Goal: Task Accomplishment & Management: Use online tool/utility

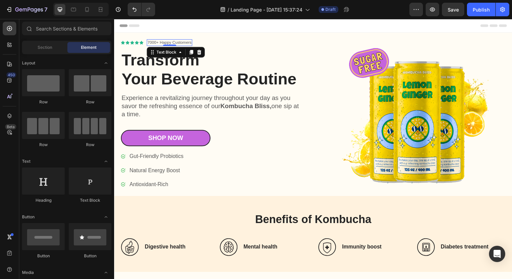
click at [157, 42] on p "7000+ Happy Customers" at bounding box center [170, 42] width 45 height 5
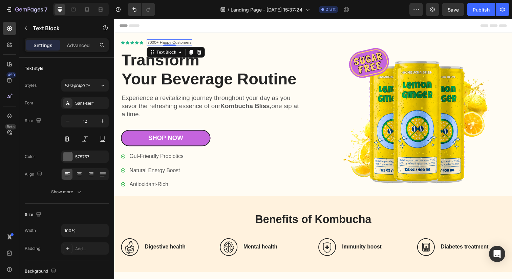
click at [157, 42] on p "7000+ Happy Customers" at bounding box center [170, 42] width 45 height 5
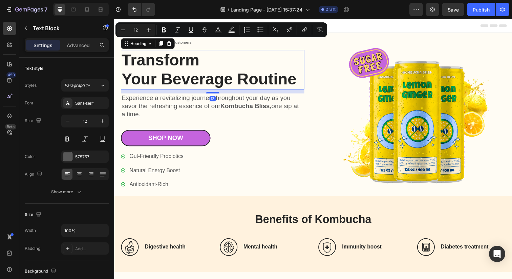
click at [168, 61] on h1 "Transform Your Beverage Routine" at bounding box center [214, 70] width 187 height 40
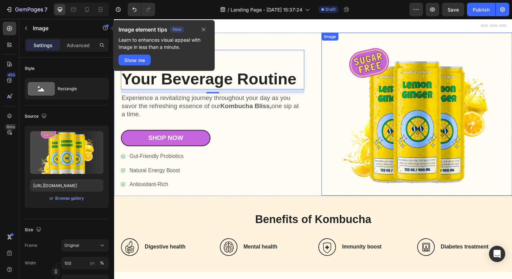
click at [363, 133] on img at bounding box center [423, 116] width 195 height 166
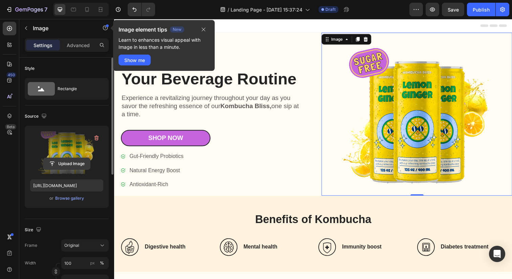
click at [62, 165] on input "file" at bounding box center [66, 164] width 47 height 12
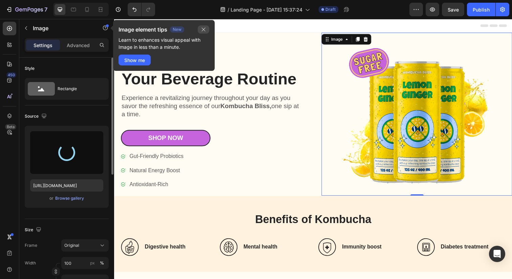
click at [204, 29] on icon "button" at bounding box center [203, 29] width 5 height 5
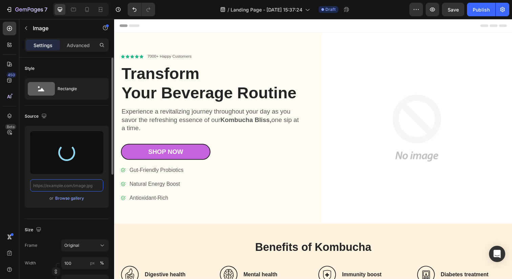
click at [64, 187] on input "text" at bounding box center [66, 185] width 73 height 12
click at [65, 202] on div "or Browse gallery" at bounding box center [67, 167] width 84 height 82
click at [66, 199] on div "Browse gallery" at bounding box center [69, 198] width 29 height 6
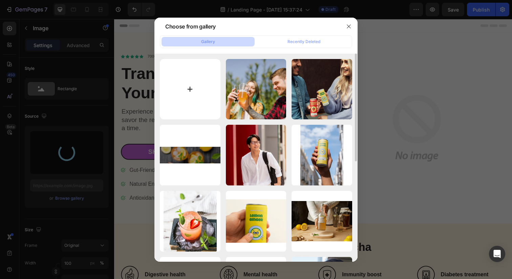
click at [190, 87] on input "file" at bounding box center [190, 89] width 61 height 61
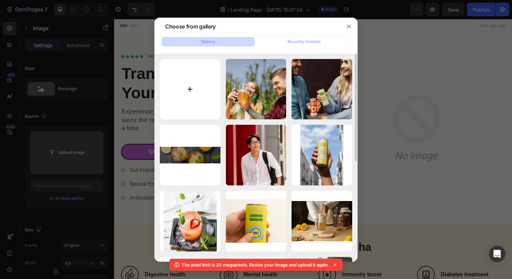
type input "C:\fakepath\herobanner4.jpg"
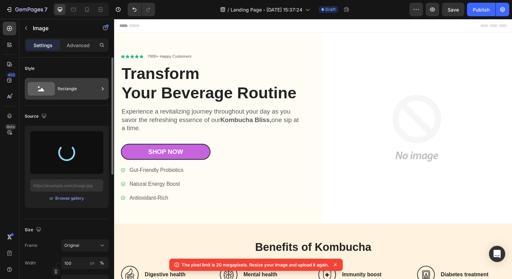
click at [43, 87] on icon at bounding box center [41, 89] width 27 height 14
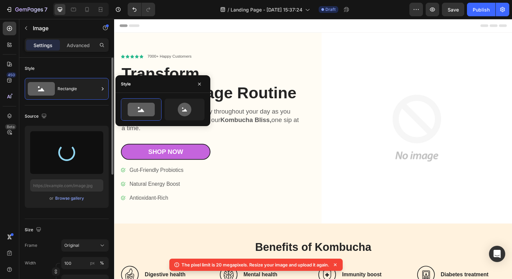
type input "[URL][DOMAIN_NAME]"
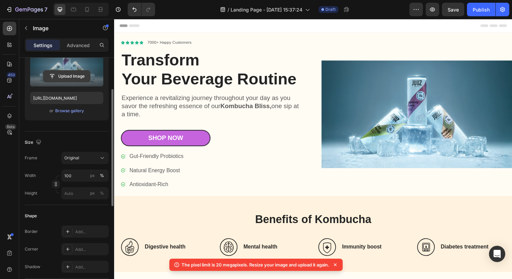
scroll to position [92, 0]
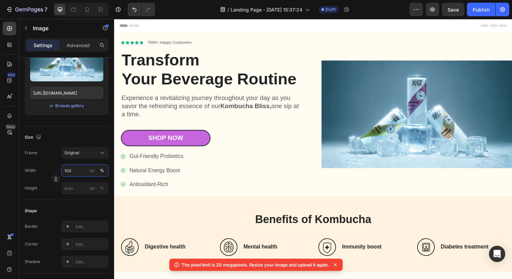
click at [78, 172] on input "100" at bounding box center [84, 170] width 47 height 12
click at [76, 186] on p "Full 100%" at bounding box center [83, 187] width 39 height 6
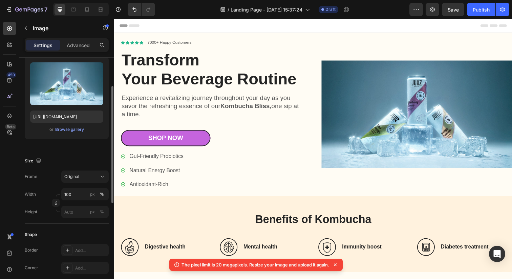
scroll to position [91, 0]
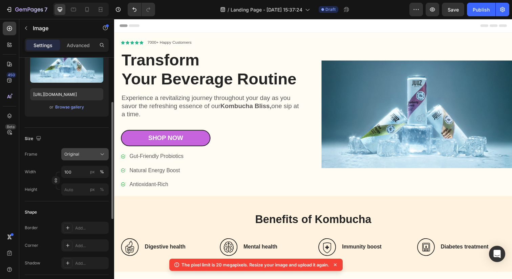
click at [93, 155] on div "Original" at bounding box center [80, 154] width 33 height 6
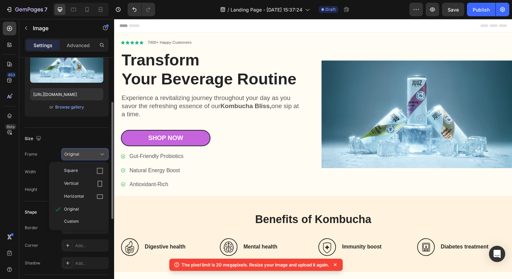
click at [93, 155] on div "Original" at bounding box center [80, 154] width 33 height 6
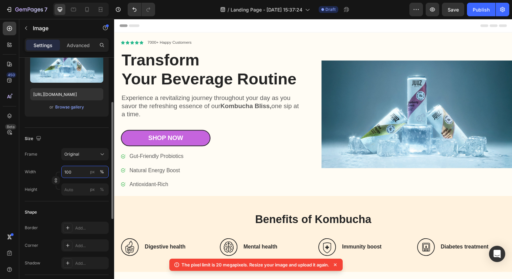
click at [80, 170] on input "100" at bounding box center [84, 172] width 47 height 12
type input "300"
click at [61, 193] on div "Height px %" at bounding box center [67, 189] width 84 height 12
click at [491, 81] on img at bounding box center [423, 115] width 195 height 109
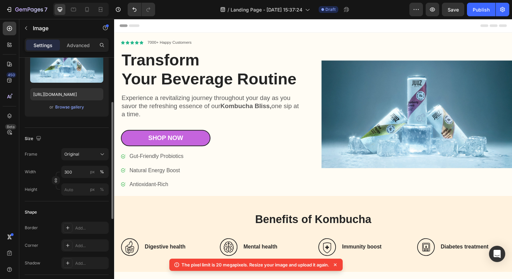
scroll to position [0, 0]
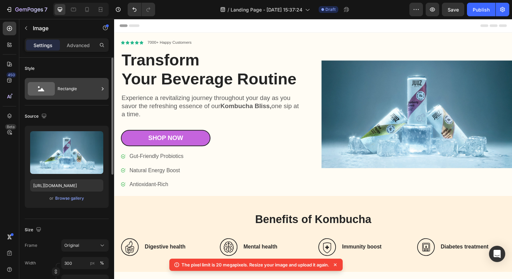
click at [66, 82] on div "Rectangle" at bounding box center [78, 89] width 41 height 16
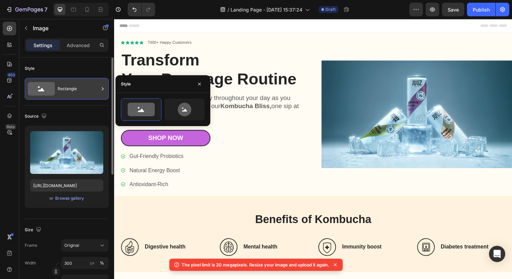
click at [68, 83] on div "Rectangle" at bounding box center [78, 89] width 41 height 16
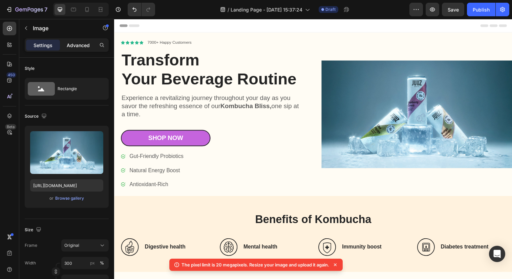
click at [79, 50] on div "Advanced" at bounding box center [78, 45] width 34 height 11
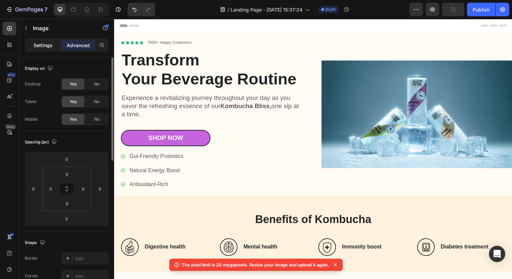
click at [47, 44] on p "Settings" at bounding box center [43, 45] width 19 height 7
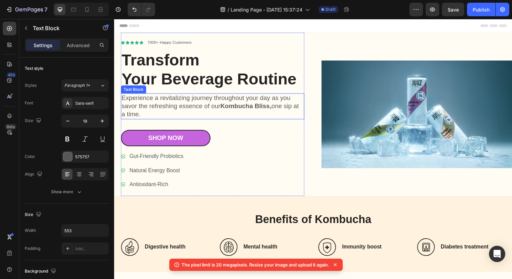
click at [212, 120] on p "Experience a revitalizing journey throughout your day as you savor the refreshi…" at bounding box center [215, 108] width 186 height 25
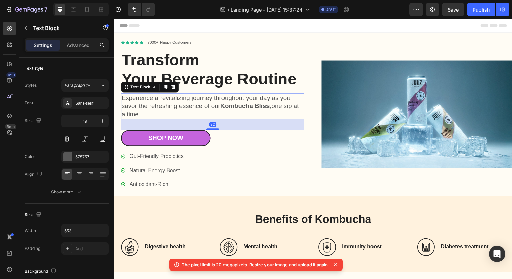
click at [339, 26] on div "Header" at bounding box center [318, 26] width 396 height 14
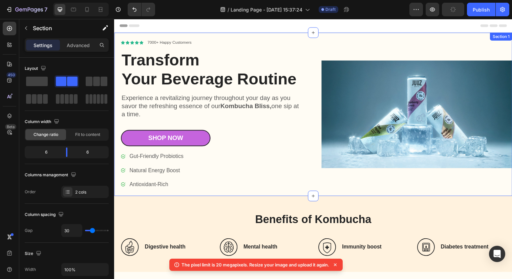
click at [339, 45] on div "Image" at bounding box center [423, 116] width 195 height 167
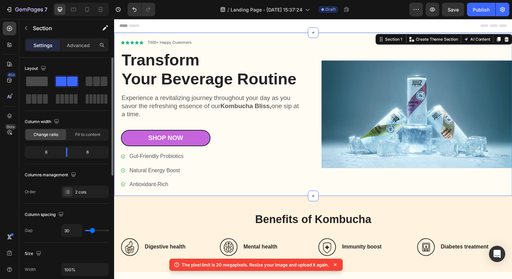
click at [41, 83] on span at bounding box center [37, 81] width 22 height 9
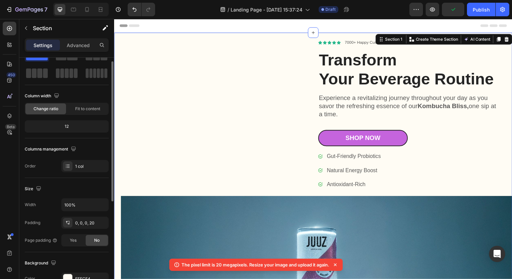
scroll to position [18, 0]
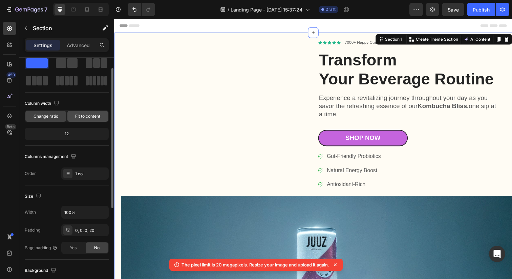
click at [88, 120] on div "Fit to content" at bounding box center [87, 116] width 41 height 11
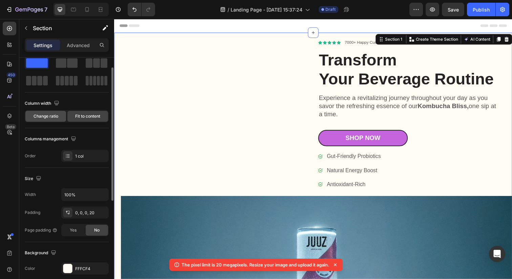
click at [47, 115] on span "Change ratio" at bounding box center [46, 116] width 25 height 6
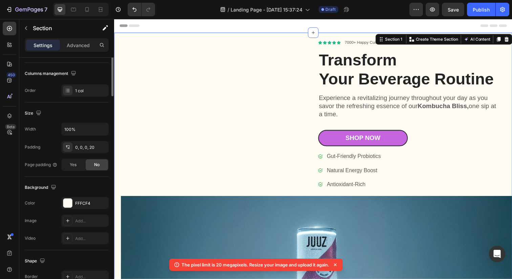
scroll to position [0, 0]
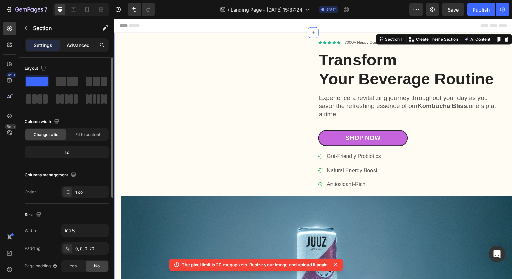
click at [71, 43] on p "Advanced" at bounding box center [78, 45] width 23 height 7
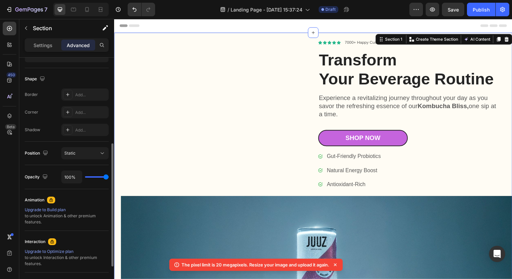
scroll to position [165, 0]
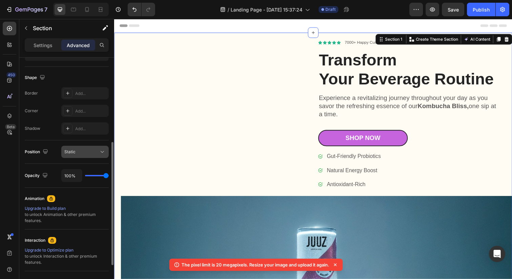
click at [79, 153] on div "Static" at bounding box center [81, 152] width 35 height 6
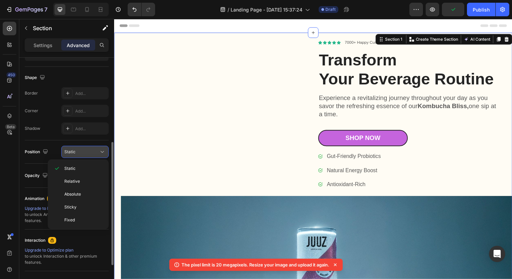
click at [79, 153] on div "Static" at bounding box center [81, 152] width 35 height 6
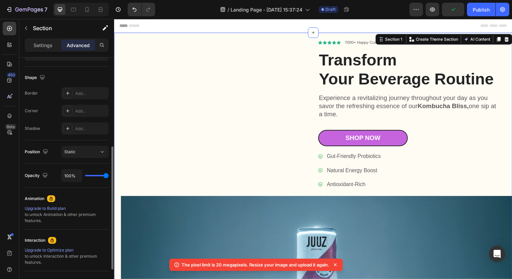
scroll to position [230, 0]
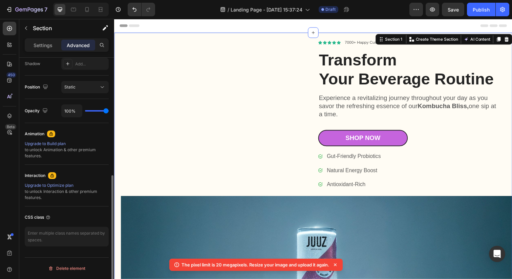
type input "0%"
type input "0"
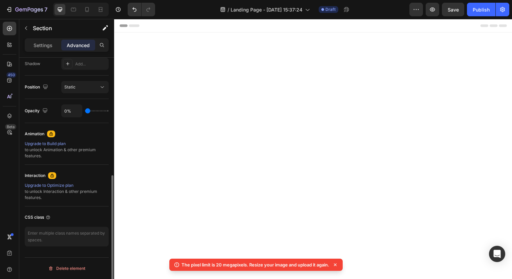
type input "23%"
type input "23"
type input "24%"
type input "24"
type input "25%"
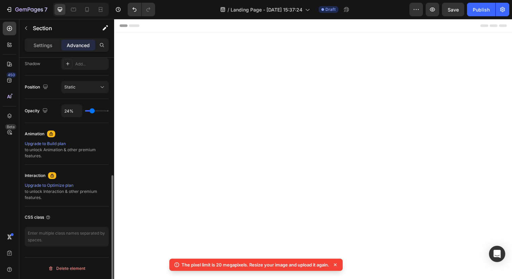
type input "25"
type input "26%"
type input "26"
type input "27%"
type input "27"
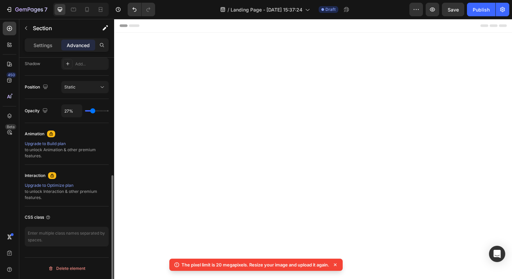
type input "29%"
type input "29"
type input "30%"
type input "30"
type input "31%"
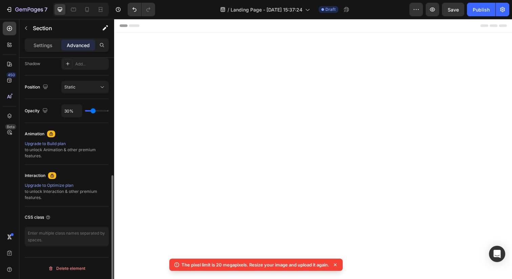
type input "31"
type input "34%"
type input "34"
type input "35%"
type input "35"
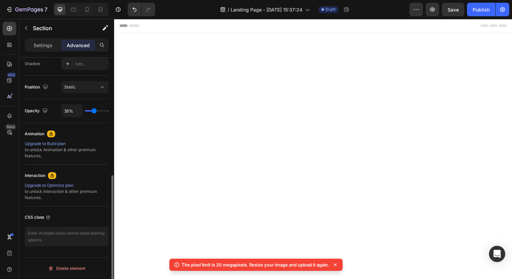
type input "36%"
type input "36"
type input "37%"
type input "37"
type input "38%"
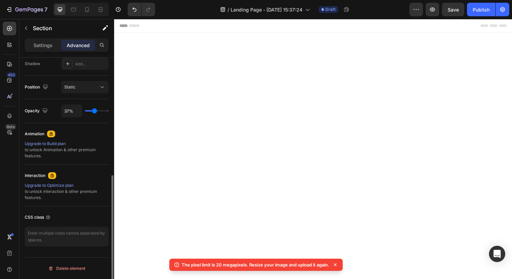
type input "38"
type input "40%"
type input "40"
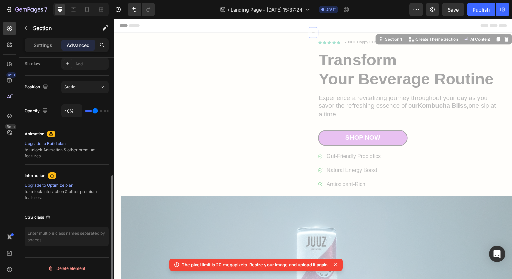
type input "42%"
type input "42"
type input "44%"
type input "44"
type input "46%"
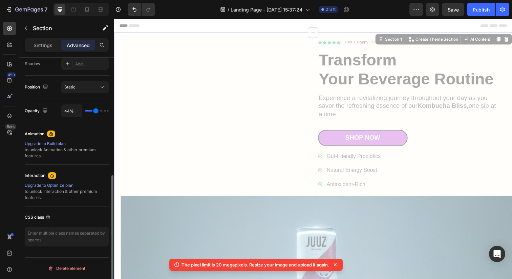
type input "46"
type input "48%"
type input "48"
type input "50%"
type input "50"
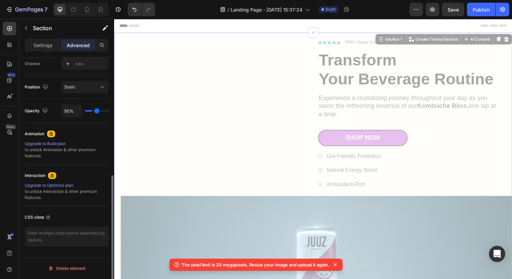
type input "52%"
type input "52"
type input "54%"
type input "54"
type input "57%"
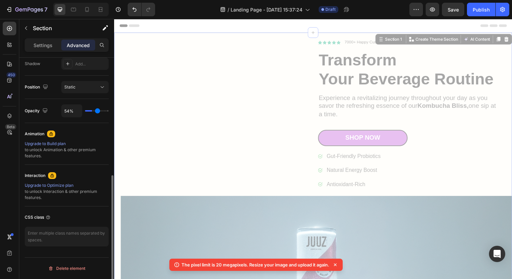
type input "57"
type input "58%"
type input "58"
type input "59%"
type input "59"
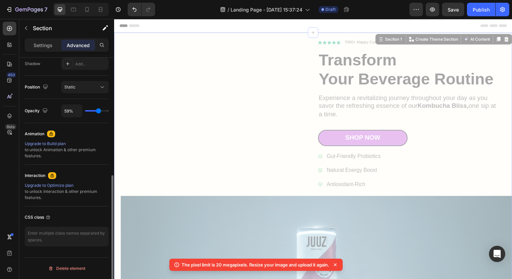
type input "61%"
type input "61"
type input "62%"
type input "62"
type input "63%"
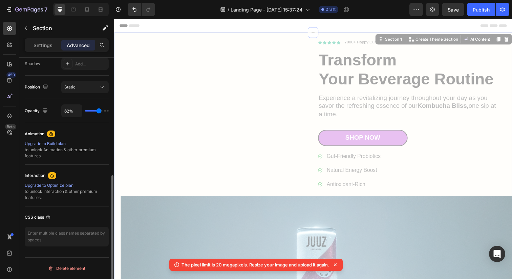
type input "63"
type input "64%"
type input "64"
type input "65%"
type input "65"
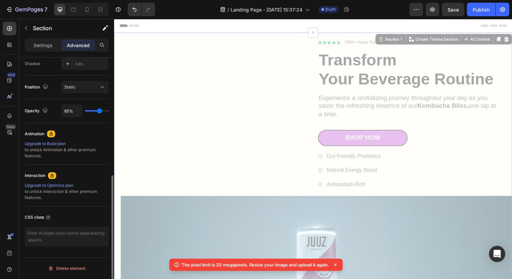
type input "66%"
type input "66"
type input "67%"
type input "67"
type input "68%"
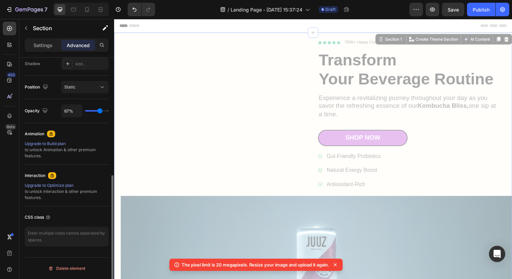
type input "68"
type input "69%"
type input "69"
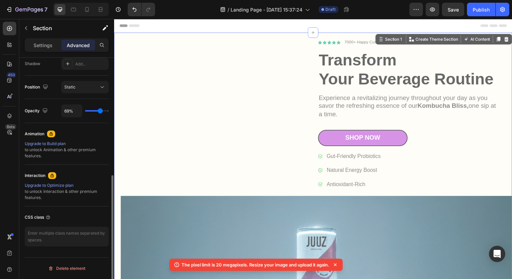
type input "67%"
type input "67"
type input "64%"
type input "64"
type input "62%"
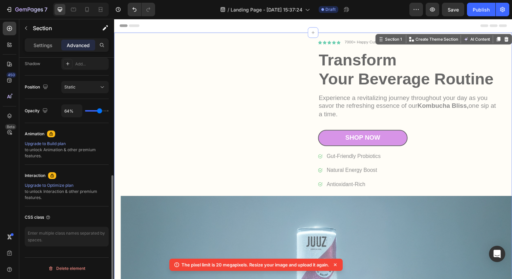
type input "62"
type input "58%"
type input "58"
type input "55%"
type input "55"
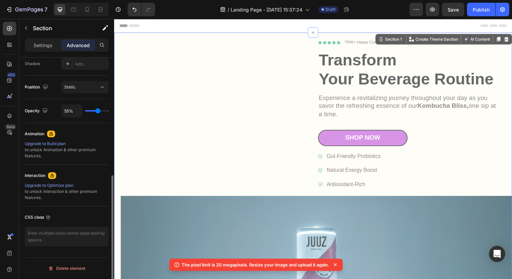
type input "51%"
type input "51"
type input "47%"
type input "47"
type input "44%"
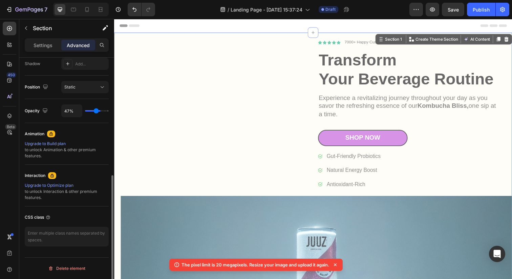
type input "44"
type input "41%"
type input "41"
type input "38%"
type input "38"
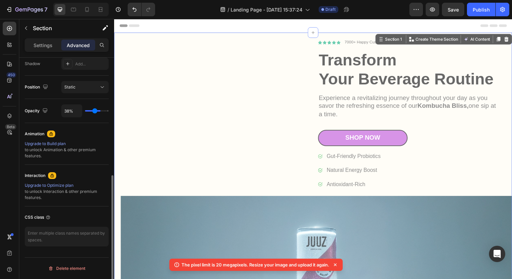
type input "36%"
type input "36"
type input "34%"
type input "34"
type input "32%"
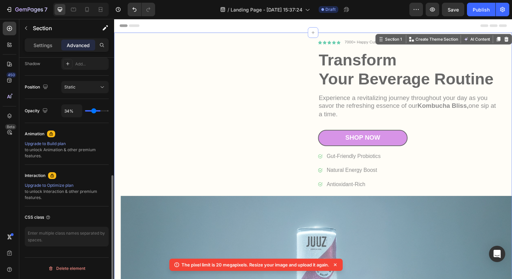
type input "32"
type input "30%"
type input "30"
type input "27%"
type input "27"
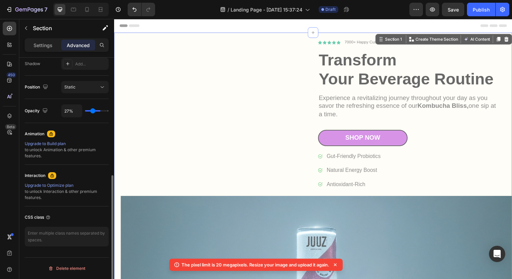
type input "25%"
type input "25"
type input "23%"
type input "23"
type input "20%"
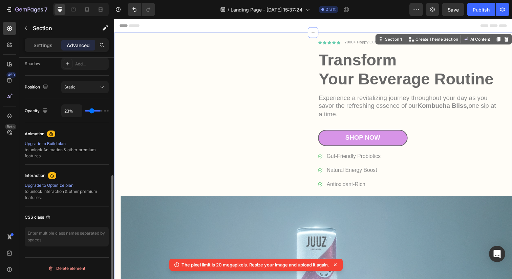
type input "20"
type input "18%"
type input "18"
type input "15%"
type input "15"
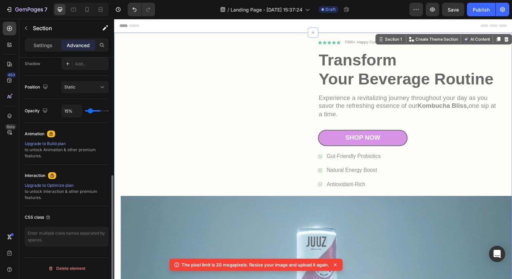
type input "12%"
type input "12"
type input "10%"
type input "10"
type input "7%"
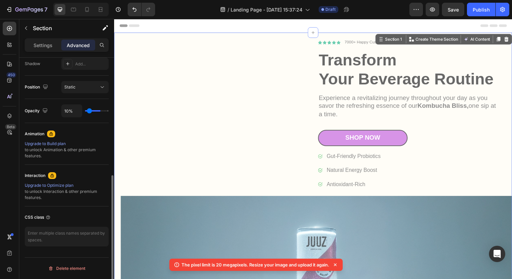
type input "7"
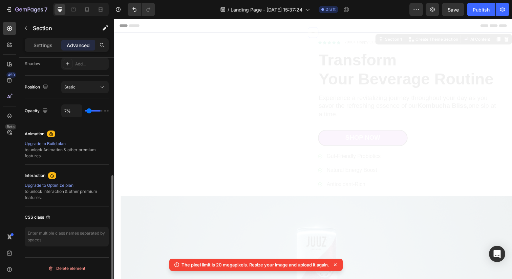
type input "5%"
type input "5"
type input "2%"
type input "2"
type input "1%"
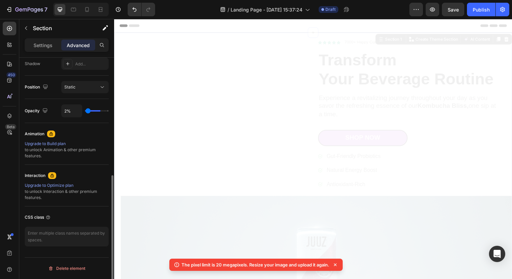
type input "1"
type input "0%"
type input "0"
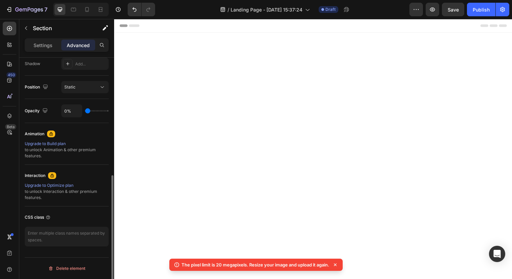
type input "12%"
type input "12"
type input "13%"
type input "13"
type input "15%"
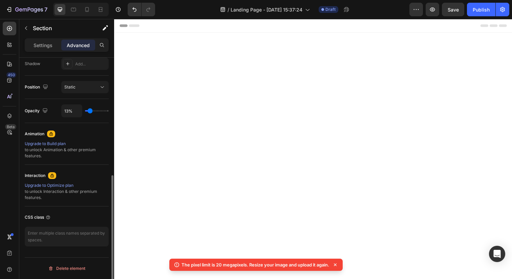
type input "15"
type input "16%"
type input "16"
type input "17%"
type input "17"
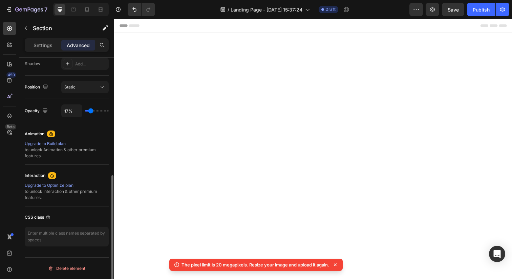
type input "18%"
type input "18"
type input "19%"
type input "19"
type input "20%"
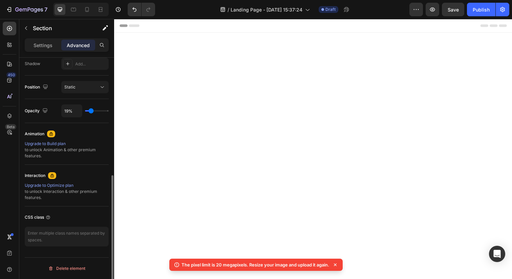
type input "20"
type input "21%"
type input "21"
type input "22%"
type input "22"
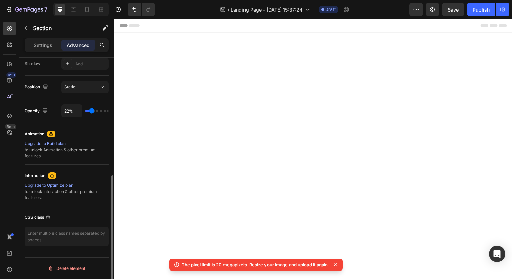
type input "23%"
type input "23"
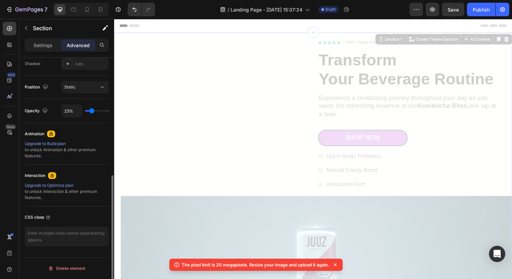
type input "24%"
type input "24"
type input "31%"
type input "31"
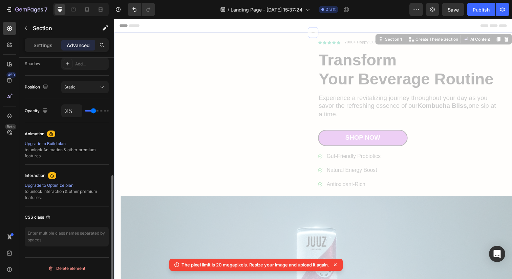
type input "38%"
type input "38"
type input "43%"
type input "43"
type input "49%"
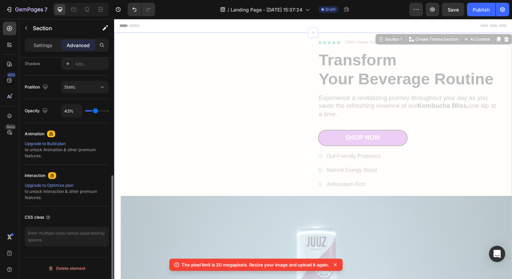
type input "49"
type input "55%"
type input "55"
type input "62%"
type input "62"
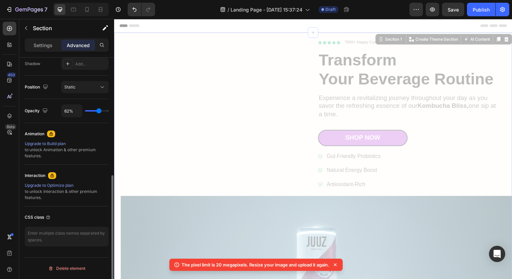
type input "67%"
type input "67"
type input "73%"
type input "73"
type input "79%"
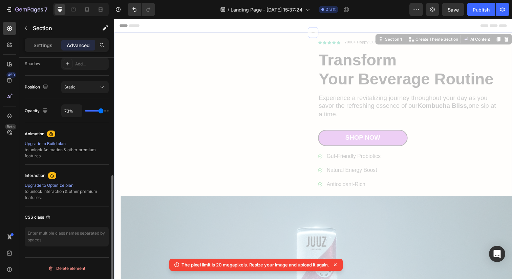
type input "79"
type input "84%"
type input "84"
type input "90%"
type input "90"
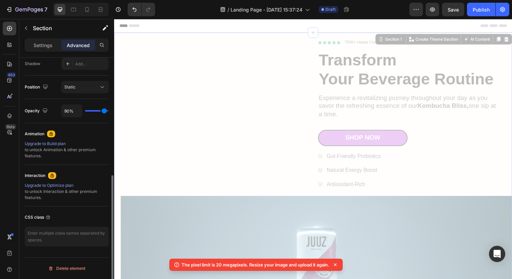
type input "94%"
type input "94"
type input "98%"
type input "98"
type input "100%"
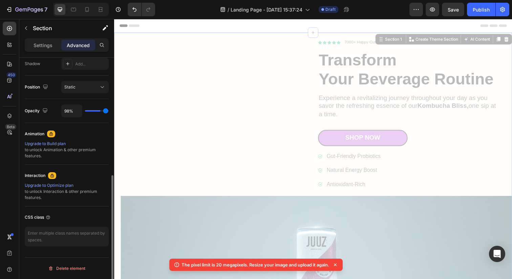
type input "100"
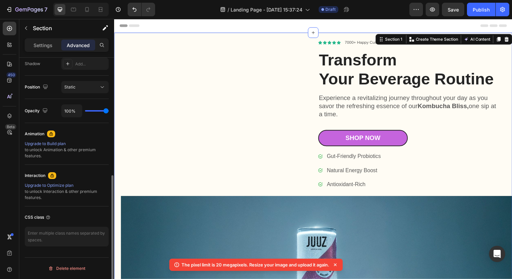
click at [109, 110] on input "range" at bounding box center [97, 110] width 24 height 1
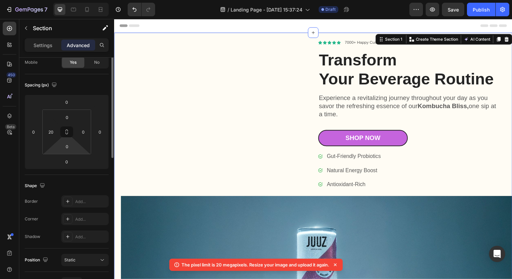
scroll to position [0, 0]
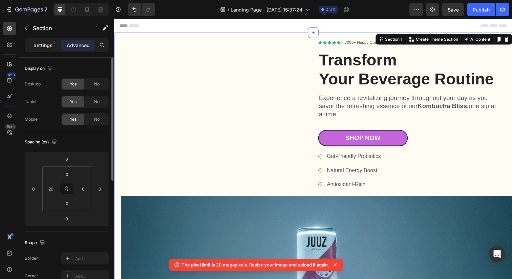
click at [46, 44] on p "Settings" at bounding box center [43, 45] width 19 height 7
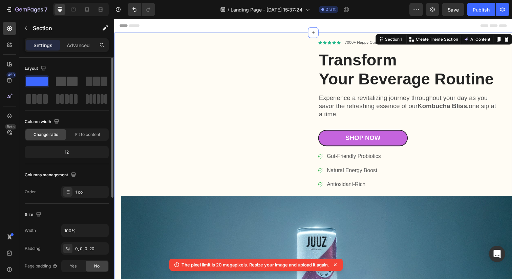
click at [68, 80] on span at bounding box center [72, 81] width 10 height 9
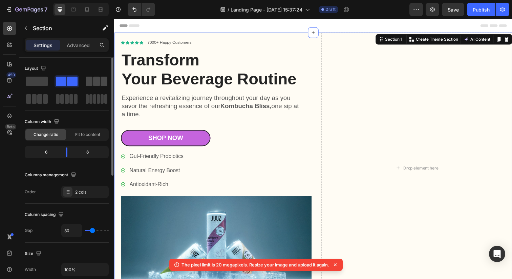
click at [87, 83] on span at bounding box center [89, 81] width 7 height 9
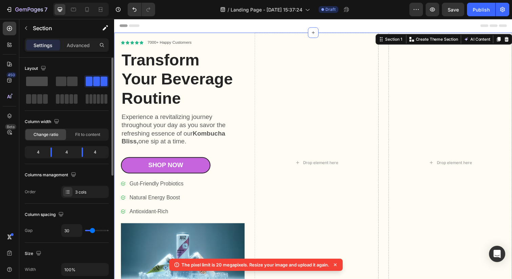
click at [41, 85] on span at bounding box center [37, 81] width 22 height 9
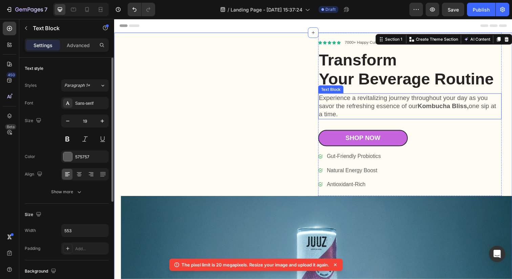
click at [374, 107] on p "Experience a revitalizing journey throughout your day as you savor the refreshi…" at bounding box center [416, 108] width 186 height 25
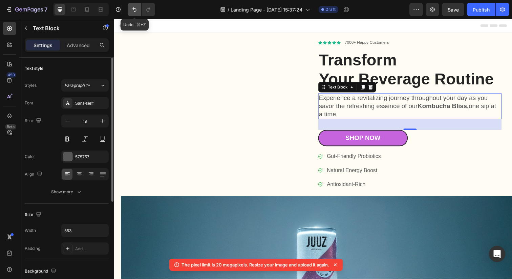
click at [136, 12] on icon "Undo/Redo" at bounding box center [134, 9] width 7 height 7
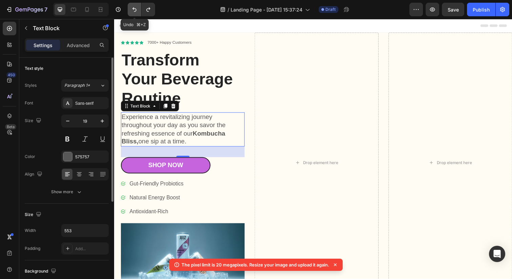
click at [136, 12] on icon "Undo/Redo" at bounding box center [134, 9] width 7 height 7
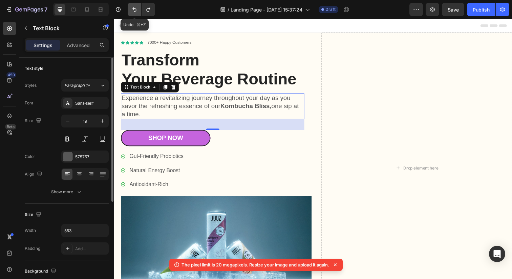
click at [136, 12] on icon "Undo/Redo" at bounding box center [134, 9] width 7 height 7
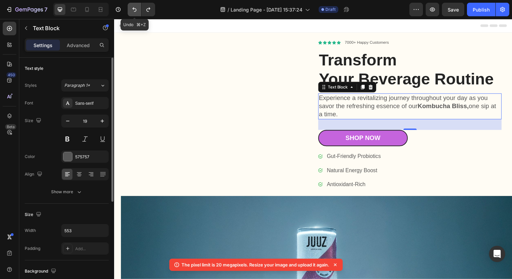
click at [136, 12] on icon "Undo/Redo" at bounding box center [134, 9] width 7 height 7
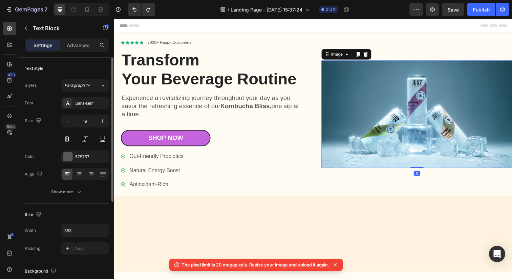
click at [366, 94] on img at bounding box center [423, 115] width 195 height 109
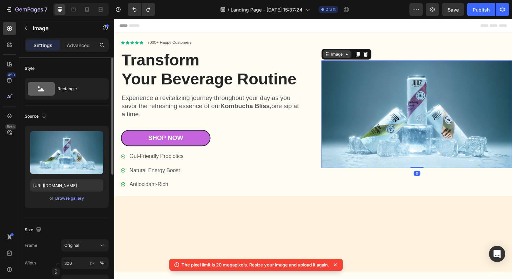
click at [346, 58] on div "Image" at bounding box center [341, 55] width 15 height 6
click at [349, 57] on div "Image" at bounding box center [341, 55] width 15 height 6
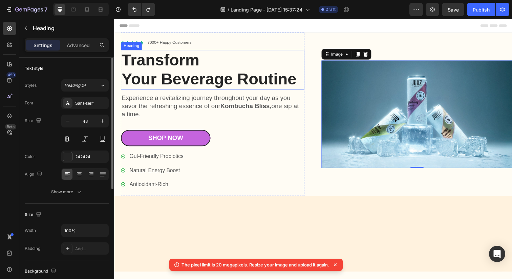
click at [271, 89] on h1 "Transform Your Beverage Routine" at bounding box center [214, 70] width 187 height 40
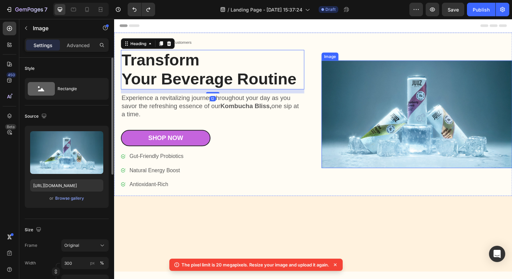
click at [330, 92] on img at bounding box center [423, 115] width 195 height 109
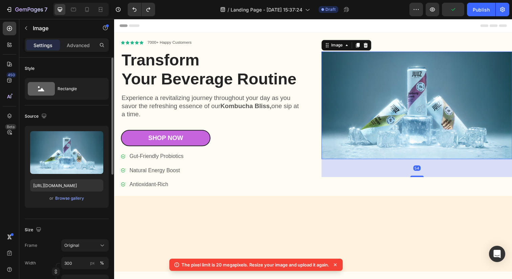
drag, startPoint x: 422, startPoint y: 170, endPoint x: 421, endPoint y: 188, distance: 17.6
click at [421, 188] on div "Image 54" at bounding box center [423, 116] width 195 height 167
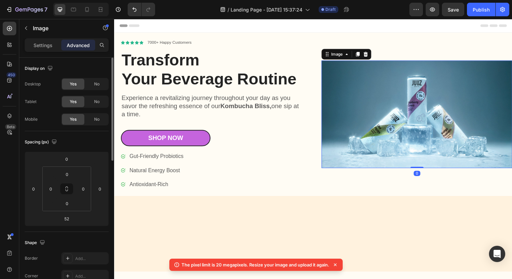
drag, startPoint x: 422, startPoint y: 178, endPoint x: 417, endPoint y: 137, distance: 42.1
click at [417, 137] on div "Image 0" at bounding box center [423, 115] width 195 height 109
type input "0"
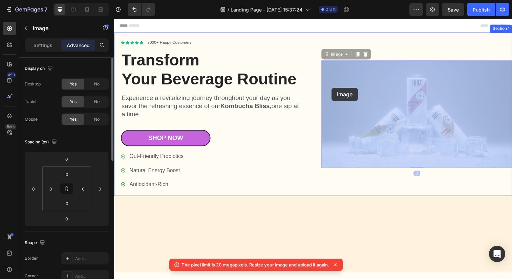
drag, startPoint x: 344, startPoint y: 92, endPoint x: 336, endPoint y: 89, distance: 8.2
drag, startPoint x: 336, startPoint y: 94, endPoint x: 320, endPoint y: 94, distance: 16.3
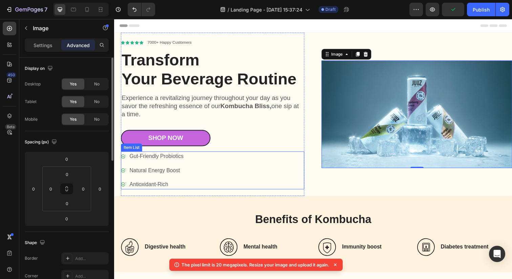
scroll to position [100, 0]
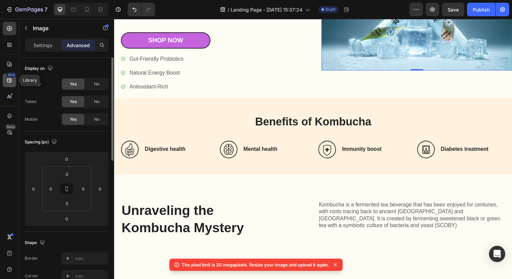
click at [10, 80] on icon at bounding box center [9, 80] width 7 height 7
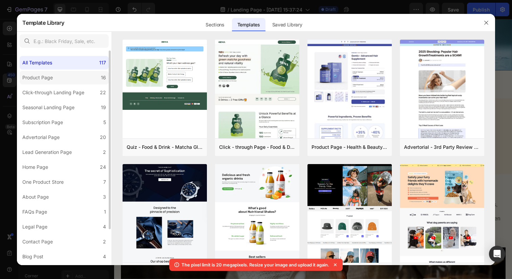
click at [55, 73] on label "Product Page 16" at bounding box center [64, 78] width 89 height 14
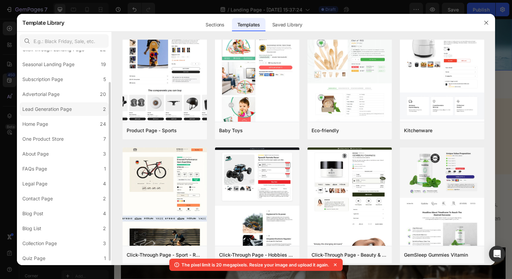
scroll to position [0, 0]
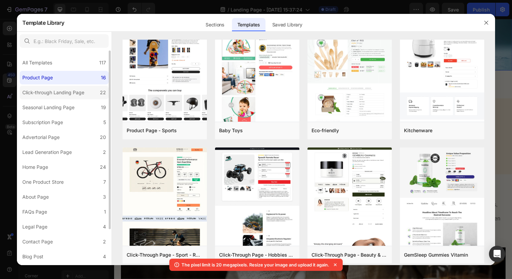
click at [80, 94] on div "Click-through Landing Page" at bounding box center [53, 92] width 62 height 8
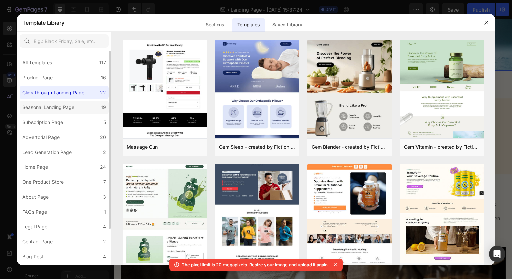
click at [66, 103] on div "Seasonal Landing Page" at bounding box center [48, 107] width 52 height 8
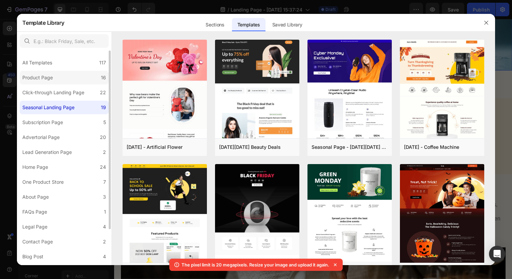
click at [63, 81] on label "Product Page 16" at bounding box center [64, 78] width 89 height 14
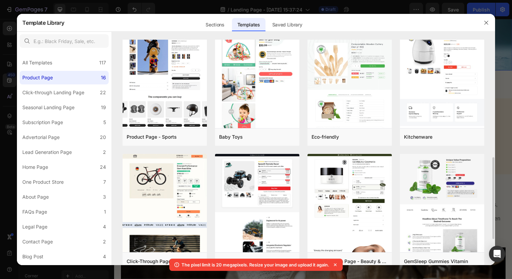
scroll to position [257, 0]
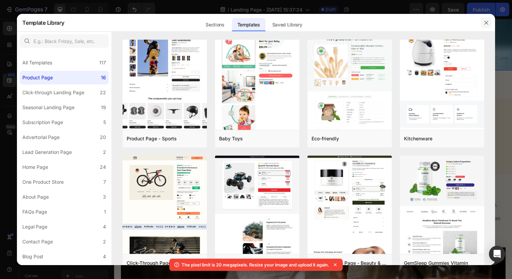
click at [486, 27] on button "button" at bounding box center [486, 22] width 11 height 11
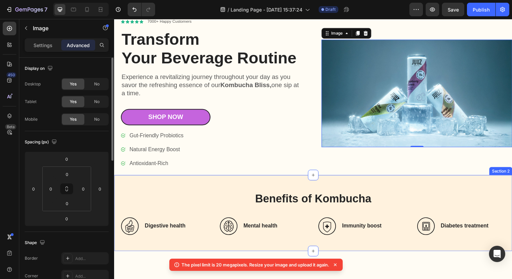
scroll to position [0, 0]
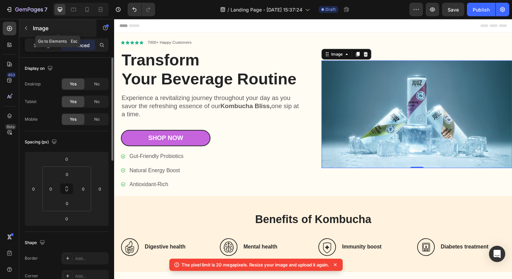
click at [27, 24] on button "button" at bounding box center [26, 28] width 11 height 11
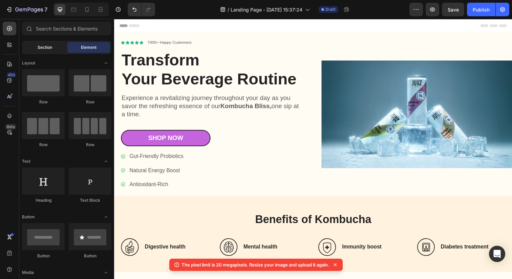
click at [40, 44] on div "Section" at bounding box center [44, 47] width 43 height 11
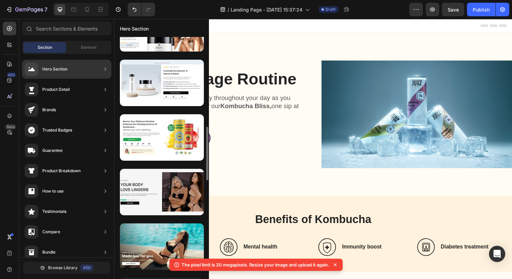
scroll to position [412, 0]
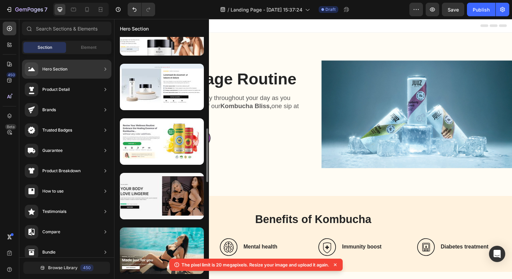
click at [161, 141] on div at bounding box center [162, 141] width 84 height 46
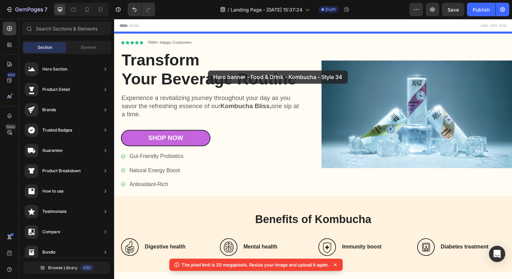
drag, startPoint x: 276, startPoint y: 166, endPoint x: 210, endPoint y: 71, distance: 115.6
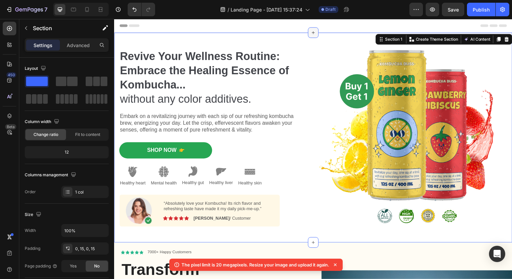
click at [314, 32] on div at bounding box center [317, 32] width 11 height 11
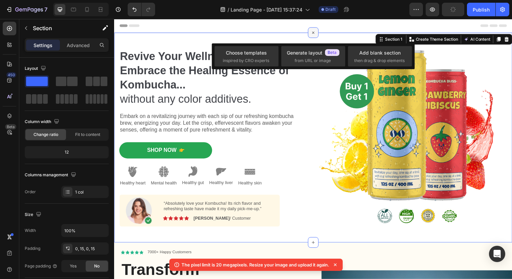
click at [314, 32] on icon at bounding box center [318, 33] width 8 height 8
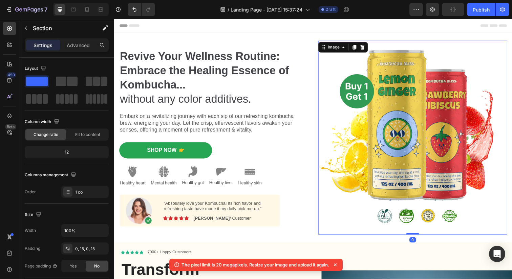
click at [351, 140] on img at bounding box center [418, 140] width 193 height 198
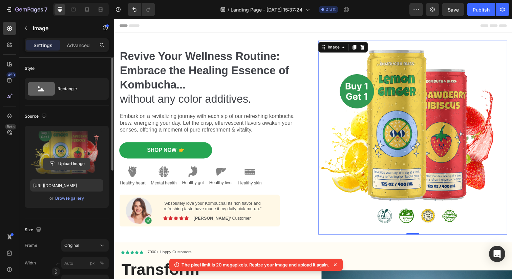
click at [61, 160] on input "file" at bounding box center [66, 164] width 47 height 12
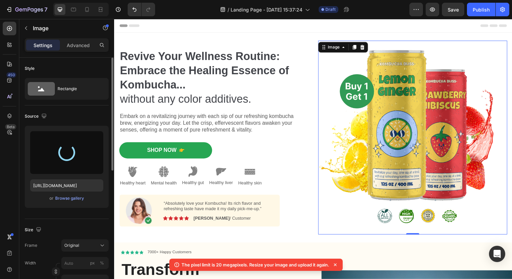
type input "[URL][DOMAIN_NAME]"
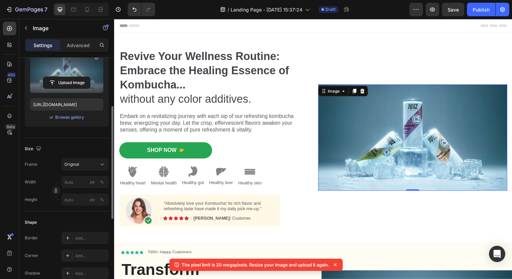
scroll to position [90, 0]
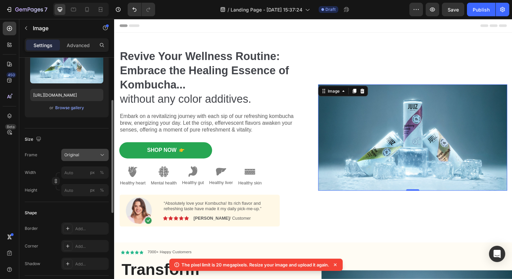
click at [82, 157] on div "Original" at bounding box center [80, 155] width 33 height 6
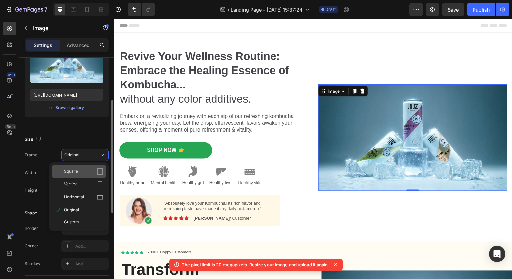
click at [84, 175] on div "Square" at bounding box center [79, 171] width 54 height 13
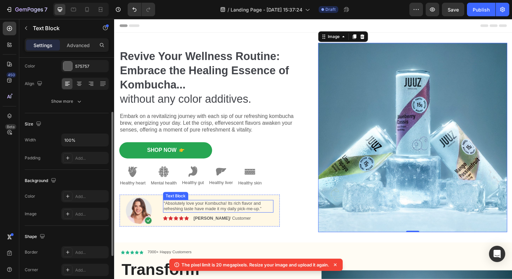
click at [199, 208] on p "“Absolutely love your Kombucha! Its rich flavor and refreshing taste have made …" at bounding box center [220, 210] width 111 height 12
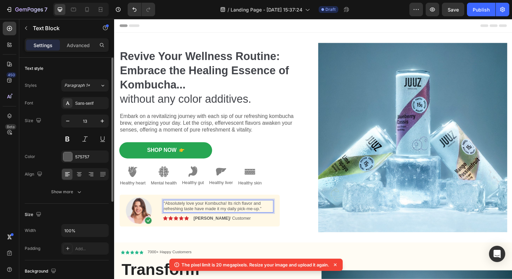
click at [199, 208] on p "“Absolutely love your Kombucha! Its rich flavor and refreshing taste have made …" at bounding box center [220, 210] width 111 height 12
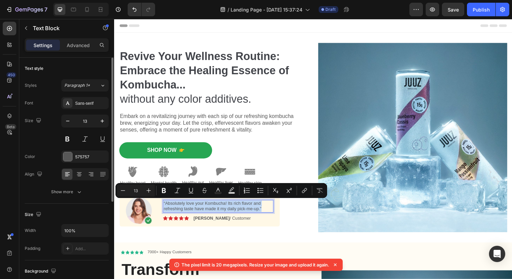
click at [199, 208] on p "“Absolutely love your Kombucha! Its rich flavor and refreshing taste have made …" at bounding box center [220, 210] width 111 height 12
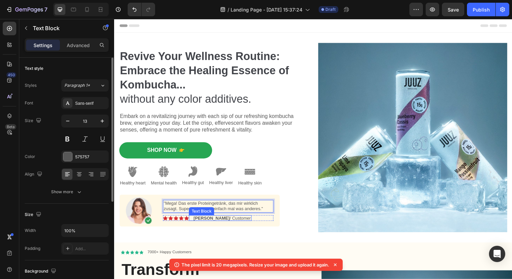
click at [205, 222] on strong "[PERSON_NAME]" at bounding box center [213, 221] width 37 height 5
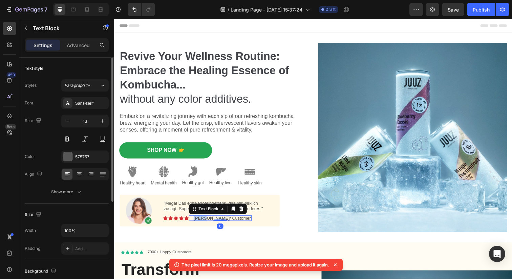
click at [205, 222] on strong "[PERSON_NAME]" at bounding box center [213, 221] width 37 height 5
click at [224, 221] on p "Esthter / Customer" at bounding box center [213, 222] width 37 height 4
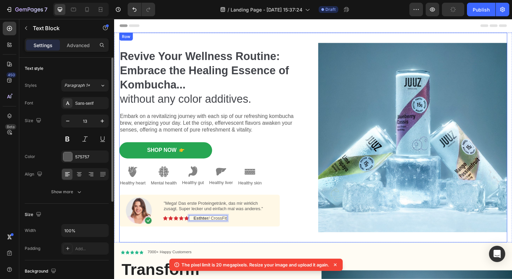
click at [355, 243] on div "Image" at bounding box center [418, 140] width 193 height 214
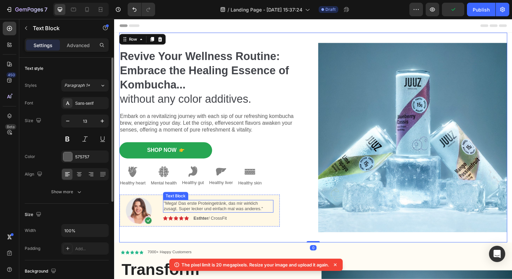
click at [274, 215] on p ""Mega! Das erste Proteingetränk, das mir wirklich zusagt. Super lecker und einf…" at bounding box center [220, 210] width 111 height 12
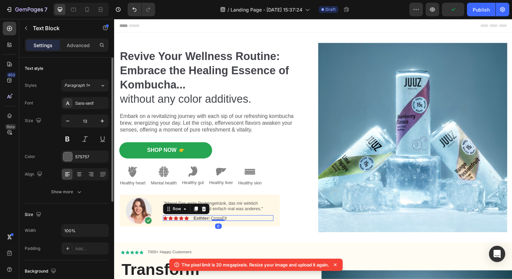
click at [276, 225] on div "Image Icon Icon Icon Icon Icon Icon List Esthter / CrossFit Text Block Row 0" at bounding box center [220, 222] width 113 height 6
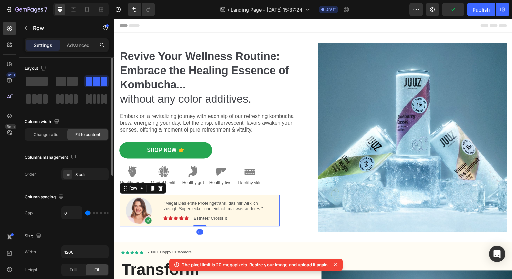
click at [278, 207] on div "Image "Mega! Das erste Proteingetränk, das mir wirklich zusagt. Super lecker un…" at bounding box center [202, 214] width 164 height 33
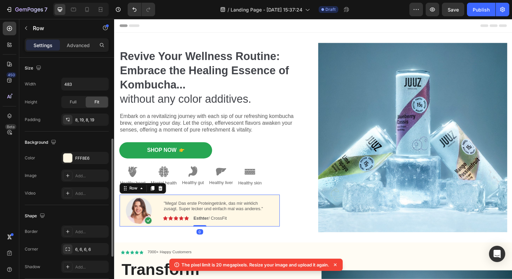
scroll to position [168, 0]
click at [74, 158] on div "FFF8E6" at bounding box center [84, 157] width 47 height 12
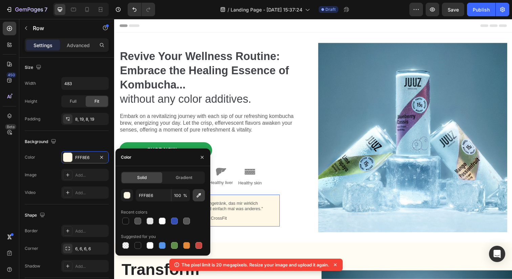
click at [199, 197] on icon "button" at bounding box center [198, 195] width 7 height 7
type input "CCE7F3"
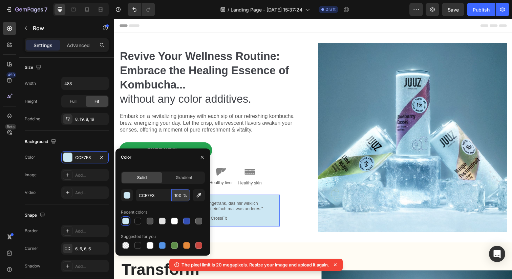
click at [182, 197] on input "100" at bounding box center [180, 195] width 19 height 12
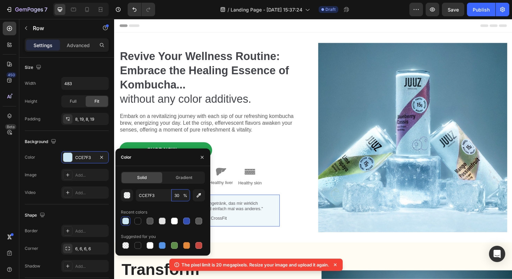
type input "30"
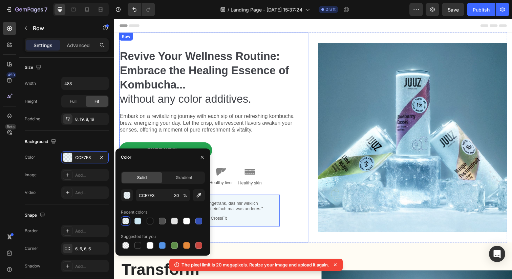
click at [306, 234] on div "Revive Your Wellness Routine: Embrace the Healing Essence of Kombucha... withou…" at bounding box center [215, 140] width 193 height 214
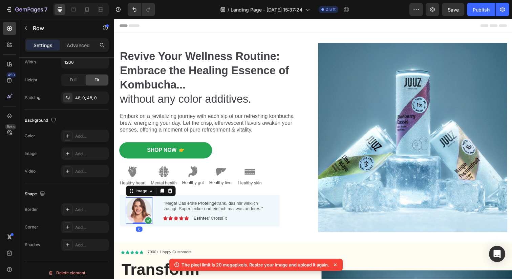
click at [137, 206] on img at bounding box center [139, 214] width 27 height 27
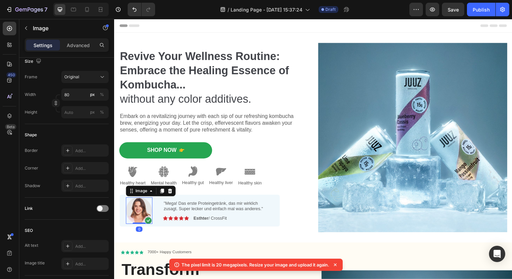
scroll to position [0, 0]
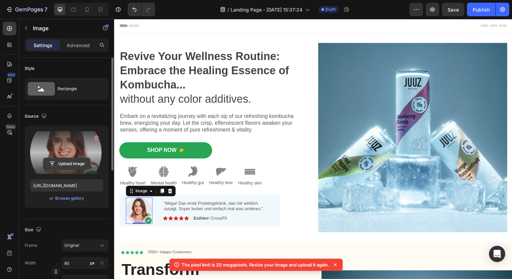
click at [68, 161] on input "file" at bounding box center [66, 164] width 47 height 12
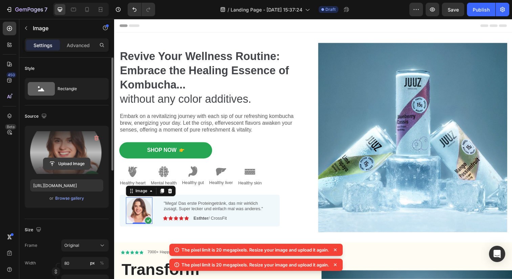
click at [73, 163] on input "file" at bounding box center [66, 164] width 47 height 12
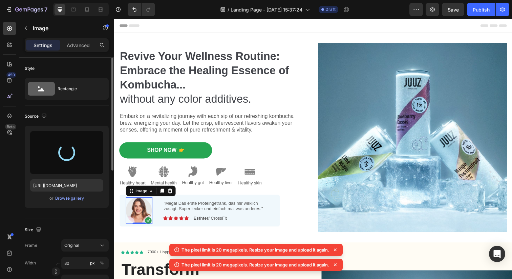
click at [338, 249] on icon at bounding box center [335, 249] width 7 height 7
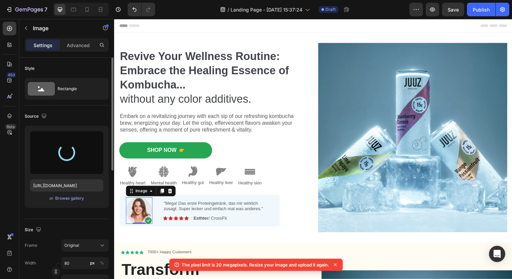
type input "[URL][DOMAIN_NAME]"
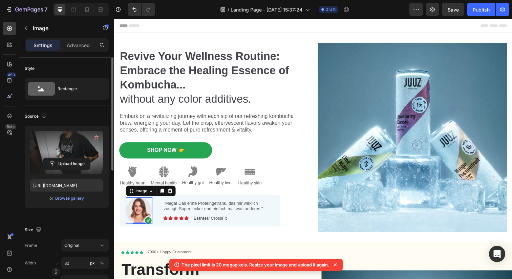
click at [338, 262] on icon at bounding box center [335, 264] width 7 height 7
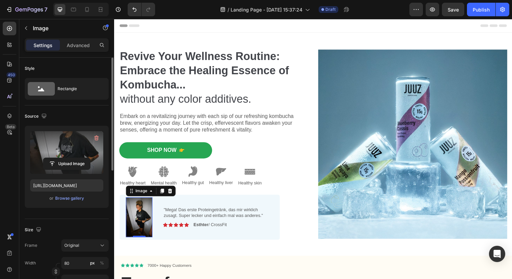
click at [87, 252] on div "Frame Original Width 80 px % Height px %" at bounding box center [67, 262] width 84 height 47
click at [89, 247] on div "Original" at bounding box center [80, 245] width 33 height 6
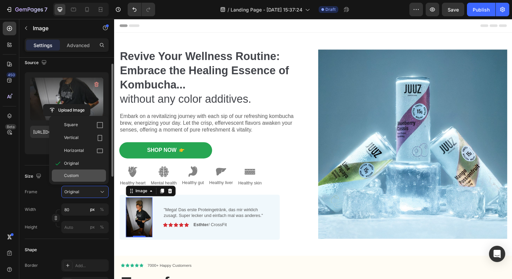
scroll to position [55, 0]
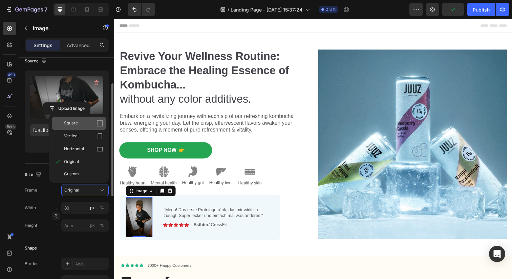
click at [92, 121] on div "Square" at bounding box center [83, 123] width 39 height 7
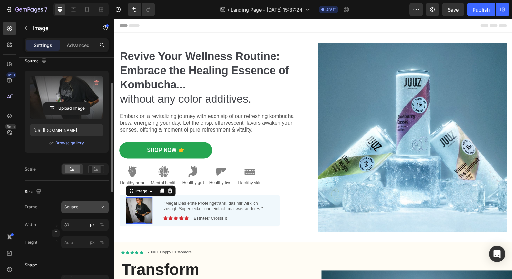
click at [97, 209] on div "Square" at bounding box center [80, 207] width 33 height 6
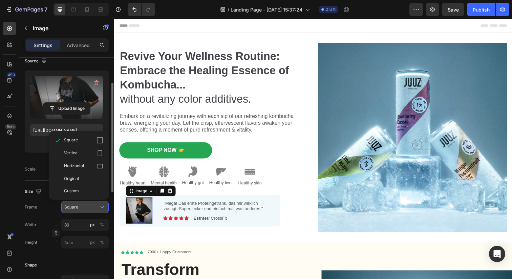
click at [97, 209] on div "Square" at bounding box center [80, 207] width 33 height 6
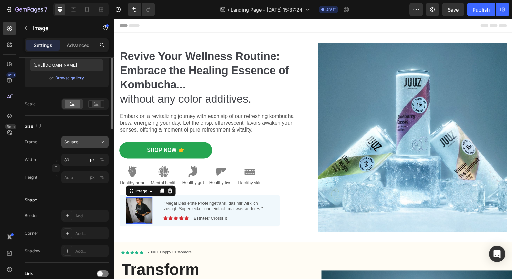
scroll to position [125, 0]
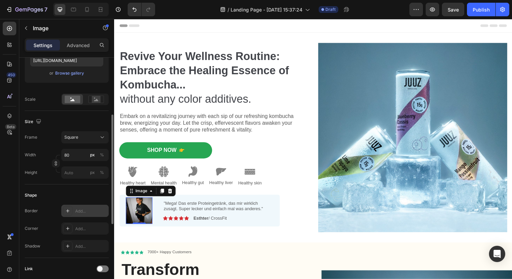
click at [97, 209] on div "Add..." at bounding box center [91, 211] width 32 height 6
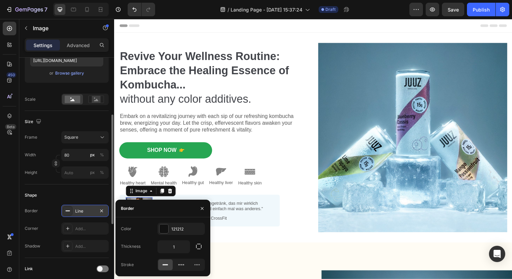
click at [97, 209] on div "Line" at bounding box center [84, 211] width 47 height 12
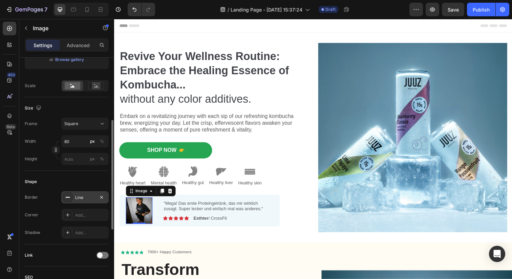
scroll to position [140, 0]
click at [86, 120] on div "Square" at bounding box center [80, 123] width 33 height 6
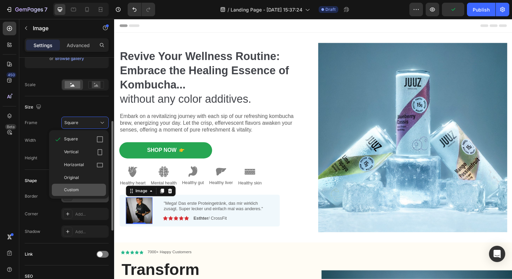
click at [76, 186] on div "Custom" at bounding box center [79, 190] width 54 height 12
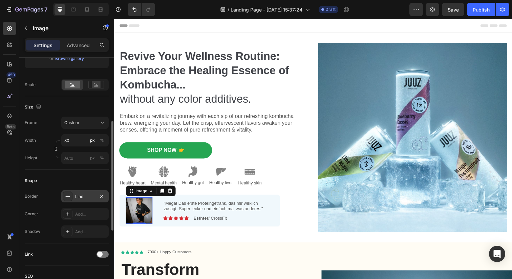
click at [54, 170] on div "Shape Border Line Corner Add... Shadow Add..." at bounding box center [67, 206] width 84 height 73
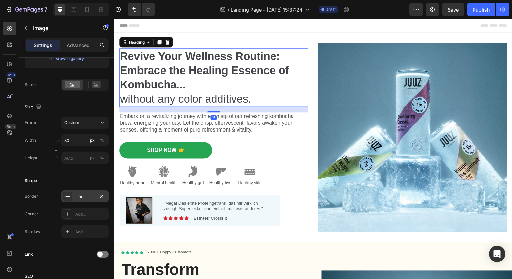
click at [204, 79] on h2 "Revive Your Wellness Routine: Embrace the Healing Essence of Kombucha... withou…" at bounding box center [215, 79] width 193 height 60
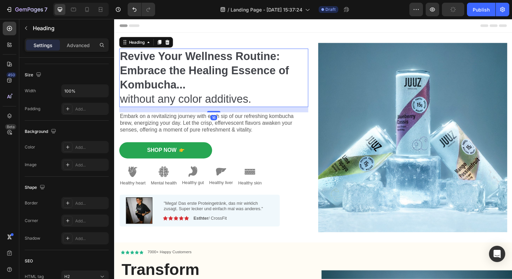
scroll to position [0, 0]
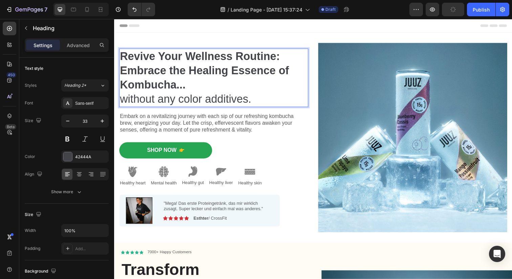
click at [204, 79] on h2 "Revive Your Wellness Routine: Embrace the Healing Essence of Kombucha... withou…" at bounding box center [215, 79] width 193 height 60
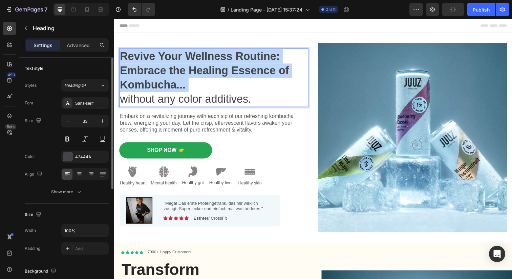
click at [204, 79] on p "Revive Your Wellness Routine: Embrace the Healing Essence of Kombucha... withou…" at bounding box center [216, 79] width 192 height 58
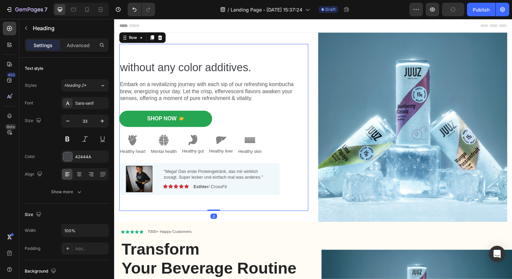
click at [153, 48] on div "without any color additives. Heading Embark on a revitalizing journey with each…" at bounding box center [215, 129] width 193 height 170
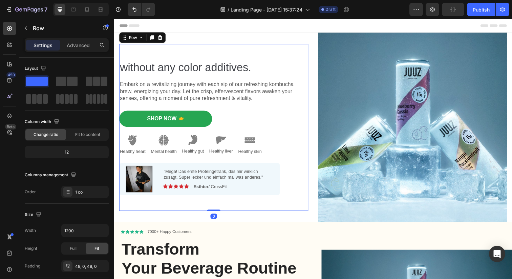
click at [153, 48] on div "without any color additives. Heading Embark on a revitalizing journey with each…" at bounding box center [215, 129] width 193 height 170
click at [150, 52] on div "without any color additives. Heading Embark on a revitalizing journey with each…" at bounding box center [215, 129] width 193 height 170
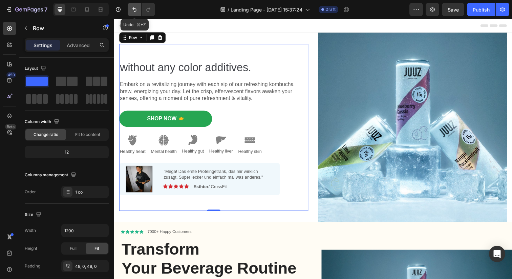
click at [136, 9] on icon "Undo/Redo" at bounding box center [134, 9] width 4 height 4
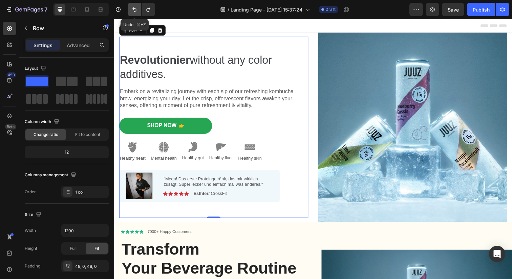
click at [136, 9] on icon "Undo/Redo" at bounding box center [134, 9] width 4 height 4
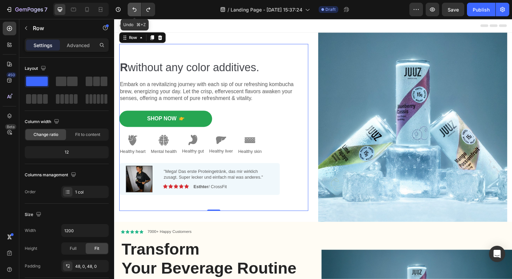
click at [136, 9] on icon "Undo/Redo" at bounding box center [134, 9] width 4 height 4
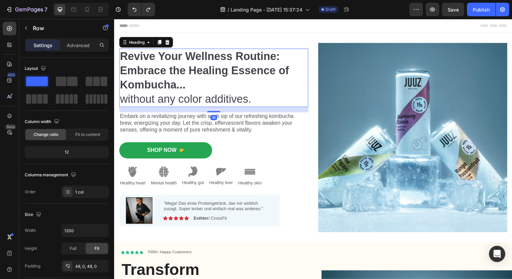
click at [187, 81] on strong "Revive Your Wellness Routine: Embrace the Healing Essence of Kombucha..." at bounding box center [206, 71] width 173 height 42
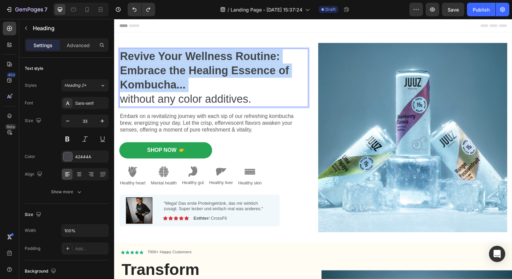
click at [187, 86] on strong "Revive Your Wellness Routine: Embrace the Healing Essence of Kombucha..." at bounding box center [206, 71] width 173 height 42
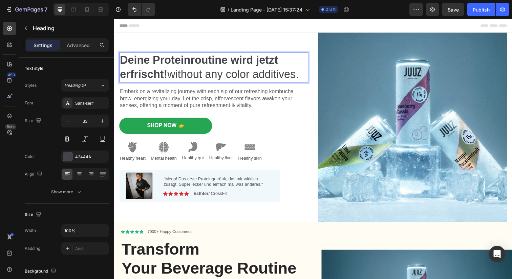
click at [177, 76] on p "Deine Proteinroutine wird jetzt erfrischt! without any color additives." at bounding box center [216, 68] width 192 height 29
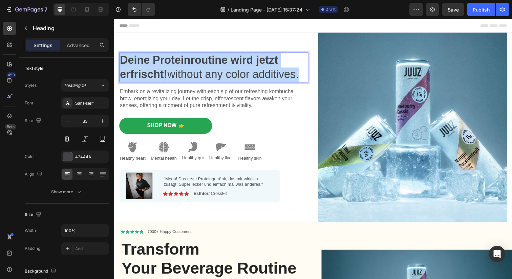
click at [177, 76] on p "Deine Proteinroutine wird jetzt erfrischt! without any color additives." at bounding box center [216, 68] width 192 height 29
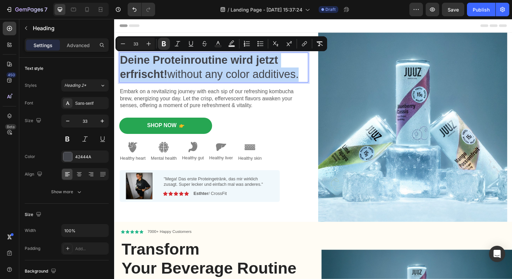
click at [180, 76] on p "Deine Proteinroutine wird jetzt erfrischt! without any color additives." at bounding box center [216, 68] width 192 height 29
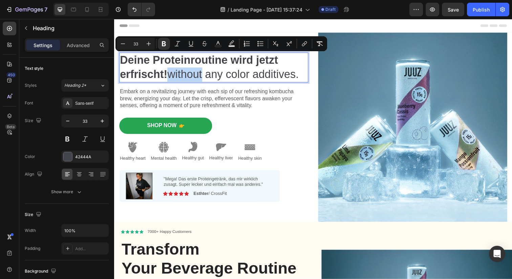
click at [180, 76] on p "Deine Proteinroutine wird jetzt erfrischt! without any color additives." at bounding box center [216, 68] width 192 height 29
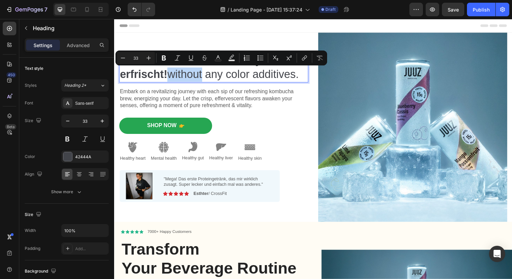
click at [180, 76] on p "Deine Proteinroutine wird jetzt erfrischt! without any color additives." at bounding box center [216, 68] width 192 height 29
click at [191, 73] on p "Deine Proteinroutine wird jetzt erfrischt! without any color additives." at bounding box center [216, 68] width 192 height 29
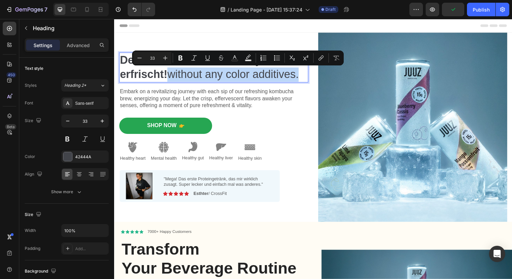
drag, startPoint x: 174, startPoint y: 74, endPoint x: 310, endPoint y: 73, distance: 136.5
click at [310, 73] on p "Deine Proteinroutine wird jetzt erfrischt! without any color additives." at bounding box center [216, 68] width 192 height 29
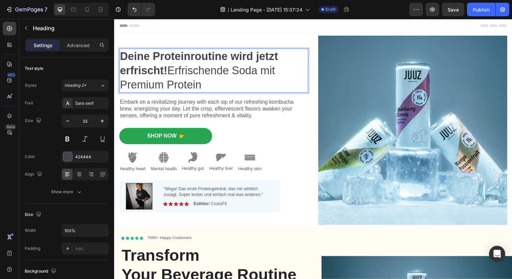
click at [173, 69] on p "Deine Proteinroutine wird jetzt erfrischt! Erfrischende Soda mit Premium Protein" at bounding box center [216, 72] width 192 height 44
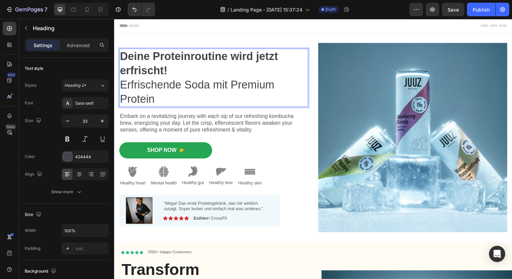
click at [219, 88] on p "Deine Proteinroutine wird jetzt erfrischt! Erfrischende Soda mit Premium Protein" at bounding box center [216, 79] width 192 height 58
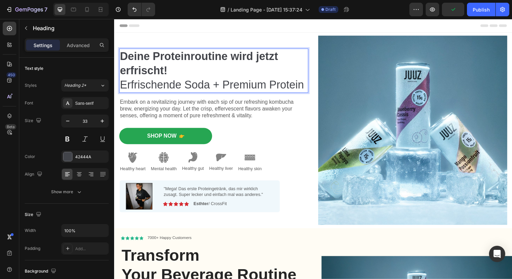
click at [223, 84] on p "Deine Proteinroutine wird jetzt erfrischt! Erfrischende Soda + Premium Protein" at bounding box center [216, 72] width 192 height 44
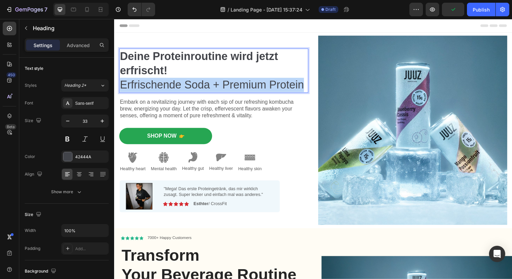
click at [223, 84] on p "Deine Proteinroutine wird jetzt erfrischt! Erfrischende Soda + Premium Protein" at bounding box center [216, 72] width 192 height 44
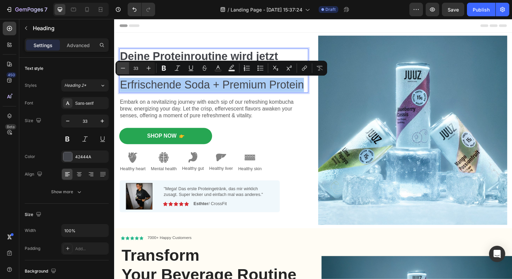
click at [126, 68] on icon "Editor contextual toolbar" at bounding box center [123, 68] width 7 height 7
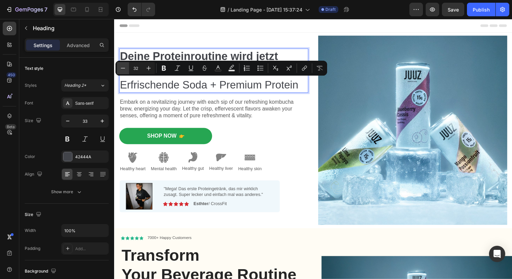
click at [126, 68] on icon "Editor contextual toolbar" at bounding box center [123, 68] width 7 height 7
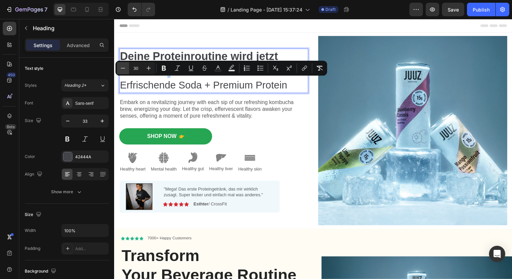
click at [126, 68] on icon "Editor contextual toolbar" at bounding box center [123, 68] width 7 height 7
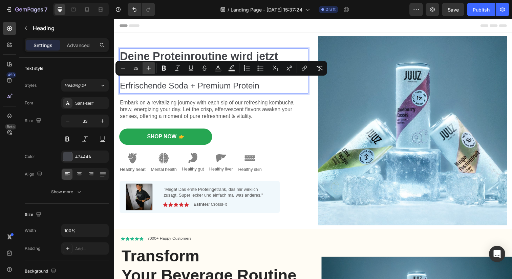
click at [148, 67] on icon "Editor contextual toolbar" at bounding box center [148, 68] width 7 height 7
type input "33"
click at [147, 59] on strong "Deine Proteinroutine wird jetzt erfrischt!" at bounding box center [201, 63] width 162 height 27
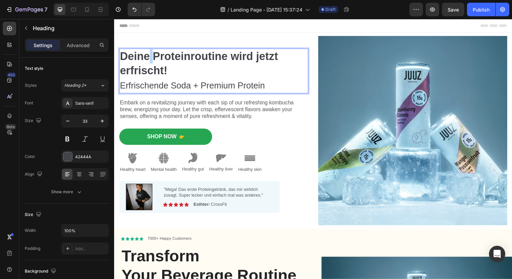
click at [147, 59] on strong "Deine Proteinroutine wird jetzt erfrischt!" at bounding box center [201, 63] width 162 height 27
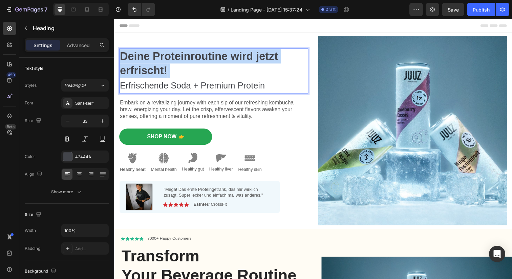
click at [147, 59] on strong "Deine Proteinroutine wird jetzt erfrischt!" at bounding box center [201, 63] width 162 height 27
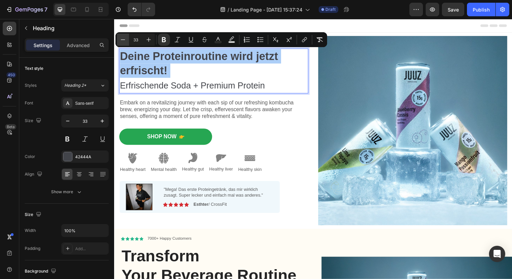
click at [124, 41] on icon "Editor contextual toolbar" at bounding box center [123, 39] width 7 height 7
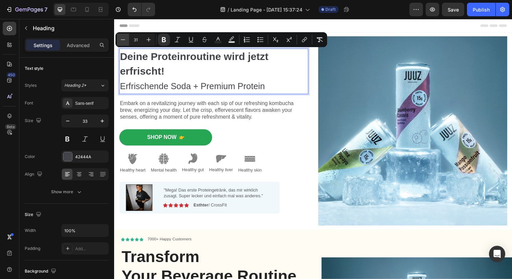
click at [124, 41] on icon "Editor contextual toolbar" at bounding box center [123, 39] width 7 height 7
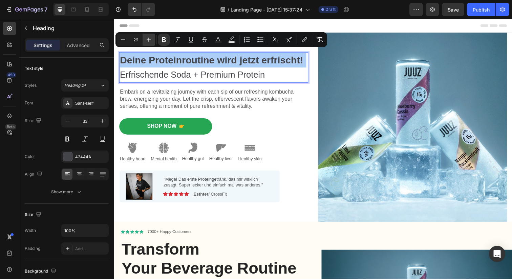
click at [148, 38] on icon "Editor contextual toolbar" at bounding box center [148, 39] width 7 height 7
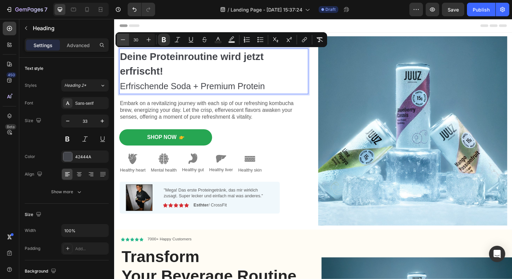
click at [122, 39] on icon "Editor contextual toolbar" at bounding box center [123, 39] width 4 height 0
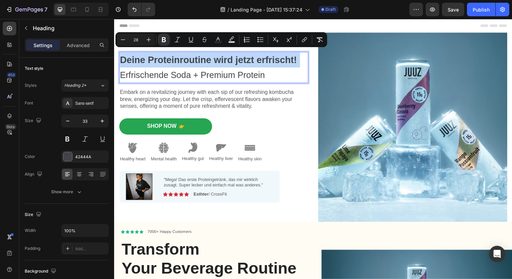
type input "26"
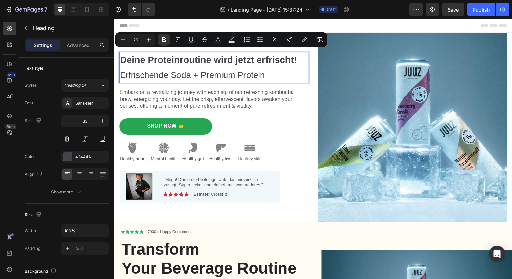
click at [150, 72] on span "Erfrischende Soda + Premium Protein" at bounding box center [194, 76] width 148 height 10
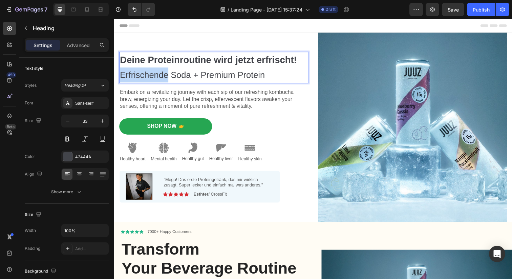
click at [150, 72] on span "Erfrischende Soda + Premium Protein" at bounding box center [194, 76] width 148 height 10
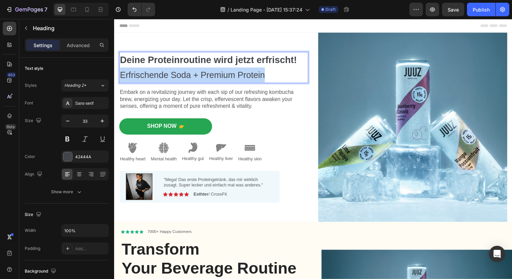
click at [150, 72] on span "Erfrischende Soda + Premium Protein" at bounding box center [194, 76] width 148 height 10
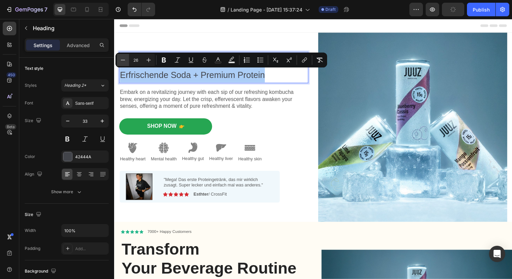
click at [126, 60] on icon "Editor contextual toolbar" at bounding box center [123, 60] width 7 height 7
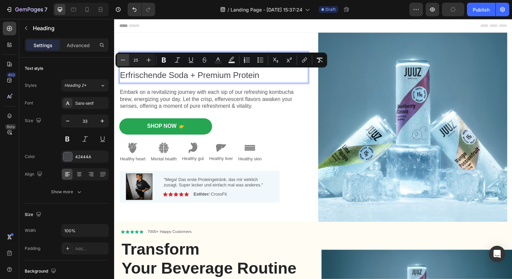
click at [126, 60] on icon "Editor contextual toolbar" at bounding box center [123, 60] width 7 height 7
type input "22"
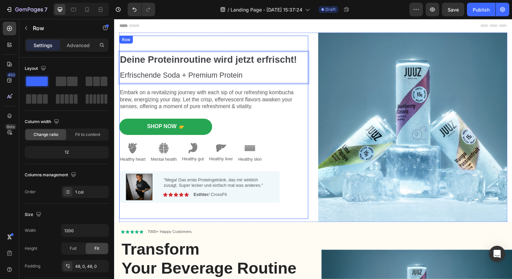
click at [219, 89] on div "Deine Proteinroutine wird jetzt erfrischt! Erfrischende Soda + Premium Protein …" at bounding box center [215, 129] width 193 height 154
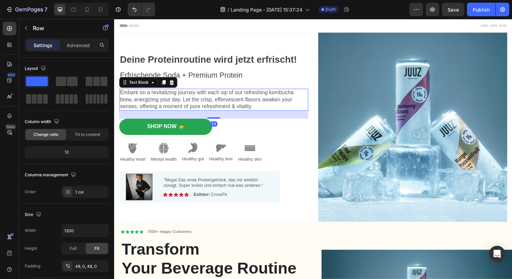
click at [220, 99] on p "Embark on a revitalizing journey with each sip of our refreshing kombucha brew,…" at bounding box center [216, 101] width 192 height 21
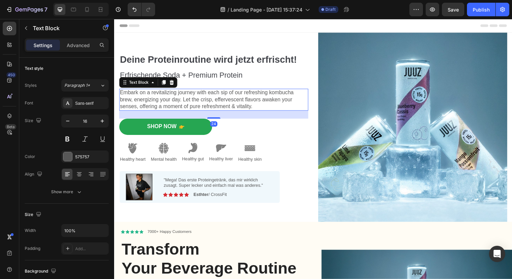
click at [220, 99] on p "Embark on a revitalizing journey with each sip of our refreshing kombucha brew,…" at bounding box center [216, 101] width 192 height 21
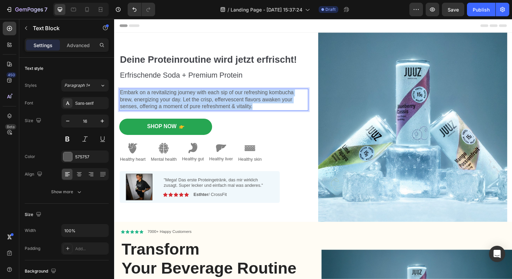
click at [220, 99] on p "Embark on a revitalizing journey with each sip of our refreshing kombucha brew,…" at bounding box center [216, 101] width 192 height 21
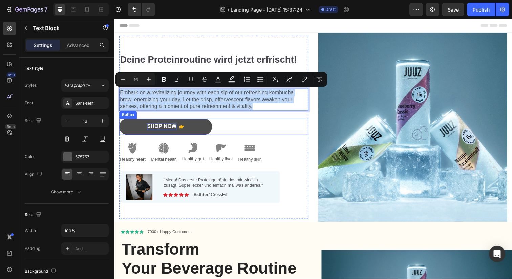
click at [163, 129] on div "Shop Now" at bounding box center [163, 128] width 30 height 7
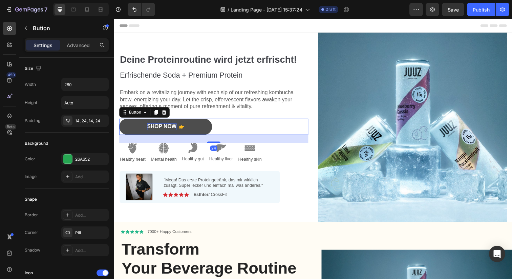
click at [163, 129] on div "Shop Now" at bounding box center [163, 128] width 30 height 7
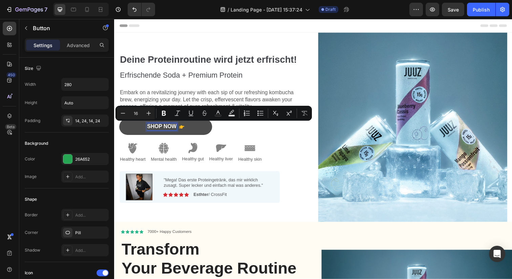
click at [163, 129] on p "Shop Now" at bounding box center [163, 128] width 30 height 7
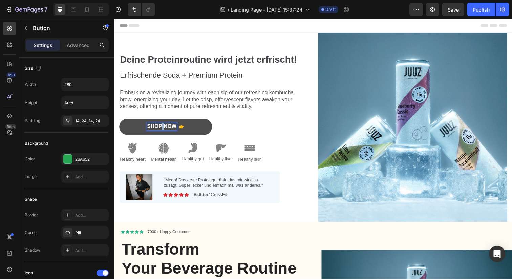
click at [163, 129] on p "Shop Now" at bounding box center [163, 128] width 30 height 7
click at [119, 121] on button "Jetzt" at bounding box center [166, 129] width 95 height 17
click at [208, 125] on button "Jetzt Probieren" at bounding box center [166, 129] width 95 height 17
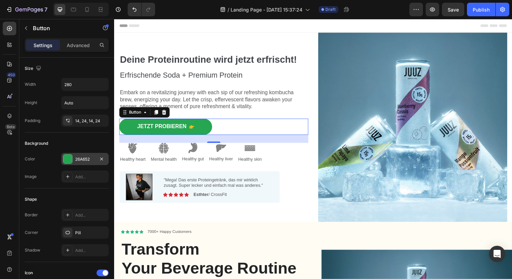
click at [66, 157] on div at bounding box center [67, 158] width 9 height 9
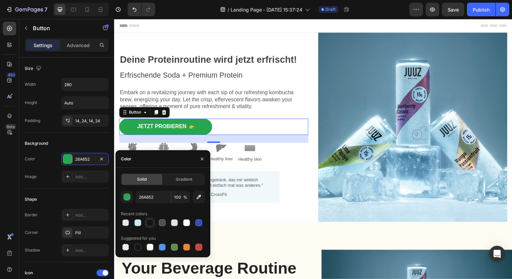
click at [149, 222] on div at bounding box center [150, 222] width 7 height 7
type input "121212"
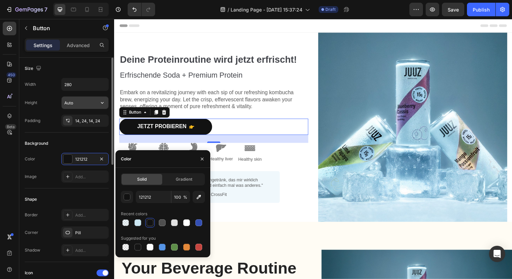
click at [77, 106] on input "Auto" at bounding box center [85, 103] width 47 height 12
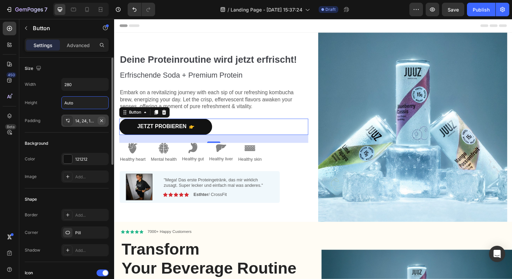
click at [103, 122] on icon "button" at bounding box center [101, 120] width 3 height 3
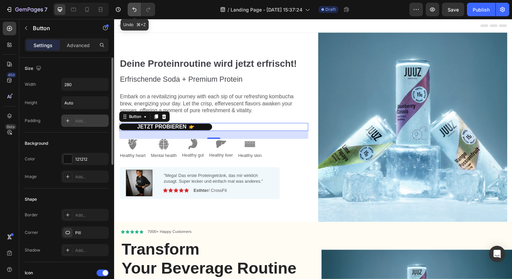
click at [133, 9] on icon "Undo/Redo" at bounding box center [134, 9] width 4 height 4
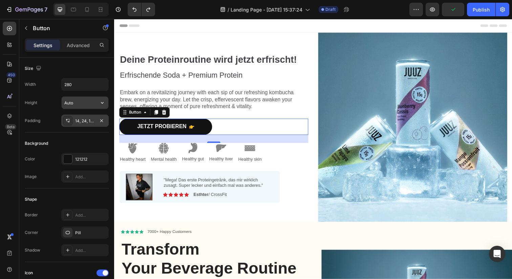
click at [80, 105] on input "Auto" at bounding box center [85, 103] width 47 height 12
click at [83, 102] on input "Auto" at bounding box center [85, 103] width 47 height 12
click at [83, 90] on input "280" at bounding box center [85, 84] width 47 height 12
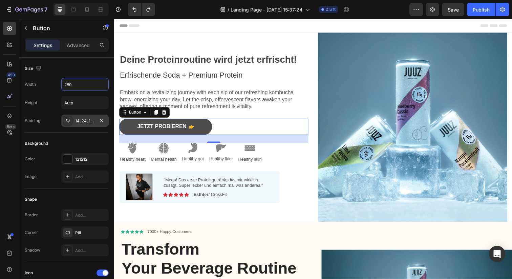
click at [129, 128] on button "Jetzt Probieren" at bounding box center [166, 129] width 95 height 17
click at [207, 125] on button "Jetzt Probieren" at bounding box center [166, 129] width 95 height 17
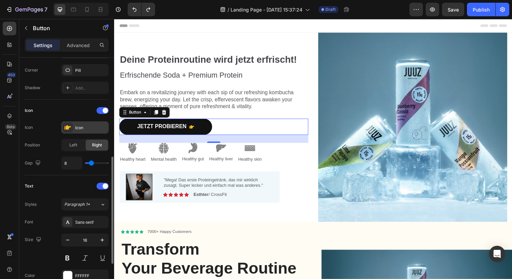
scroll to position [159, 0]
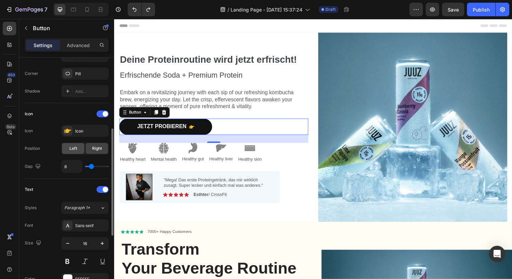
click at [78, 146] on div "Left" at bounding box center [73, 148] width 22 height 11
click at [95, 149] on span "Right" at bounding box center [97, 148] width 10 height 6
click at [73, 146] on span "Left" at bounding box center [73, 148] width 8 height 6
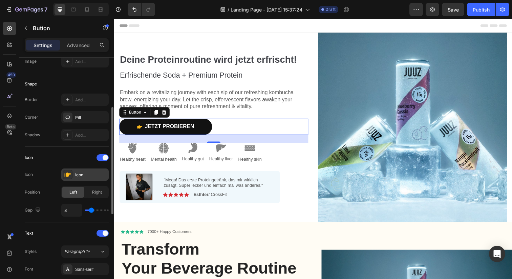
scroll to position [114, 0]
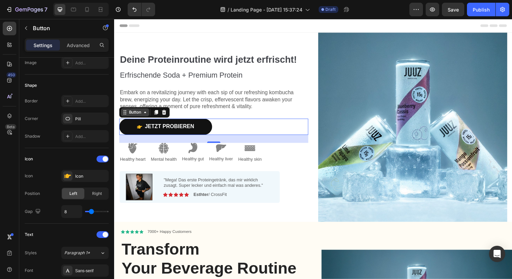
click at [141, 116] on div "Button" at bounding box center [135, 114] width 15 height 6
click at [81, 101] on div "Add..." at bounding box center [91, 101] width 32 height 6
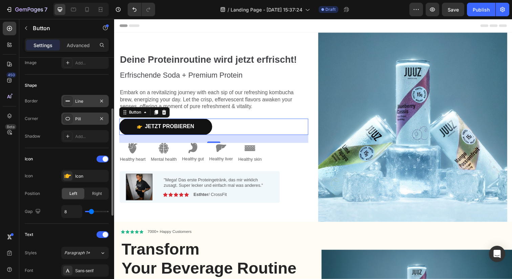
click at [80, 119] on div "Pill" at bounding box center [85, 119] width 20 height 6
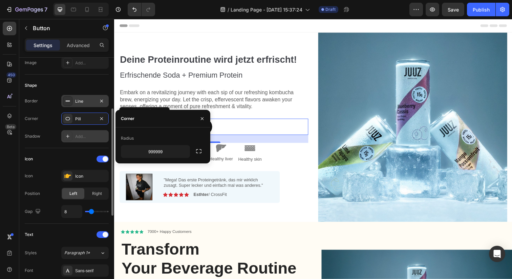
click at [82, 135] on div "Add..." at bounding box center [91, 136] width 32 height 6
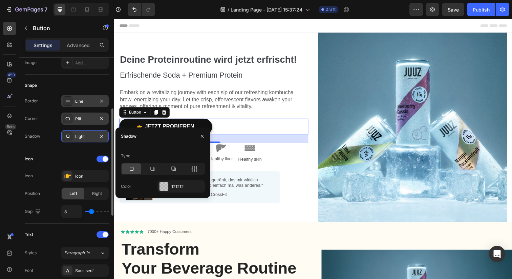
click at [82, 120] on div "Pill" at bounding box center [85, 119] width 20 height 6
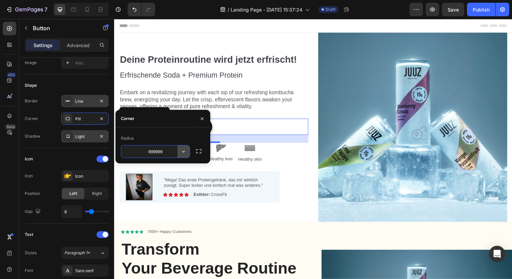
click at [186, 150] on icon "button" at bounding box center [183, 151] width 7 height 7
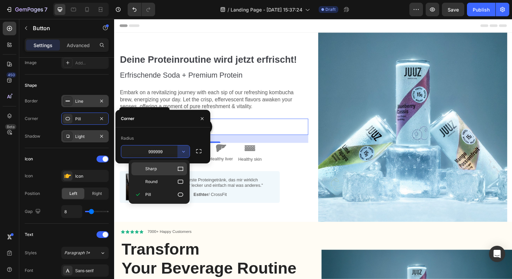
click at [174, 167] on p "Sharp" at bounding box center [164, 168] width 39 height 7
type input "0"
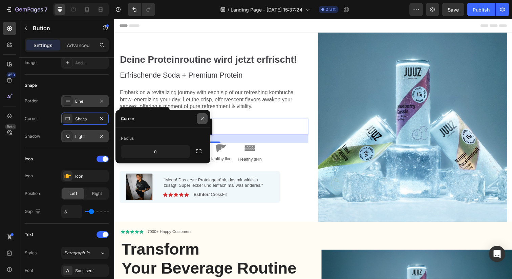
click at [201, 120] on icon "button" at bounding box center [201, 118] width 5 height 5
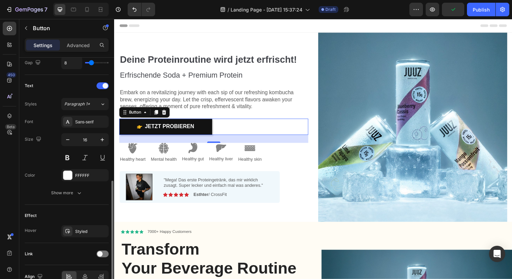
scroll to position [269, 0]
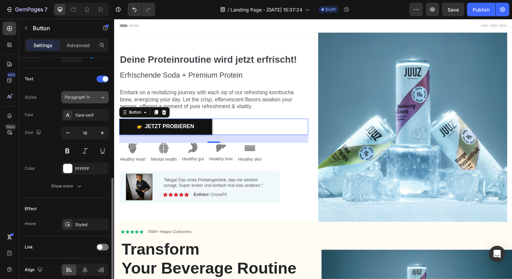
click at [98, 99] on div "Paragraph 1*" at bounding box center [82, 97] width 36 height 6
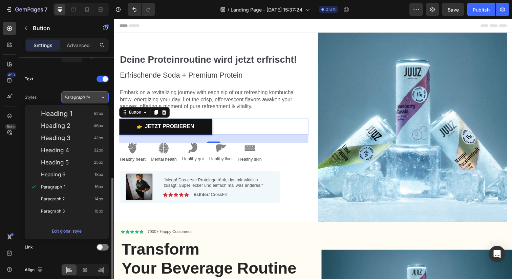
click at [98, 99] on div "Paragraph 1*" at bounding box center [82, 97] width 36 height 6
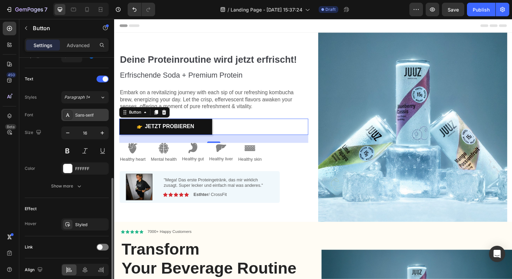
click at [98, 116] on div "Sans-serif" at bounding box center [91, 115] width 32 height 6
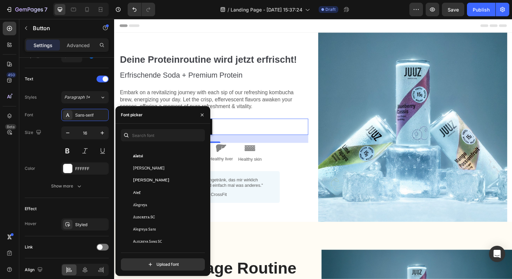
scroll to position [386, 0]
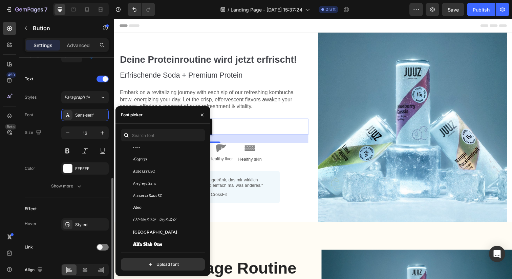
click at [56, 116] on div "Font Sans-serif" at bounding box center [67, 115] width 84 height 12
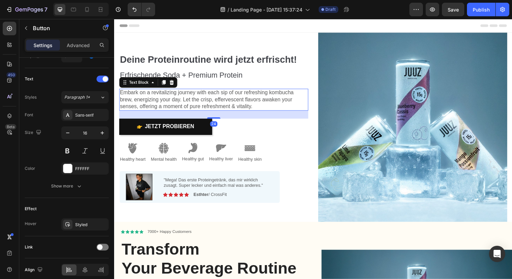
click at [293, 104] on p "Embark on a revitalizing journey with each sip of our refreshing kombucha brew,…" at bounding box center [216, 101] width 192 height 21
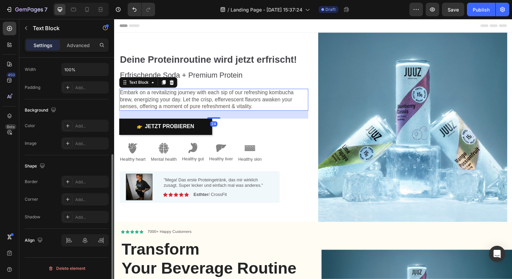
scroll to position [0, 0]
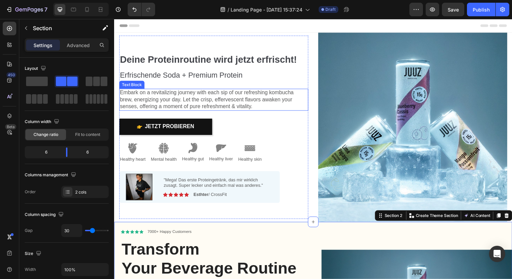
click at [243, 100] on p "Embark on a revitalizing journey with each sip of our refreshing kombucha brew,…" at bounding box center [216, 101] width 192 height 21
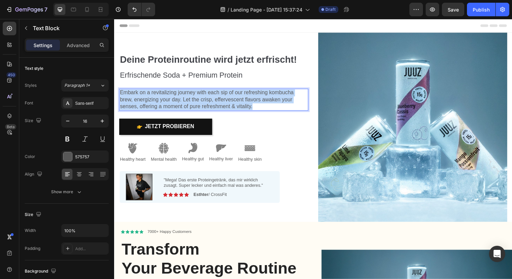
click at [243, 100] on p "Embark on a revitalizing journey with each sip of our refreshing kombucha brew,…" at bounding box center [216, 101] width 192 height 21
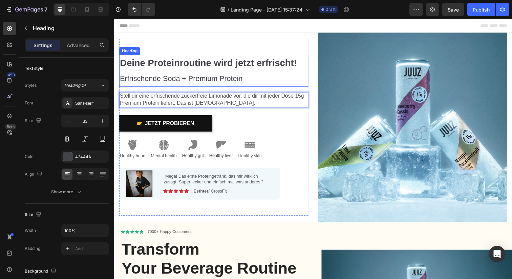
click at [235, 69] on strong "Deine Proteinroutine wird jetzt erfrischt!" at bounding box center [210, 64] width 181 height 10
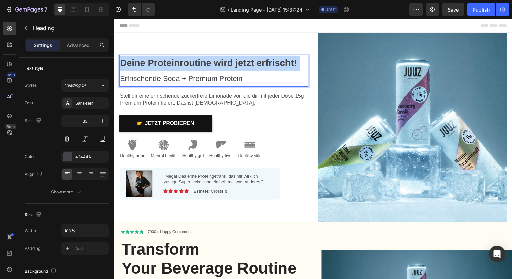
click at [235, 69] on strong "Deine Proteinroutine wird jetzt erfrischt!" at bounding box center [210, 64] width 181 height 10
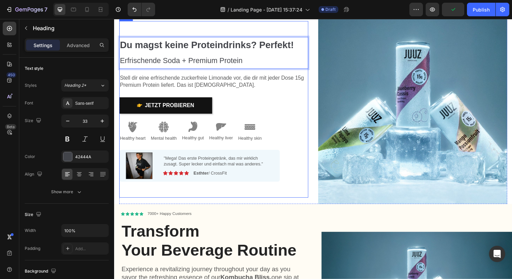
scroll to position [17, 0]
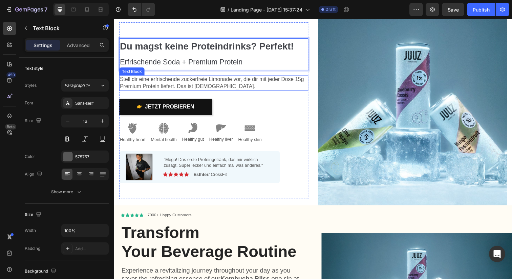
click at [260, 79] on p "Stell dir eine erfrischende zuckerfreie Limonade vor, die dir mit jeder Dose 15…" at bounding box center [216, 84] width 192 height 14
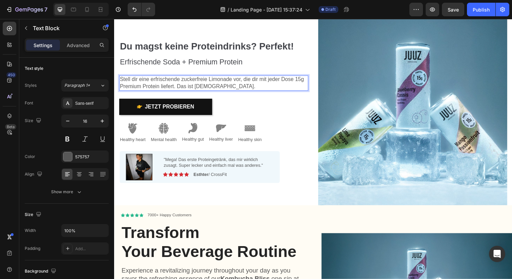
click at [263, 81] on p "Stell dir eine erfrischende zuckerfreie Limonade vor, die dir mit jeder Dose 15…" at bounding box center [216, 84] width 192 height 14
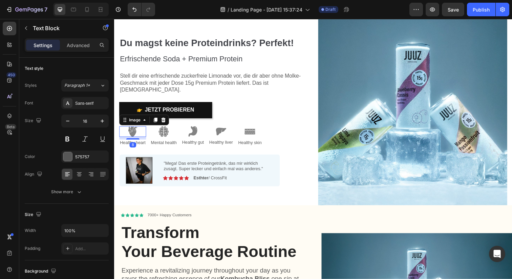
click at [134, 128] on img at bounding box center [133, 133] width 11 height 11
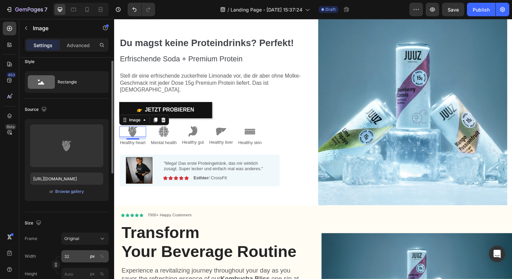
scroll to position [0, 0]
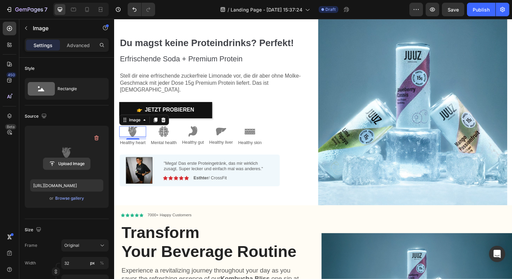
click at [68, 164] on input "file" at bounding box center [66, 164] width 47 height 12
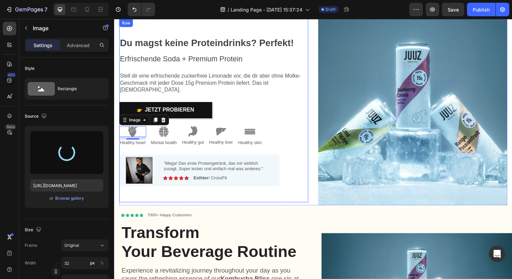
type input "[URL][DOMAIN_NAME]"
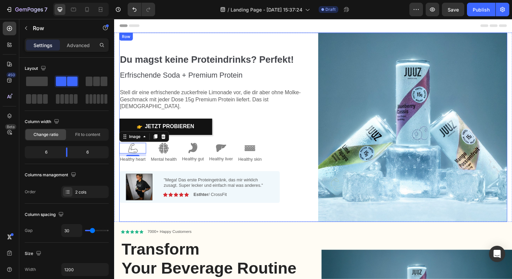
click at [299, 35] on div "⁠⁠⁠⁠⁠⁠⁠ Du magst keine Proteindrinks? Perfekt! Erfrischende Soda + Premium Prot…" at bounding box center [215, 129] width 193 height 193
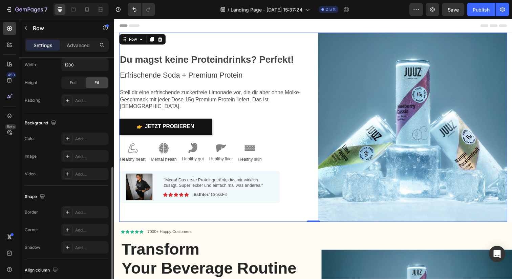
scroll to position [193, 0]
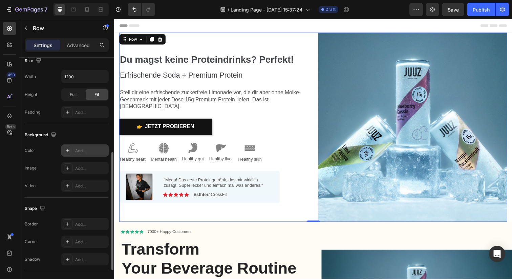
click at [81, 150] on div "Add..." at bounding box center [91, 151] width 32 height 6
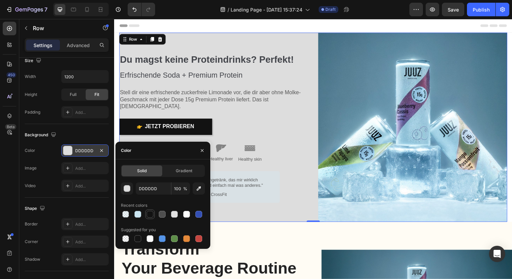
click at [148, 214] on div at bounding box center [150, 214] width 7 height 7
type input "121212"
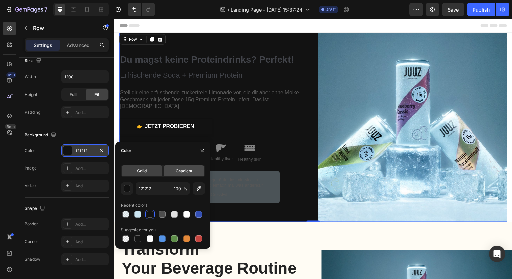
click at [187, 172] on span "Gradient" at bounding box center [184, 171] width 17 height 6
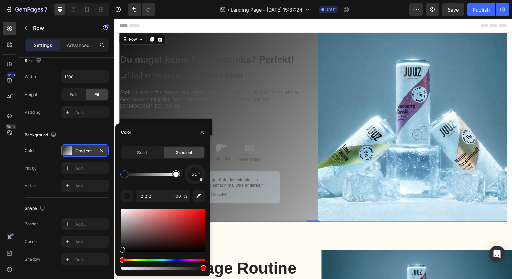
type input "FFFFFF"
click at [175, 174] on div at bounding box center [175, 173] width 5 height 5
click at [139, 155] on span "Solid" at bounding box center [141, 152] width 9 height 6
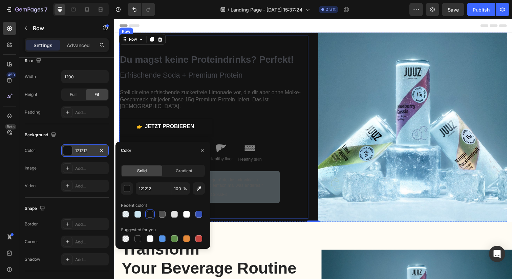
click at [234, 89] on div "⁠⁠⁠⁠⁠⁠⁠ Du magst keine Proteindrinks? Perfekt! Erfrischende Soda + Premium Prot…" at bounding box center [215, 129] width 193 height 154
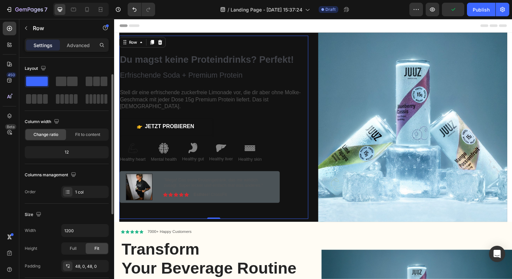
scroll to position [173, 0]
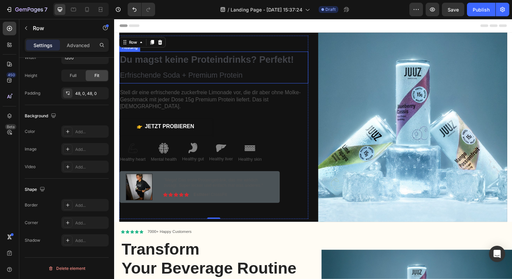
click at [174, 65] on strong "Du magst keine Proteindrinks? Perfekt!" at bounding box center [208, 60] width 177 height 10
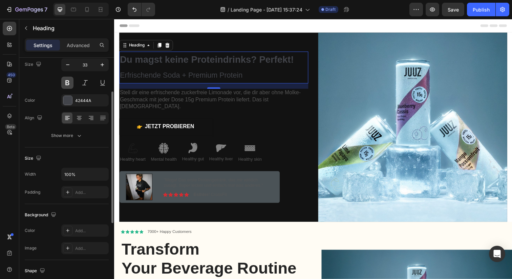
scroll to position [55, 0]
click at [68, 104] on div at bounding box center [67, 101] width 9 height 9
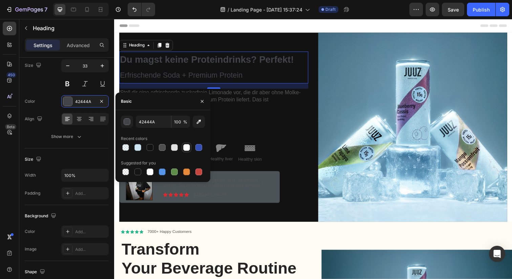
click at [184, 146] on div at bounding box center [186, 147] width 7 height 7
type input "FFFFFF"
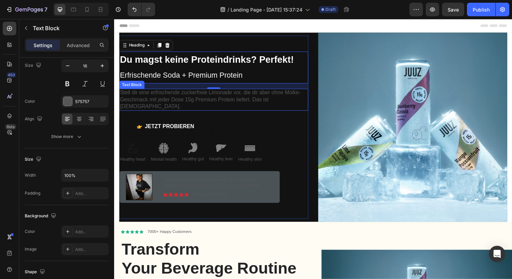
click at [270, 98] on p "Stell dir eine erfrischende zuckerfreie Limonade vor, die dir aber ohne Molke-G…" at bounding box center [216, 101] width 192 height 21
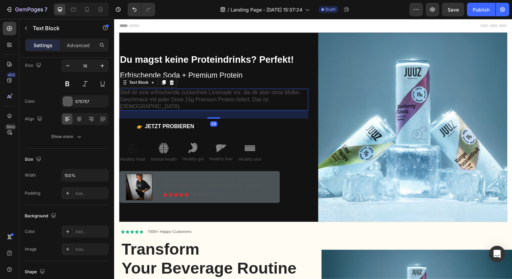
scroll to position [0, 0]
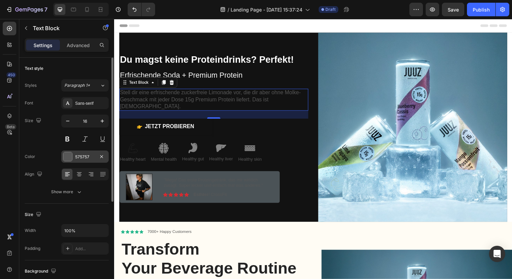
click at [70, 153] on div at bounding box center [67, 156] width 9 height 9
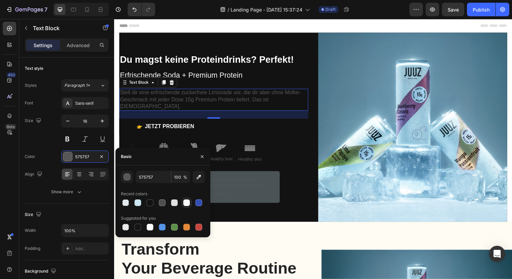
click at [188, 203] on div at bounding box center [186, 202] width 7 height 7
type input "FFFFFF"
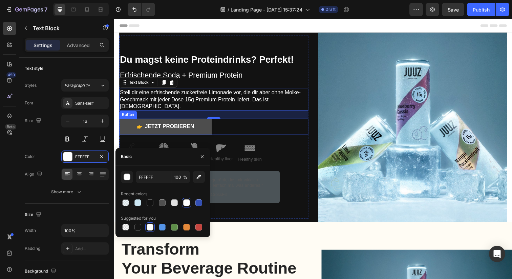
click at [201, 126] on button "Jetzt Probieren" at bounding box center [166, 129] width 95 height 17
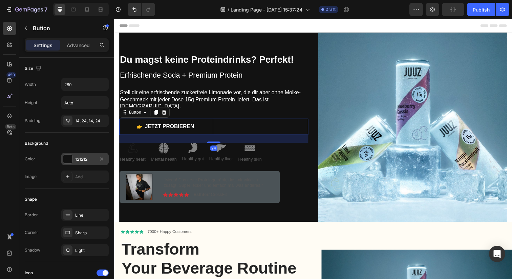
click at [69, 158] on div at bounding box center [67, 158] width 9 height 9
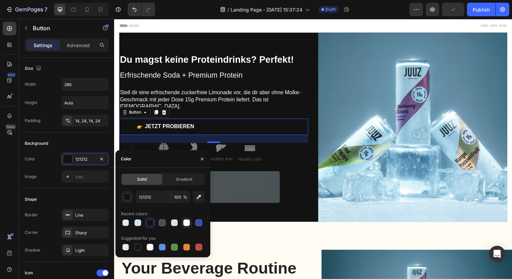
click at [183, 221] on div at bounding box center [187, 222] width 8 height 8
type input "FFFFFF"
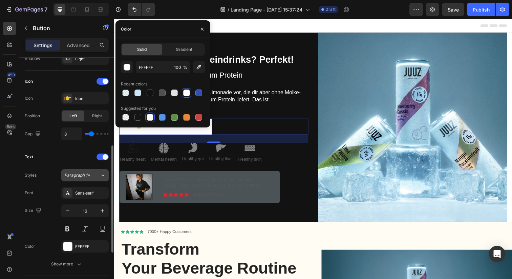
scroll to position [183, 0]
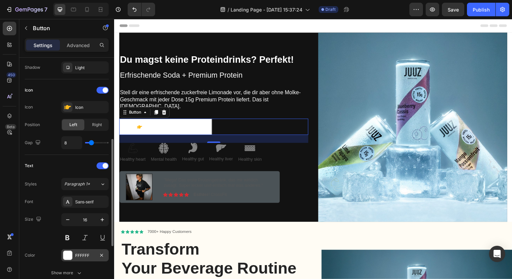
click at [68, 254] on div at bounding box center [67, 255] width 9 height 9
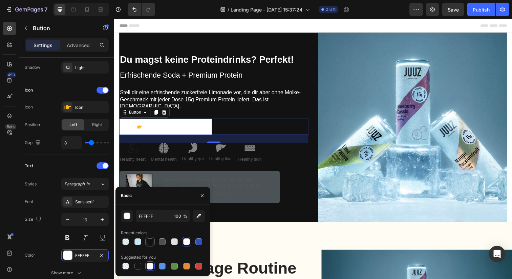
click at [149, 241] on div at bounding box center [150, 241] width 7 height 7
type input "121212"
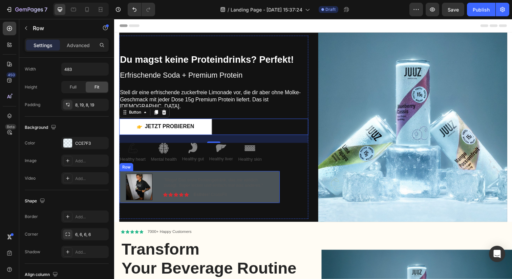
click at [244, 177] on div ""Mega! Das erste Proteingetränk, das mir wirklich zusagt. Super lecker und einf…" at bounding box center [220, 190] width 113 height 27
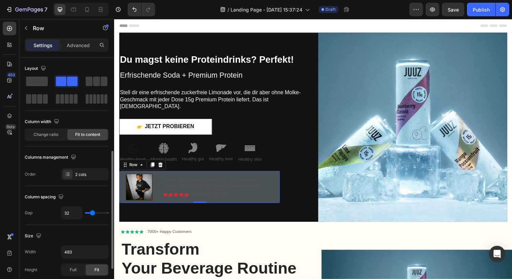
scroll to position [250, 0]
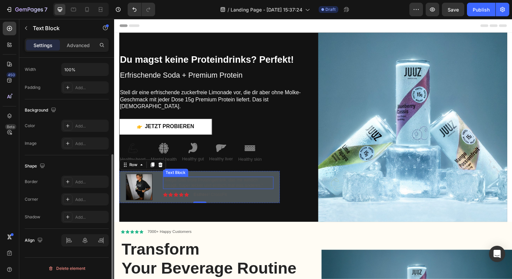
click at [245, 183] on p ""Mega! Das erste Proteingetränk, das mir wirklich zusagt. Super lecker und einf…" at bounding box center [220, 187] width 111 height 12
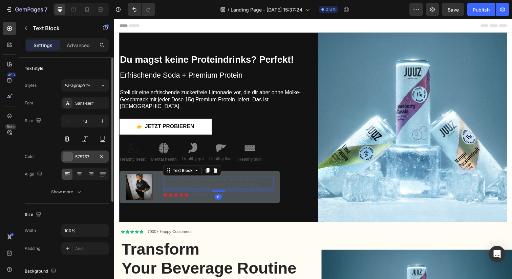
click at [68, 155] on div at bounding box center [67, 156] width 9 height 9
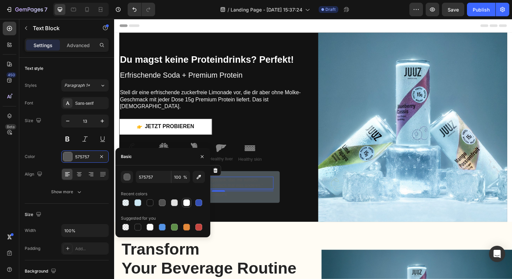
click at [187, 203] on div at bounding box center [186, 202] width 7 height 7
type input "FFFFFF"
click at [268, 195] on div "Image Icon Icon Icon Icon Icon Icon List Esthter / CrossFit Text Block Row" at bounding box center [220, 198] width 113 height 6
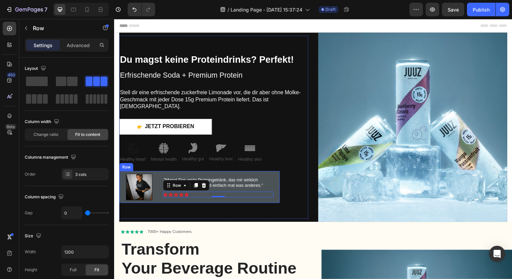
click at [122, 175] on div "Image "Mega! Das erste Proteingetränk, das mir wirklich zusagt. Super lecker un…" at bounding box center [202, 190] width 164 height 33
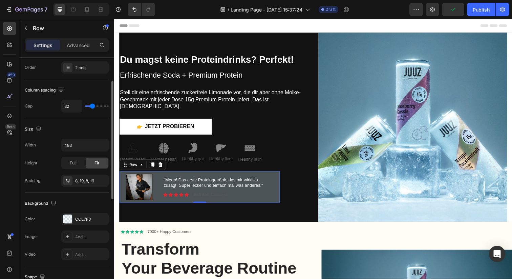
scroll to position [109, 0]
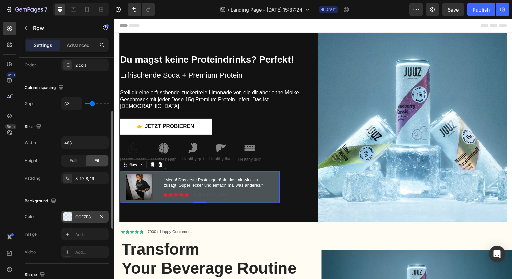
click at [69, 215] on div at bounding box center [67, 216] width 9 height 9
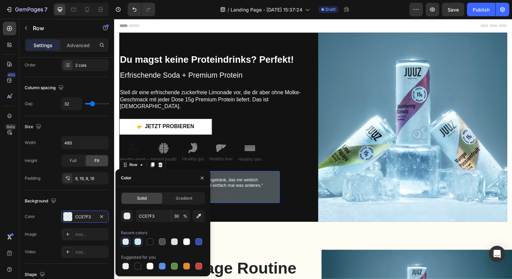
click at [138, 241] on div at bounding box center [137, 241] width 7 height 7
type input "100"
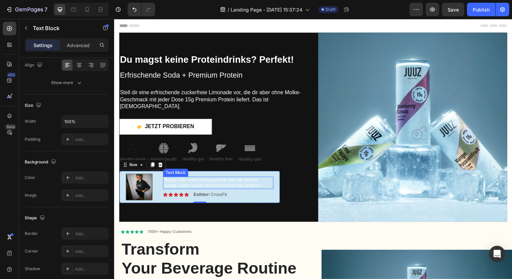
click at [251, 183] on p ""Mega! Das erste Proteingetränk, das mir wirklich zusagt. Super lecker und einf…" at bounding box center [220, 187] width 111 height 12
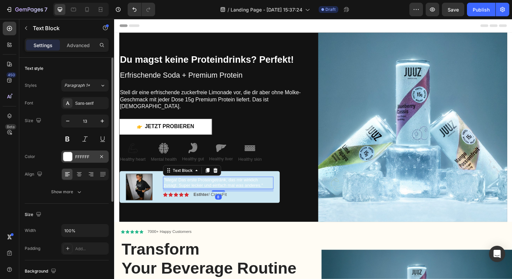
click at [71, 159] on div at bounding box center [67, 156] width 9 height 9
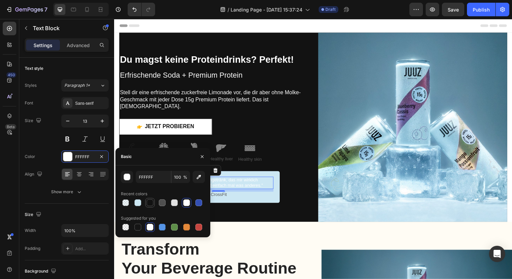
click at [149, 203] on div at bounding box center [150, 202] width 7 height 7
type input "121212"
click at [247, 199] on div ""Mega! Das erste Proteingetränk, das mir wirklich zusagt. Super lecker und einf…" at bounding box center [220, 190] width 113 height 27
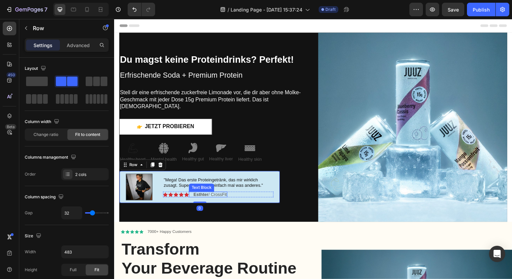
click at [221, 196] on p "Esthter / CrossFit" at bounding box center [212, 198] width 34 height 4
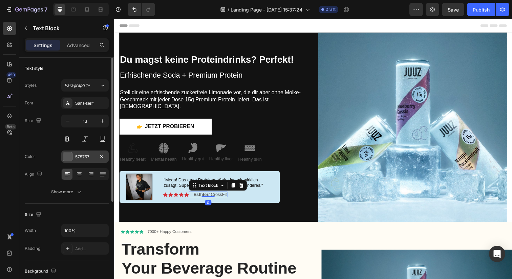
click at [67, 153] on div at bounding box center [67, 156] width 9 height 9
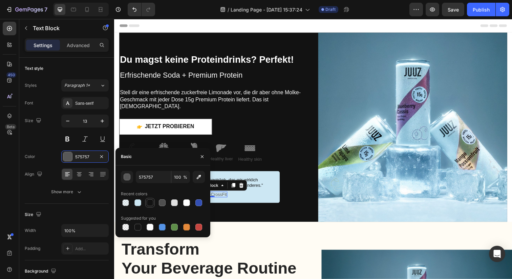
click at [151, 203] on div at bounding box center [150, 202] width 7 height 7
type input "121212"
click at [50, 152] on div "Color 121212" at bounding box center [67, 156] width 84 height 12
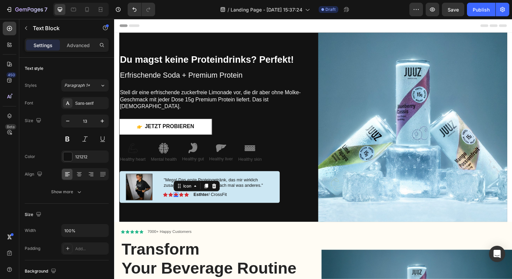
click at [176, 196] on div "Icon 0" at bounding box center [177, 198] width 5 height 5
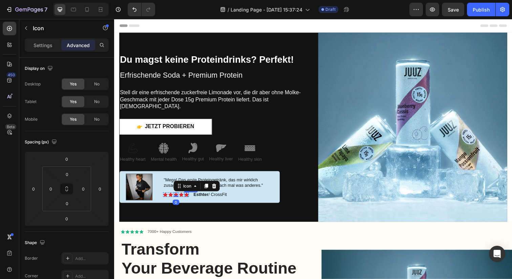
click at [188, 196] on div "Icon" at bounding box center [188, 198] width 5 height 5
click at [182, 196] on icon at bounding box center [182, 198] width 5 height 4
click at [176, 196] on icon at bounding box center [177, 198] width 5 height 5
click at [174, 196] on div "Icon" at bounding box center [171, 198] width 5 height 5
click at [175, 196] on div "Icon 0" at bounding box center [177, 198] width 5 height 5
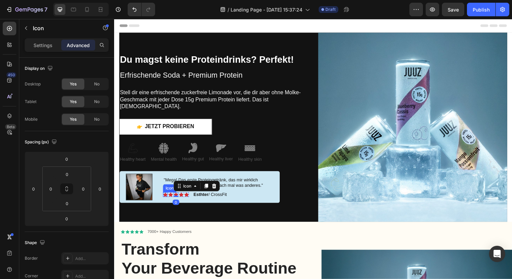
click at [168, 196] on icon at bounding box center [166, 198] width 5 height 4
click at [184, 187] on icon at bounding box center [185, 189] width 5 height 5
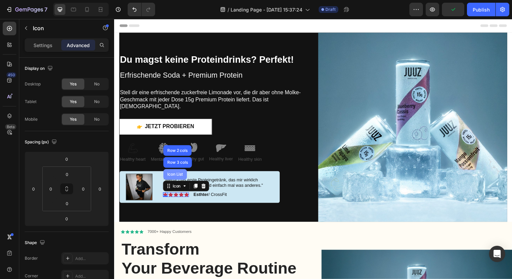
click at [181, 175] on div "Icon List" at bounding box center [176, 177] width 19 height 4
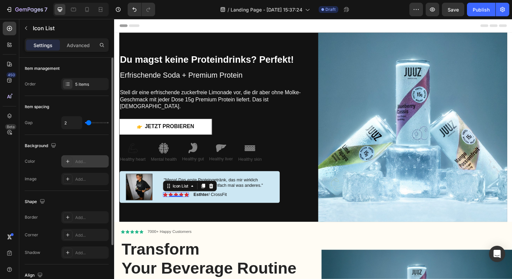
scroll to position [68, 0]
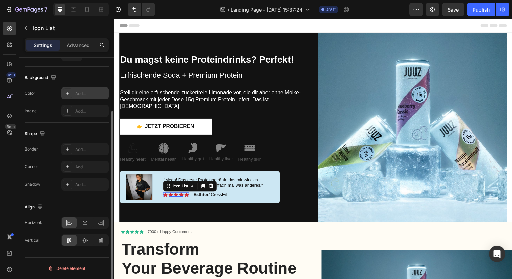
click at [65, 91] on icon at bounding box center [67, 92] width 5 height 5
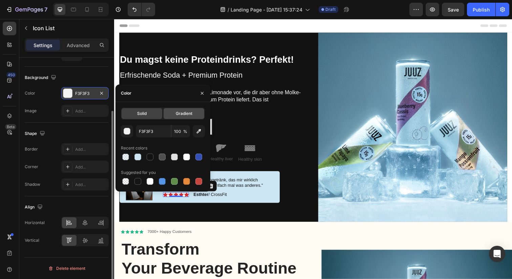
click at [176, 117] on div "Gradient" at bounding box center [184, 113] width 41 height 11
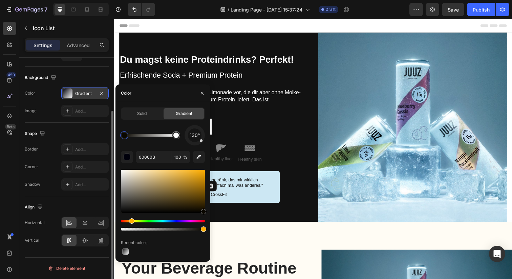
drag, startPoint x: 177, startPoint y: 221, endPoint x: 131, endPoint y: 216, distance: 46.7
click at [131, 216] on div at bounding box center [163, 199] width 84 height 63
click at [205, 170] on div at bounding box center [163, 191] width 84 height 43
type input "FCB102"
click at [205, 169] on div at bounding box center [203, 171] width 5 height 5
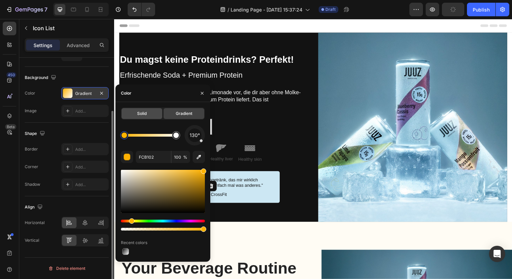
click at [151, 112] on div "Solid" at bounding box center [142, 113] width 41 height 11
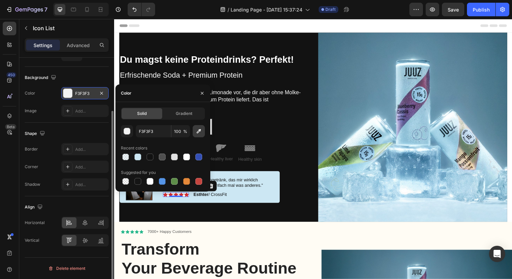
click at [199, 131] on icon "button" at bounding box center [198, 131] width 7 height 7
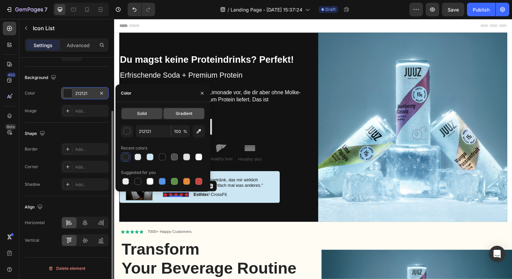
click at [176, 116] on span "Gradient" at bounding box center [184, 113] width 17 height 6
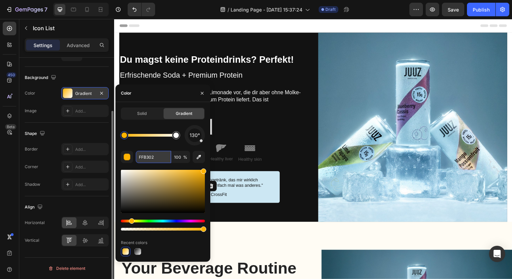
click at [152, 158] on input "FFB302" at bounding box center [153, 157] width 35 height 12
click at [149, 110] on div "Solid" at bounding box center [142, 113] width 41 height 11
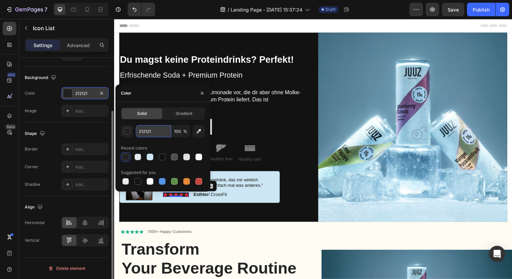
click at [154, 133] on input "212121" at bounding box center [153, 131] width 35 height 12
paste input "FFB302"
click at [102, 94] on icon "button" at bounding box center [101, 92] width 5 height 5
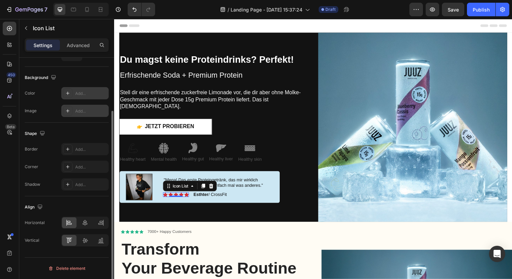
click at [75, 111] on div "Add..." at bounding box center [84, 111] width 47 height 12
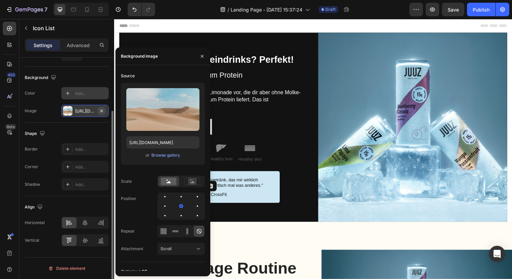
click at [102, 111] on icon "button" at bounding box center [101, 110] width 3 height 3
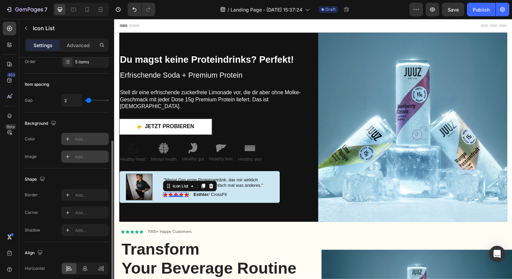
scroll to position [0, 0]
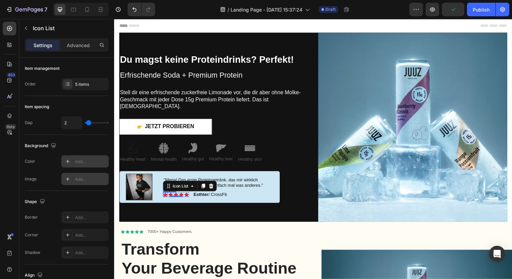
click at [167, 196] on div "Icon" at bounding box center [166, 198] width 5 height 5
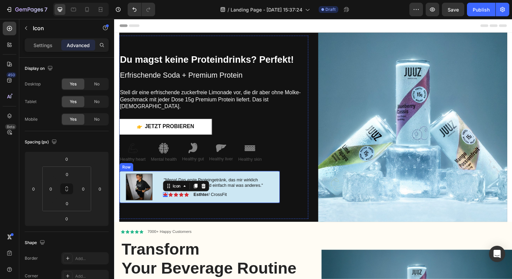
click at [279, 180] on div "Image "Mega! Das erste Proteingetränk, das mir wirklich zusagt. Super lecker un…" at bounding box center [202, 190] width 164 height 33
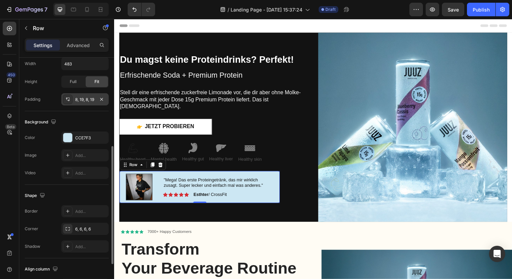
scroll to position [192, 0]
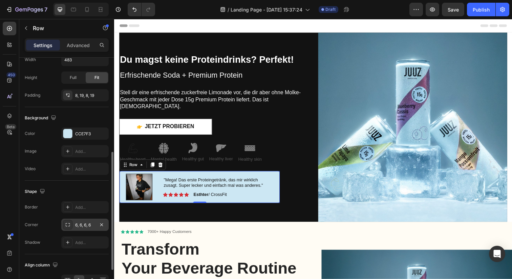
click at [71, 223] on div at bounding box center [67, 224] width 9 height 9
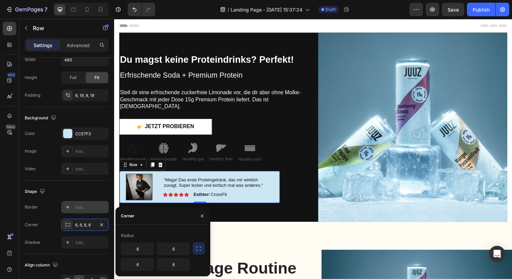
click at [70, 207] on icon at bounding box center [67, 206] width 5 height 5
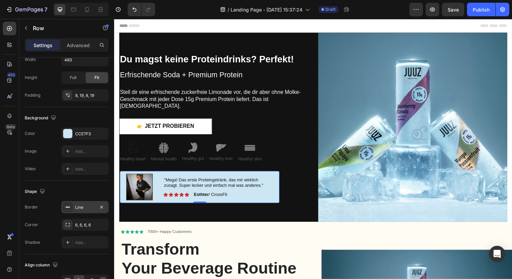
click at [71, 215] on div "Border Line Corner 6, 6, 6, 6 Shadow Add..." at bounding box center [67, 224] width 84 height 47
click at [71, 225] on div at bounding box center [67, 224] width 9 height 9
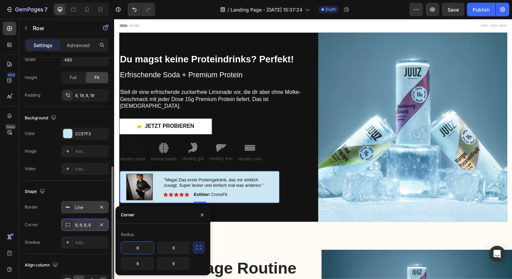
scroll to position [250, 0]
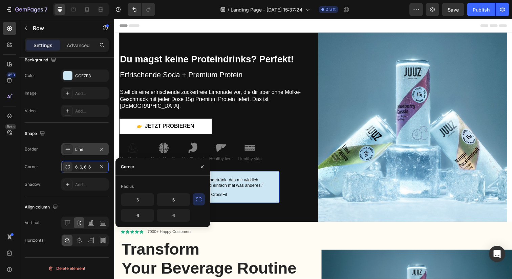
click at [200, 197] on icon "button" at bounding box center [198, 199] width 5 height 4
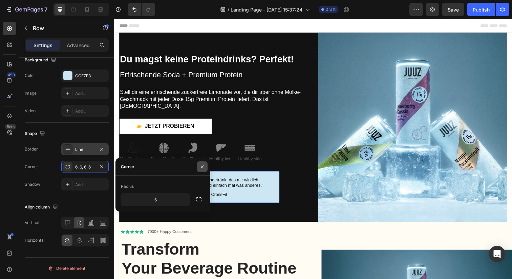
click at [200, 164] on icon "button" at bounding box center [201, 166] width 5 height 5
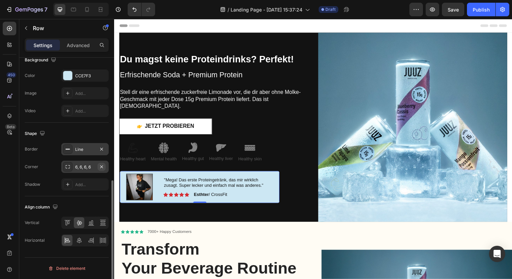
click at [101, 166] on icon "button" at bounding box center [101, 166] width 5 height 5
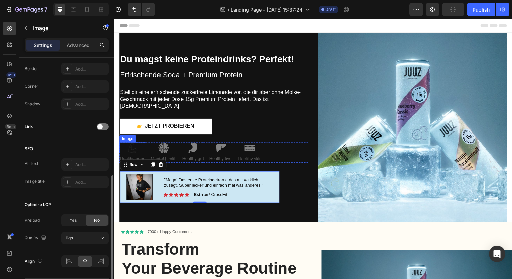
click at [139, 145] on div at bounding box center [132, 150] width 27 height 11
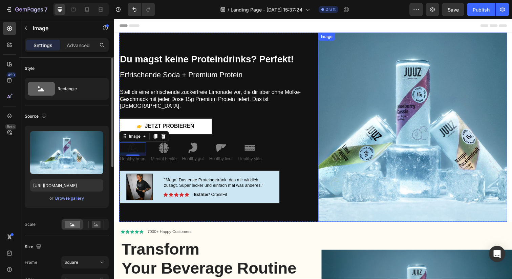
click at [375, 122] on img at bounding box center [418, 129] width 193 height 193
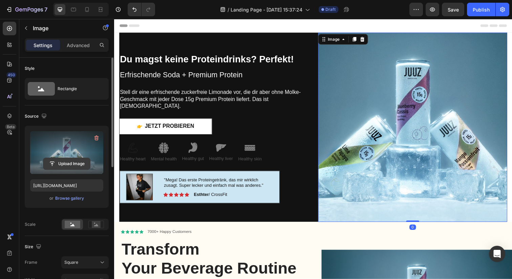
click at [67, 161] on input "file" at bounding box center [66, 164] width 47 height 12
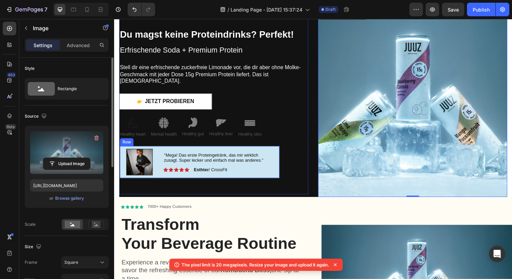
scroll to position [21, 0]
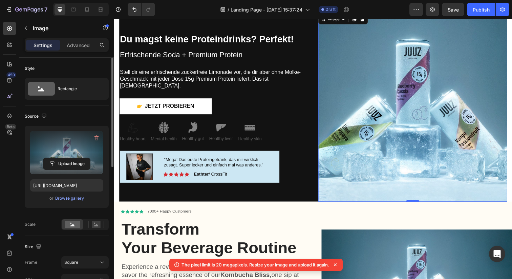
click at [85, 151] on label at bounding box center [66, 152] width 73 height 43
click at [85, 158] on input "file" at bounding box center [66, 164] width 47 height 12
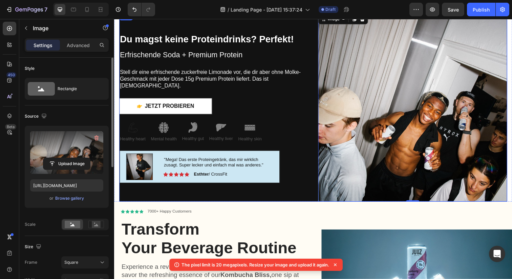
scroll to position [0, 0]
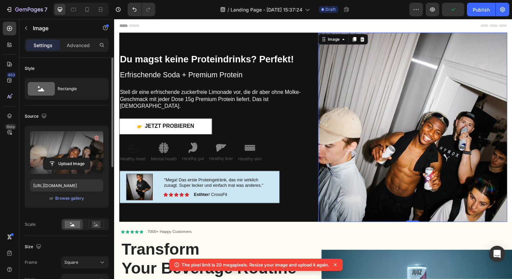
click at [364, 136] on img at bounding box center [418, 129] width 193 height 193
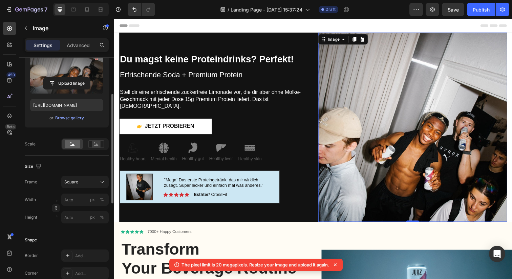
scroll to position [86, 0]
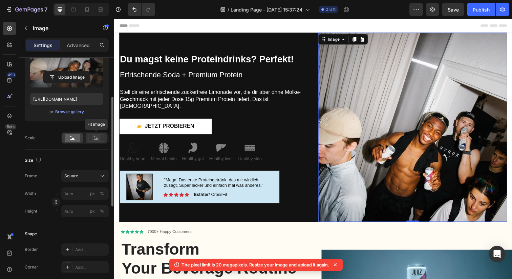
click at [93, 135] on rect at bounding box center [96, 137] width 9 height 7
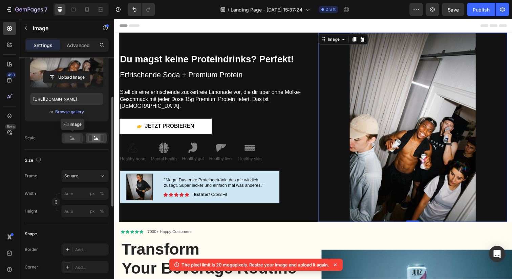
click at [73, 136] on rect at bounding box center [73, 137] width 16 height 7
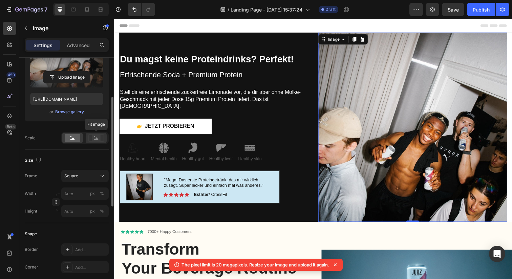
click at [91, 136] on icon at bounding box center [96, 137] width 16 height 7
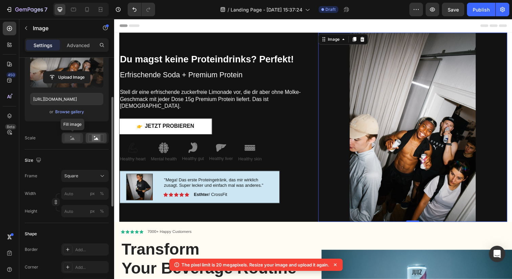
click at [79, 139] on rect at bounding box center [73, 137] width 16 height 7
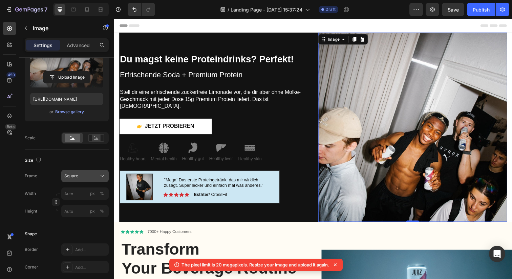
click at [78, 176] on span "Square" at bounding box center [71, 176] width 14 height 6
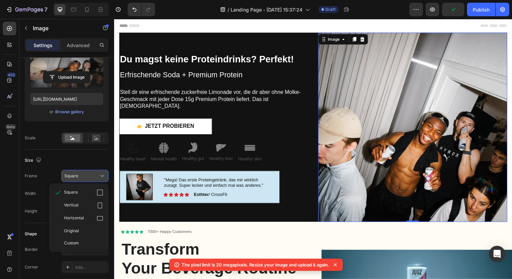
click at [78, 176] on span "Square" at bounding box center [71, 176] width 14 height 6
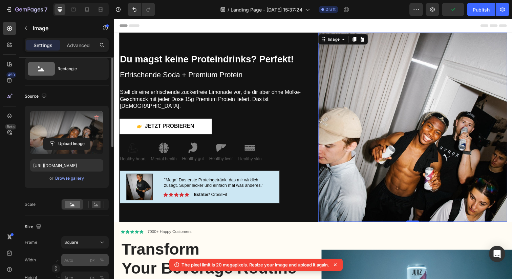
scroll to position [0, 0]
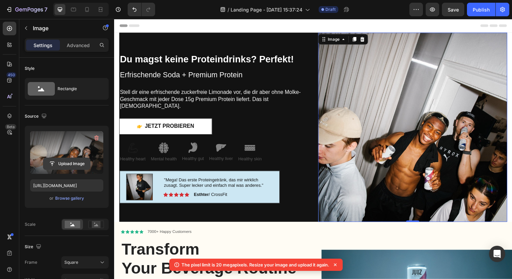
click at [65, 161] on input "file" at bounding box center [66, 164] width 47 height 12
click at [68, 162] on input "file" at bounding box center [66, 164] width 47 height 12
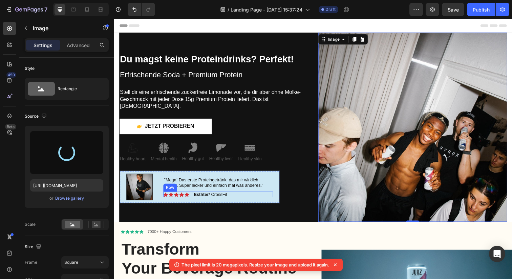
click at [247, 196] on div "Image Icon Icon Icon Icon Icon Icon List Esthter / CrossFit Text Block Row" at bounding box center [220, 198] width 112 height 6
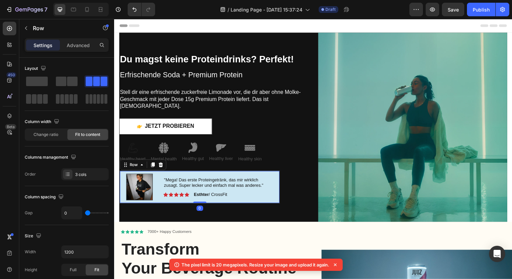
click at [260, 201] on div "Image "Mega! Das erste Proteingetränk, das mir wirklich zusagt. Super lecker un…" at bounding box center [202, 190] width 164 height 33
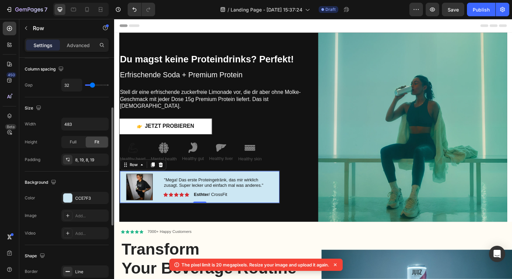
scroll to position [128, 0]
click at [68, 194] on div at bounding box center [67, 197] width 9 height 9
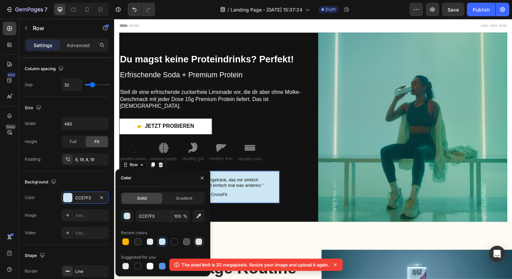
click at [198, 241] on div at bounding box center [198, 241] width 7 height 7
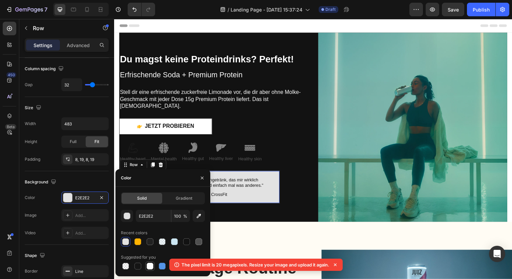
click at [153, 266] on div at bounding box center [150, 265] width 7 height 7
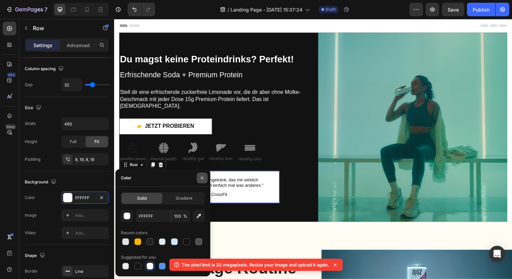
click at [203, 175] on icon "button" at bounding box center [201, 177] width 5 height 5
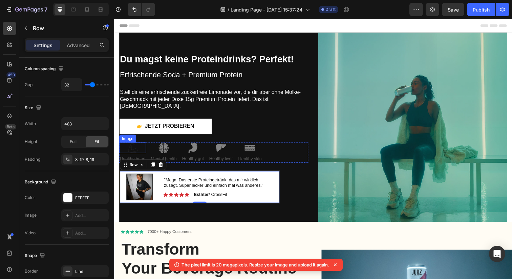
click at [136, 148] on img at bounding box center [133, 150] width 11 height 11
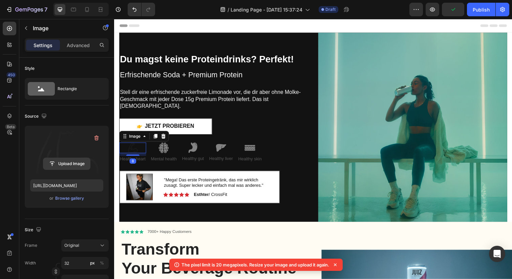
click at [65, 159] on input "file" at bounding box center [66, 164] width 47 height 12
click at [134, 161] on div "8" at bounding box center [133, 163] width 7 height 5
click at [136, 161] on div "8" at bounding box center [133, 163] width 7 height 5
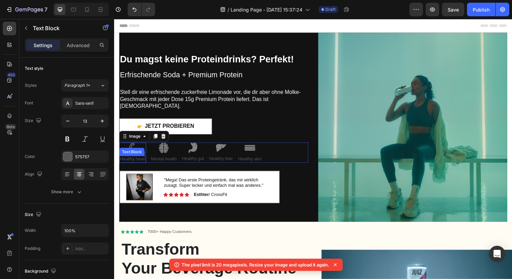
click at [138, 159] on p "Healthy heart" at bounding box center [133, 162] width 26 height 6
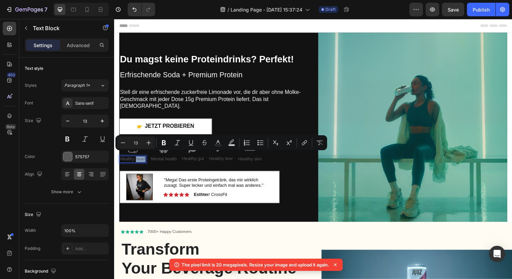
click at [138, 159] on p "Healthy heart" at bounding box center [133, 162] width 26 height 6
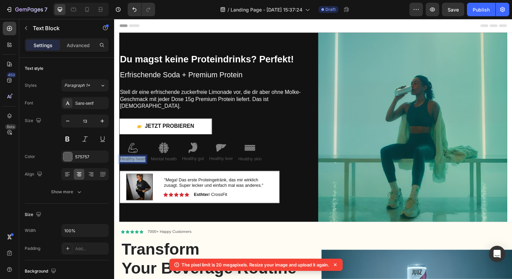
click at [138, 159] on p "Healthy heart" at bounding box center [133, 162] width 26 height 6
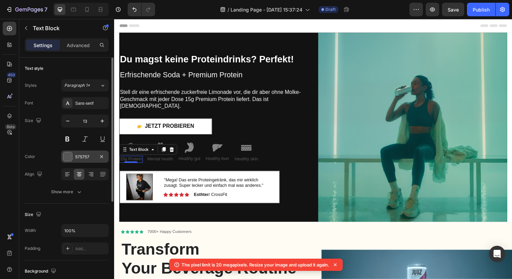
click at [74, 160] on div "575757" at bounding box center [84, 156] width 47 height 12
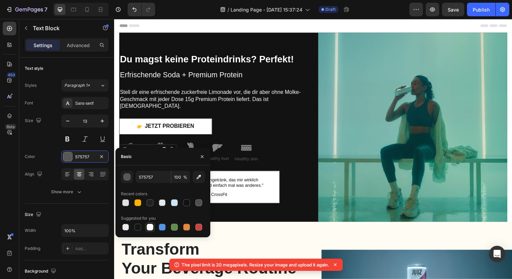
click at [151, 229] on div at bounding box center [150, 227] width 7 height 7
click at [203, 156] on icon "button" at bounding box center [202, 156] width 3 height 3
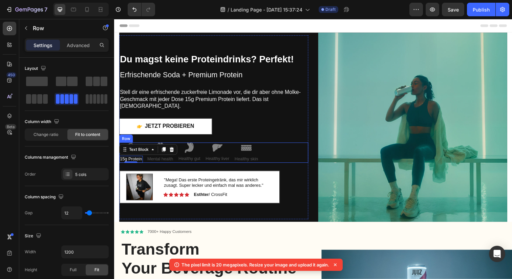
click at [272, 149] on div "Image 15g Protein Text Block 0 Image Mental health Text Block Image Healthy gut…" at bounding box center [215, 155] width 193 height 21
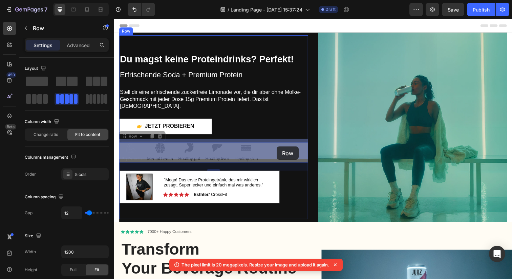
drag, startPoint x: 272, startPoint y: 149, endPoint x: 279, endPoint y: 149, distance: 7.8
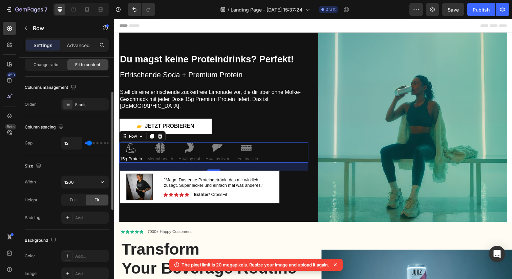
scroll to position [73, 0]
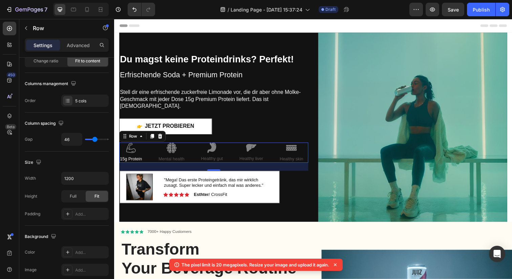
drag, startPoint x: 91, startPoint y: 140, endPoint x: 94, endPoint y: 140, distance: 3.4
click at [94, 140] on input "range" at bounding box center [97, 139] width 24 height 1
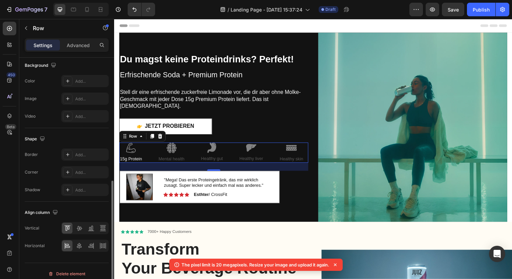
scroll to position [228, 0]
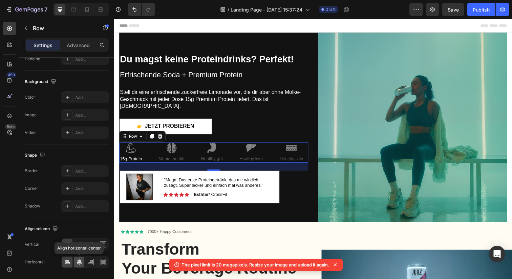
click at [81, 261] on icon at bounding box center [79, 262] width 5 height 6
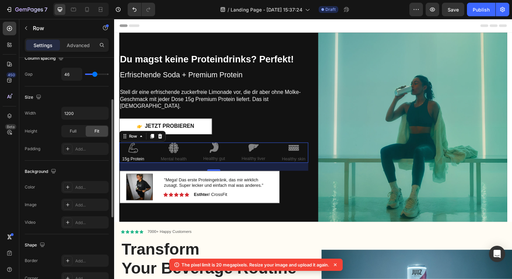
scroll to position [109, 0]
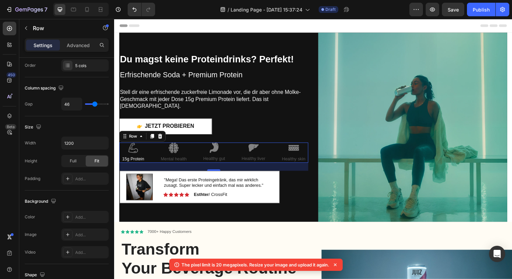
click at [94, 104] on input "range" at bounding box center [97, 103] width 24 height 1
click at [181, 148] on div at bounding box center [175, 150] width 28 height 11
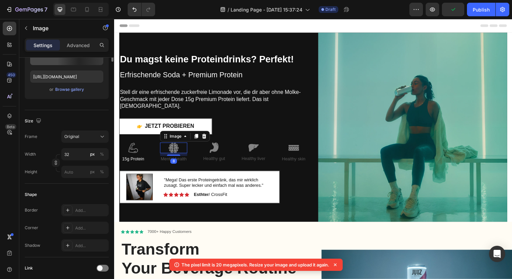
scroll to position [0, 0]
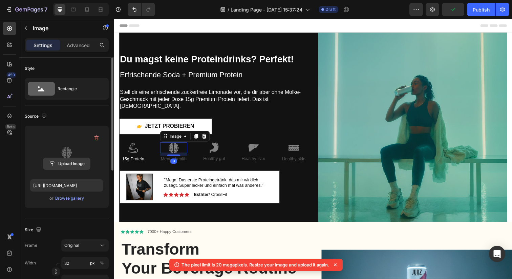
click at [68, 161] on input "file" at bounding box center [66, 164] width 47 height 12
click at [172, 161] on div "8" at bounding box center [174, 163] width 7 height 5
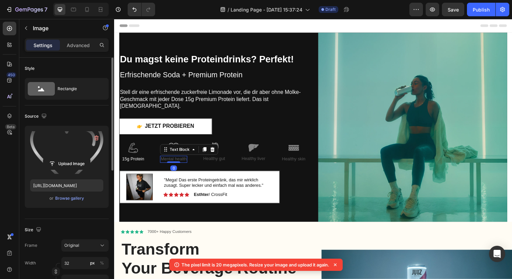
click at [170, 160] on p "Mental health" at bounding box center [175, 162] width 26 height 6
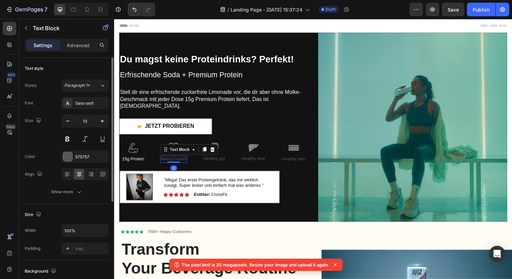
click at [170, 160] on p "Mental health" at bounding box center [175, 162] width 26 height 6
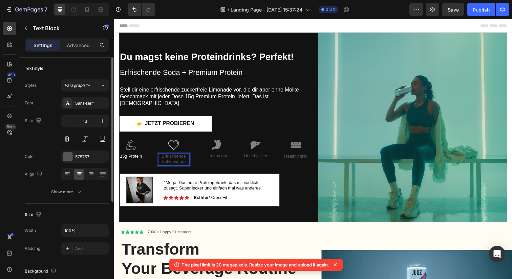
click at [178, 160] on p "Erfrischende Kohlensäure" at bounding box center [175, 162] width 31 height 12
click at [67, 152] on div at bounding box center [67, 156] width 9 height 9
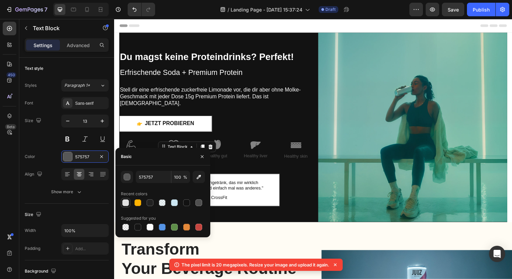
click at [128, 201] on div at bounding box center [125, 202] width 7 height 7
click at [137, 146] on div at bounding box center [131, 147] width 24 height 11
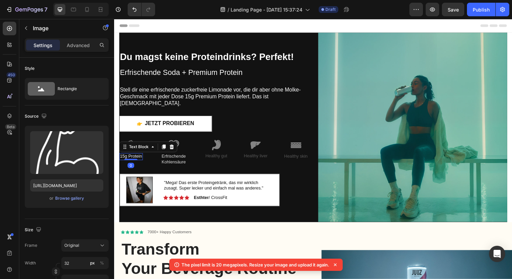
click at [138, 156] on p "15g Protein" at bounding box center [131, 159] width 23 height 6
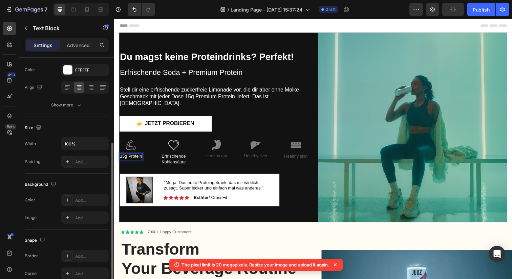
scroll to position [161, 0]
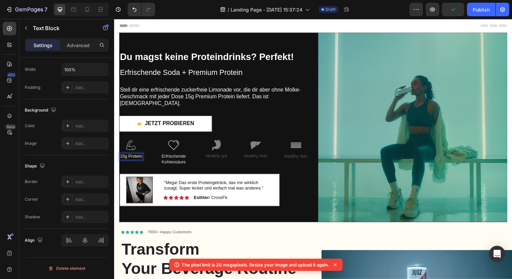
click at [140, 156] on p "15g Protein" at bounding box center [131, 159] width 23 height 6
click at [225, 156] on p "Healthy gut" at bounding box center [218, 159] width 22 height 6
click at [221, 156] on p "Healthy gut" at bounding box center [218, 159] width 22 height 6
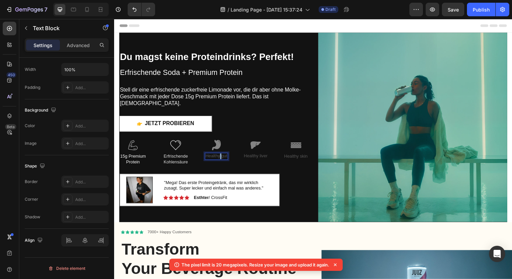
click at [221, 156] on p "Healthy gut" at bounding box center [218, 159] width 22 height 6
click at [218, 190] on p ""Mega! Das erste Proteingetränk, das mir wirklich zusagt. Super lecker und einf…" at bounding box center [220, 189] width 111 height 12
click at [222, 143] on img at bounding box center [218, 147] width 11 height 10
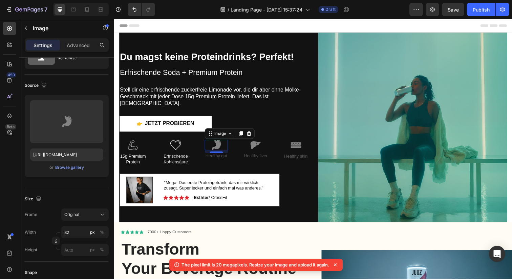
scroll to position [0, 0]
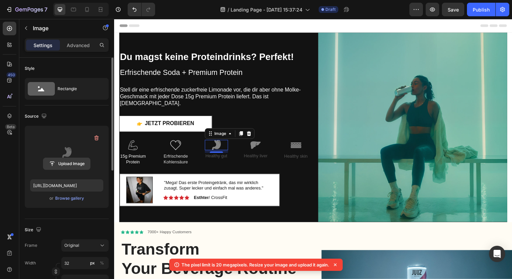
click at [70, 161] on input "file" at bounding box center [66, 164] width 47 height 12
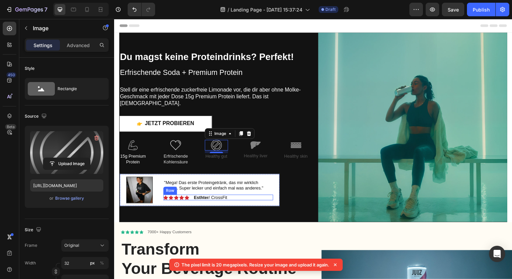
click at [239, 198] on div "Image Icon Icon Icon Icon Icon Icon List Esthter / CrossFit Text Block Row" at bounding box center [220, 201] width 112 height 6
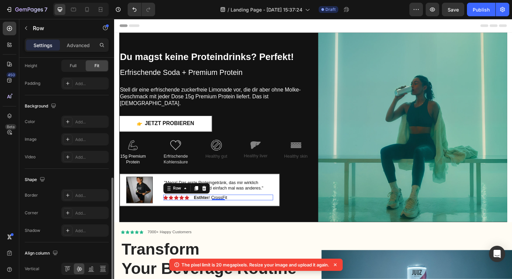
scroll to position [190, 0]
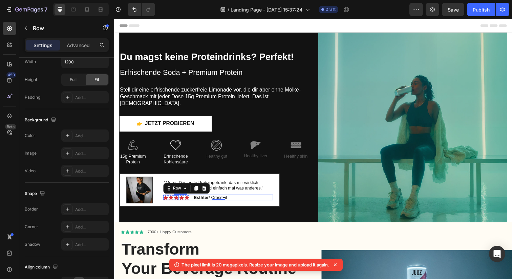
click at [179, 199] on icon at bounding box center [177, 201] width 5 height 5
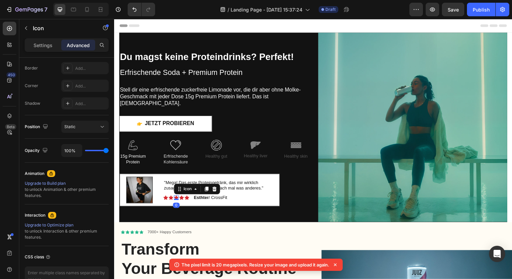
scroll to position [0, 0]
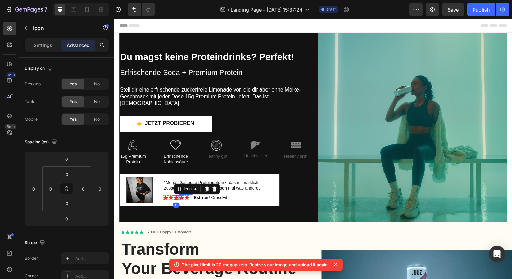
click at [183, 199] on div "Icon" at bounding box center [183, 201] width 5 height 5
click at [220, 190] on icon at bounding box center [222, 192] width 4 height 5
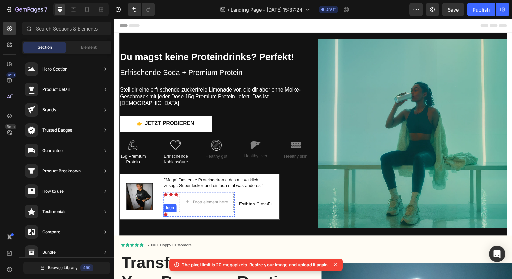
click at [169, 216] on div "Icon" at bounding box center [166, 218] width 5 height 5
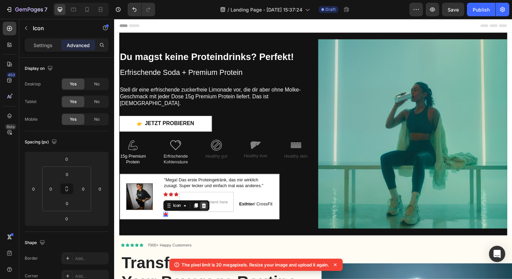
click at [208, 207] on icon at bounding box center [205, 209] width 5 height 5
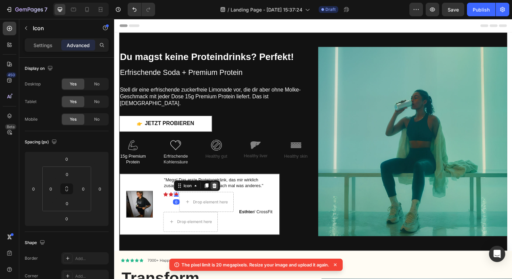
click at [217, 187] on icon at bounding box center [216, 189] width 4 height 5
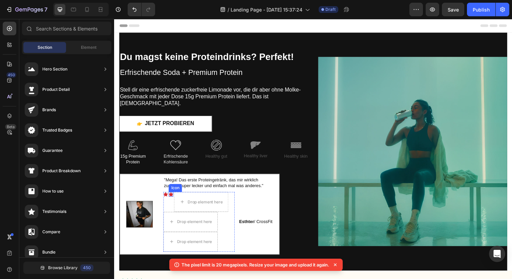
click at [172, 195] on icon at bounding box center [172, 197] width 5 height 4
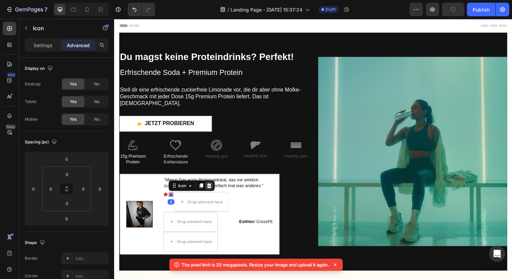
click at [213, 186] on icon at bounding box center [210, 188] width 5 height 5
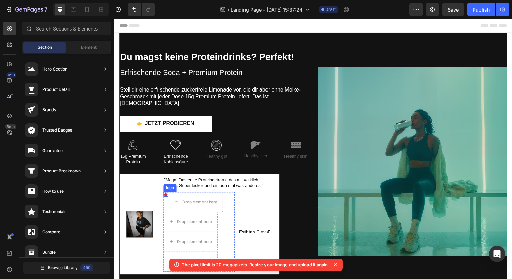
click at [166, 195] on div "Icon" at bounding box center [166, 197] width 5 height 5
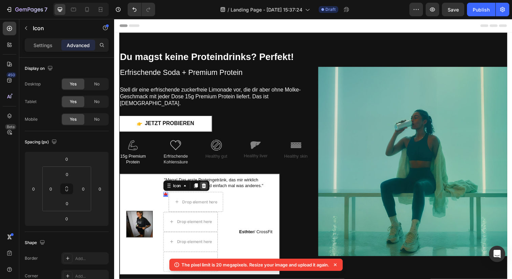
click at [207, 186] on icon at bounding box center [205, 188] width 5 height 5
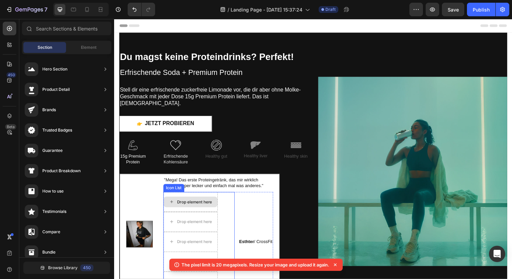
click at [198, 203] on div "Drop element here" at bounding box center [196, 205] width 36 height 5
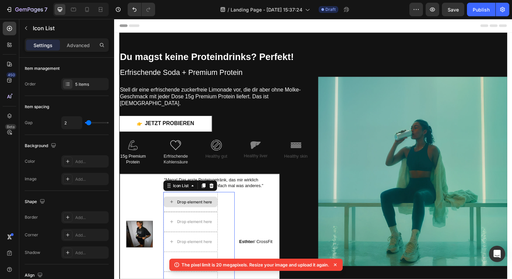
click at [198, 195] on div "Drop element here" at bounding box center [192, 205] width 56 height 20
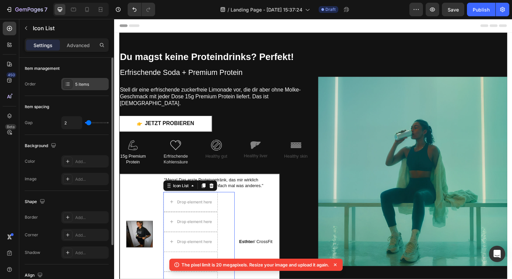
click at [83, 82] on div "5 items" at bounding box center [91, 84] width 32 height 6
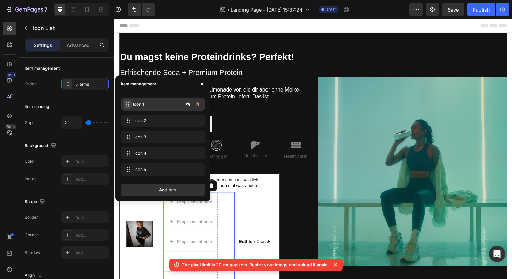
click at [130, 105] on span at bounding box center [128, 104] width 8 height 9
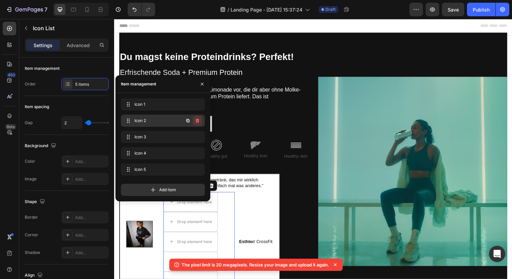
click at [199, 121] on icon "button" at bounding box center [197, 120] width 5 height 5
click at [198, 122] on div "Delete" at bounding box center [193, 121] width 13 height 6
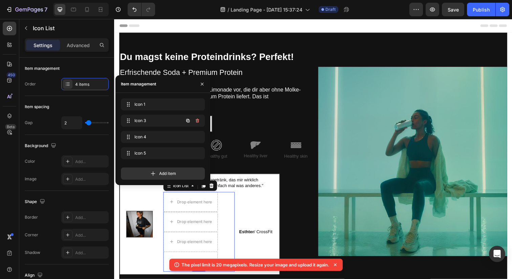
click at [198, 122] on icon "button" at bounding box center [197, 121] width 3 height 4
click at [198, 122] on div "Delete" at bounding box center [193, 121] width 13 height 6
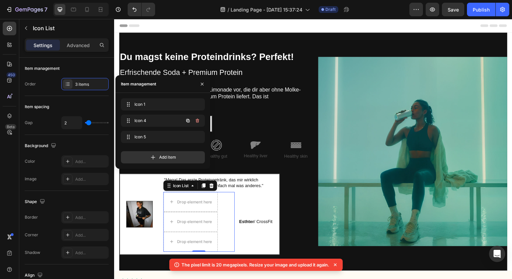
click at [198, 122] on icon "button" at bounding box center [197, 121] width 3 height 4
click at [198, 122] on div "Delete" at bounding box center [193, 121] width 13 height 6
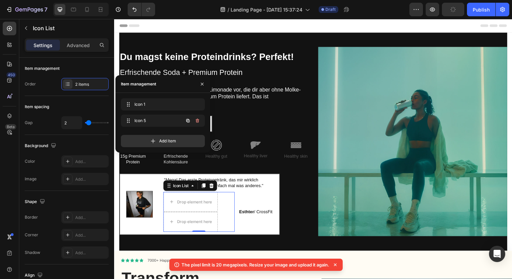
click at [198, 122] on icon "button" at bounding box center [197, 121] width 3 height 4
click at [198, 122] on div "Delete" at bounding box center [193, 121] width 13 height 6
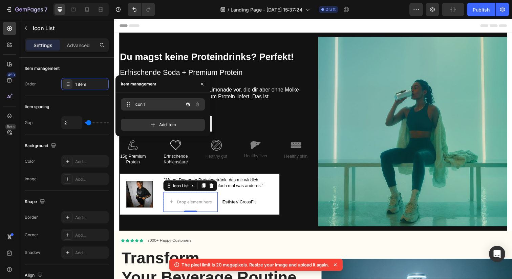
click at [152, 105] on span "Icon 1" at bounding box center [153, 104] width 38 height 6
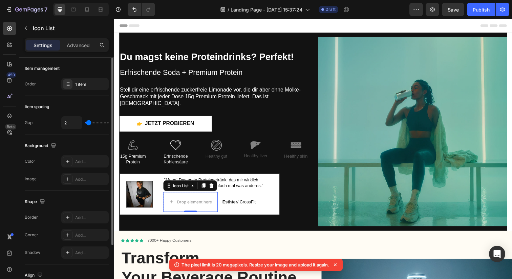
click at [50, 128] on div "Gap 2" at bounding box center [67, 122] width 84 height 13
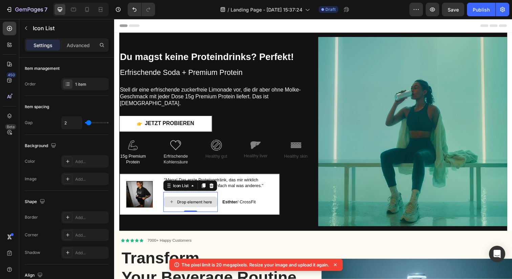
click at [188, 203] on div "Drop element here" at bounding box center [196, 205] width 36 height 5
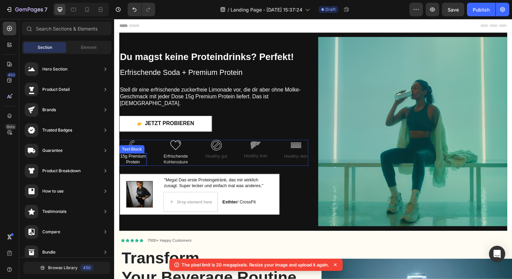
scroll to position [27, 0]
click at [94, 45] on span "Element" at bounding box center [89, 47] width 16 height 6
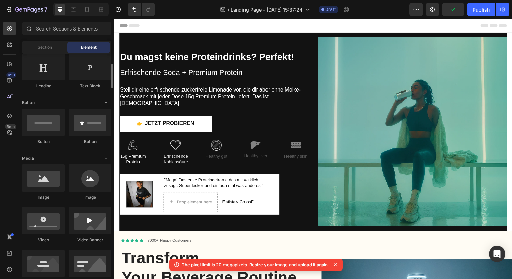
scroll to position [115, 0]
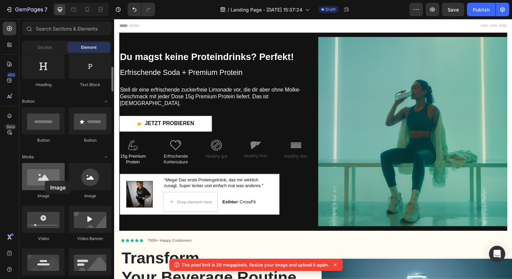
click at [45, 181] on div at bounding box center [43, 176] width 43 height 27
click at [42, 183] on div at bounding box center [43, 176] width 43 height 27
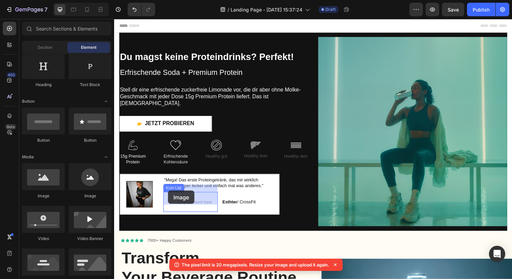
drag, startPoint x: 156, startPoint y: 202, endPoint x: 169, endPoint y: 194, distance: 14.9
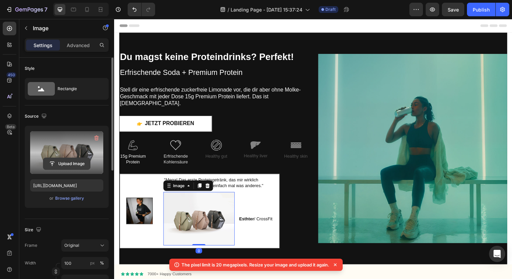
click at [63, 161] on input "file" at bounding box center [66, 164] width 47 height 12
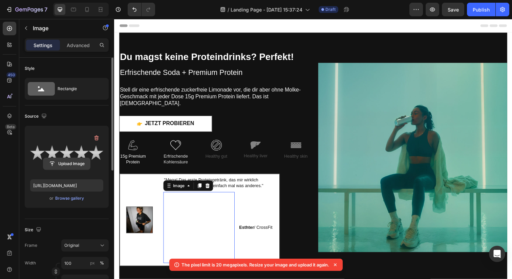
click at [65, 163] on input "file" at bounding box center [66, 164] width 47 height 12
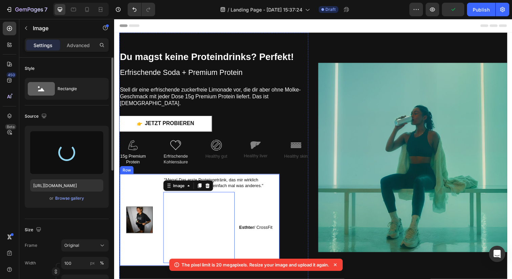
type input "https://cdn.shopify.com/s/files/1/0867/6619/0917/files/gempages_581641449179710…"
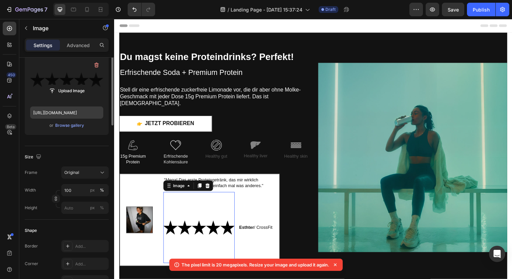
scroll to position [82, 0]
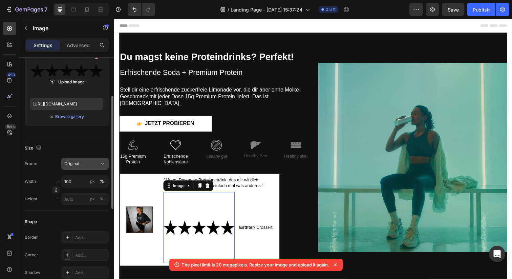
click at [97, 166] on div "Original" at bounding box center [80, 164] width 33 height 6
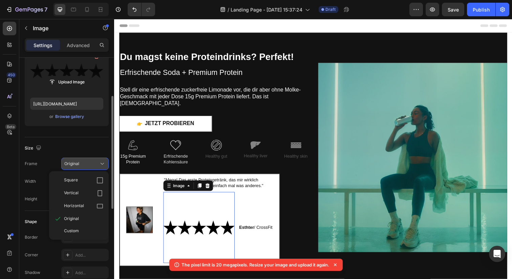
click at [97, 166] on div "Original" at bounding box center [80, 164] width 33 height 6
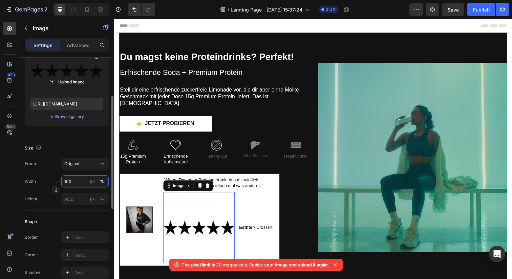
click at [84, 181] on input "100" at bounding box center [84, 181] width 47 height 12
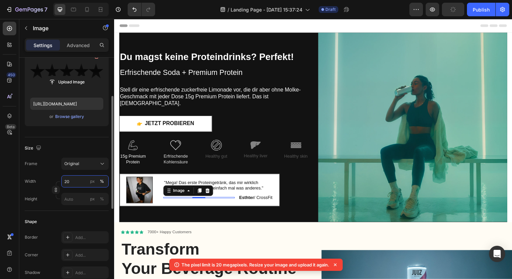
type input "2"
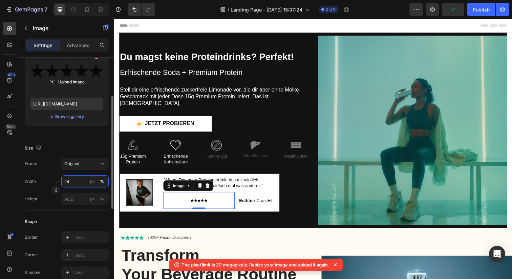
type input "2"
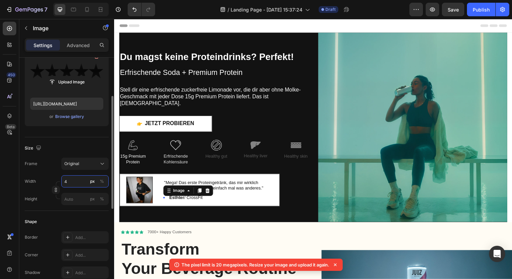
type input "40"
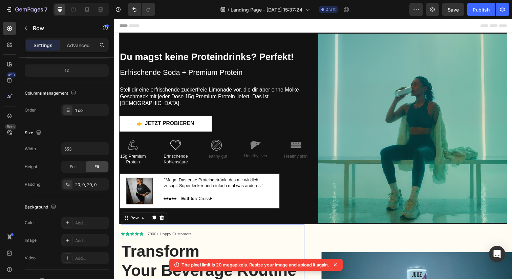
scroll to position [0, 0]
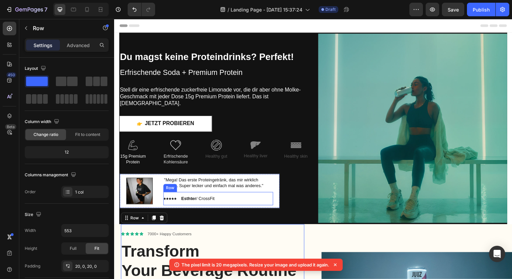
click at [233, 195] on div "Image Image Icon List Esthter / CrossFit Text Block Row" at bounding box center [220, 202] width 112 height 14
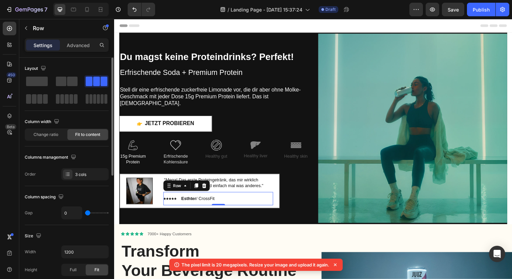
click at [75, 51] on div "Settings Advanced" at bounding box center [67, 45] width 84 height 14
click at [76, 39] on div "Settings Advanced" at bounding box center [67, 45] width 84 height 14
click at [81, 48] on p "Advanced" at bounding box center [78, 45] width 23 height 7
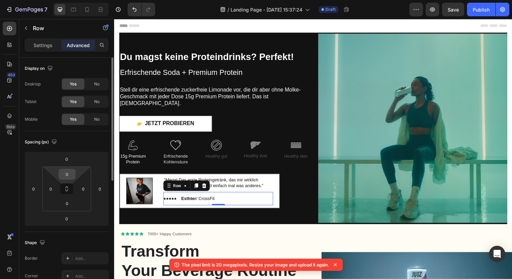
click at [65, 177] on input "0" at bounding box center [67, 174] width 14 height 10
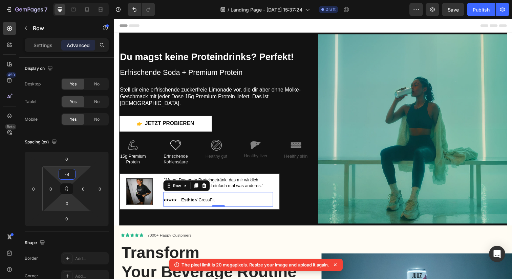
type input "-"
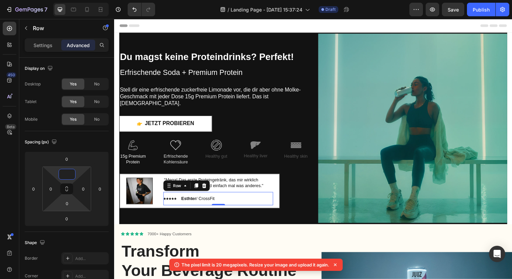
type input "4"
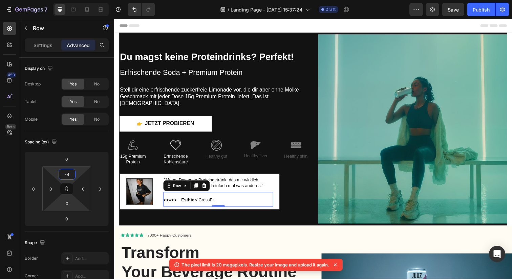
type input "-"
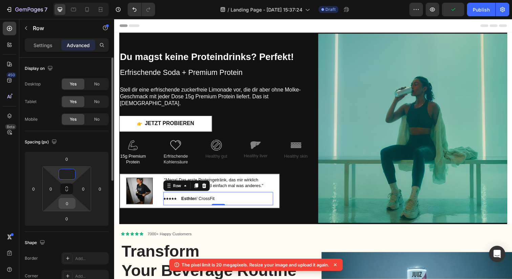
click at [67, 203] on input "0" at bounding box center [67, 203] width 14 height 10
type input "0"
click at [67, 203] on input "0" at bounding box center [67, 203] width 14 height 10
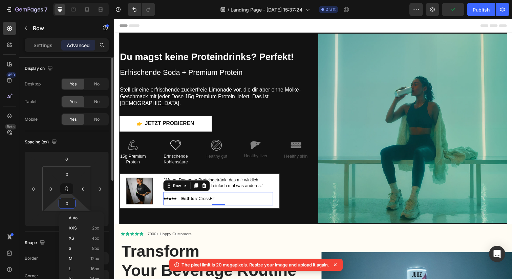
type input "5"
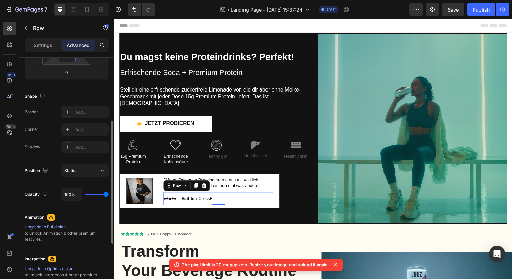
scroll to position [153, 0]
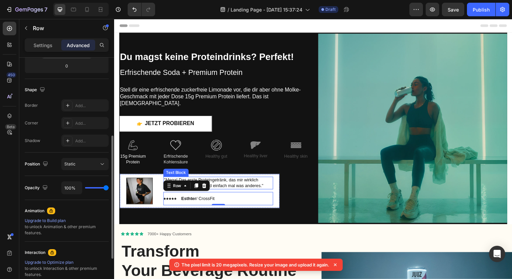
click at [226, 181] on p ""Mega! Das erste Proteingetränk, das mir wirklich zusagt. Super lecker und einf…" at bounding box center [220, 187] width 111 height 12
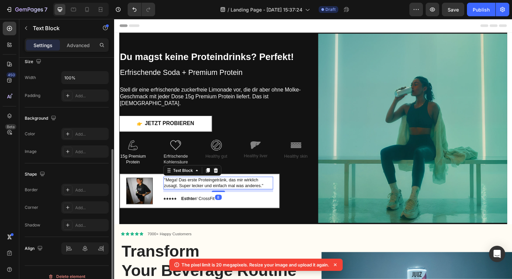
scroll to position [0, 0]
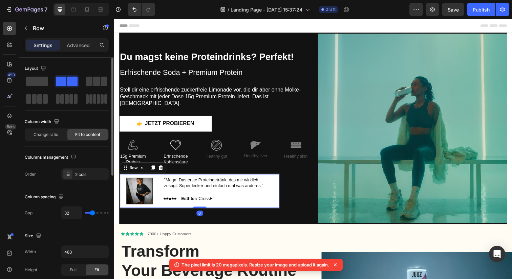
click at [282, 191] on div "Image "Mega! Das erste Proteingetränk, das mir wirklich zusagt. Super lecker un…" at bounding box center [202, 194] width 164 height 35
click at [279, 190] on div "Image "Mega! Das erste Proteingetränk, das mir wirklich zusagt. Super lecker un…" at bounding box center [202, 194] width 164 height 35
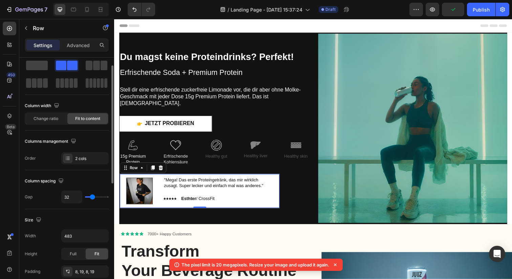
type input "24"
type input "23"
type input "21"
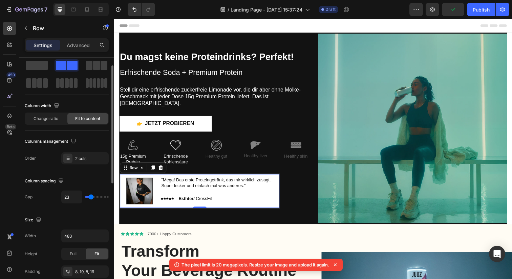
type input "21"
type input "20"
type input "18"
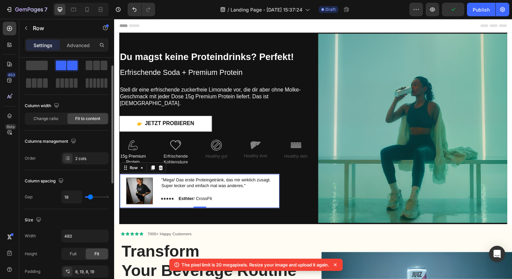
type input "17"
type input "15"
type input "14"
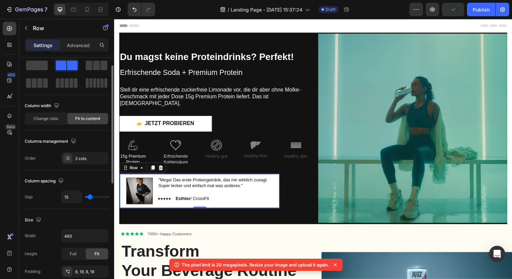
type input "14"
type input "13"
type input "12"
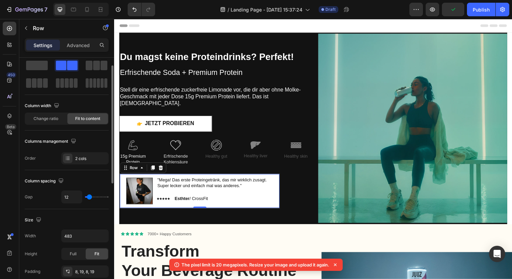
type input "13"
type input "16"
type input "17"
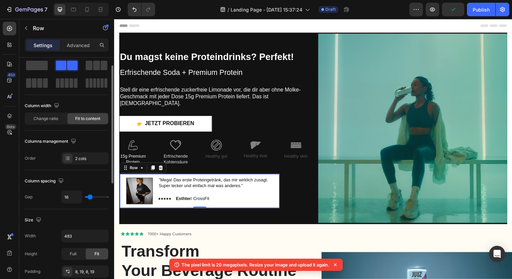
type input "17"
type input "18"
type input "20"
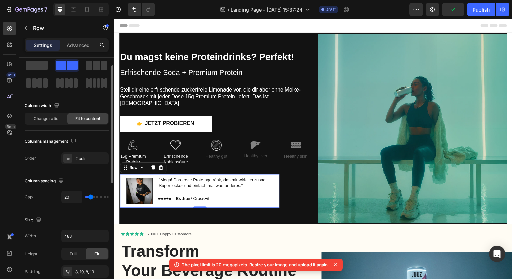
type input "21"
type input "22"
type input "23"
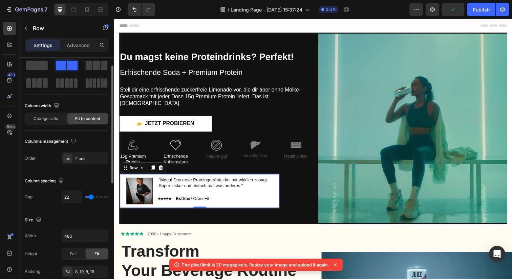
type input "23"
type input "24"
type input "25"
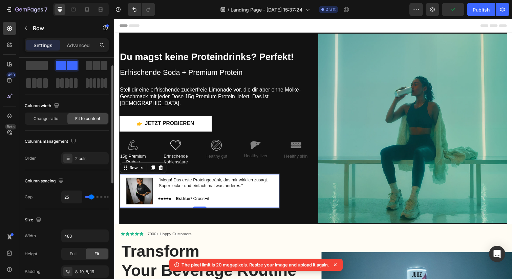
type input "26"
type input "27"
type input "28"
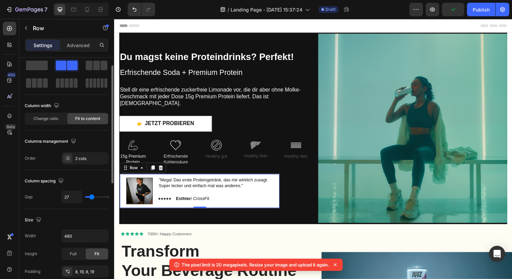
type input "28"
type input "29"
type input "30"
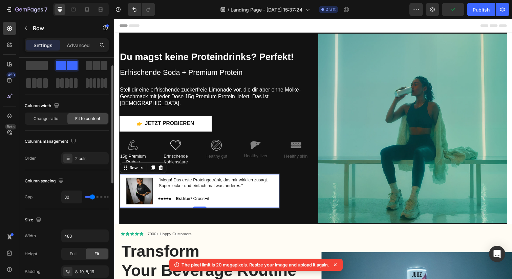
type input "31"
type input "32"
type input "33"
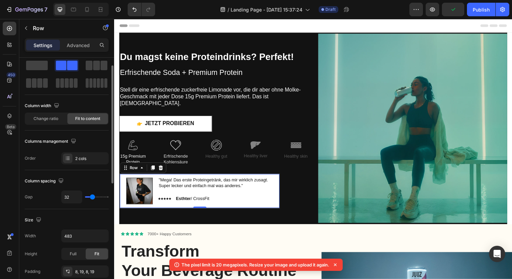
type input "33"
type input "34"
type input "35"
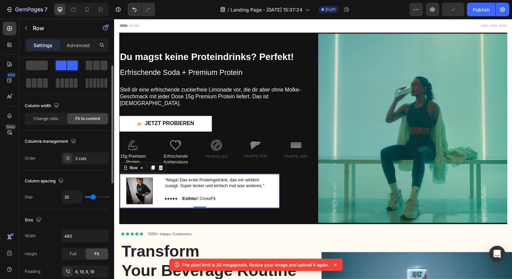
type input "36"
type input "35"
type input "34"
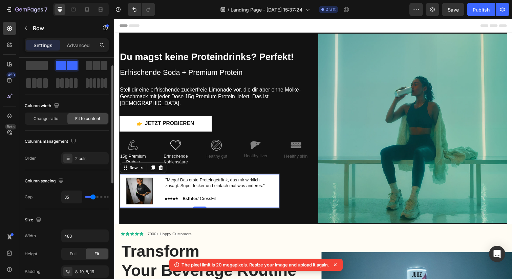
type input "34"
type input "33"
type input "32"
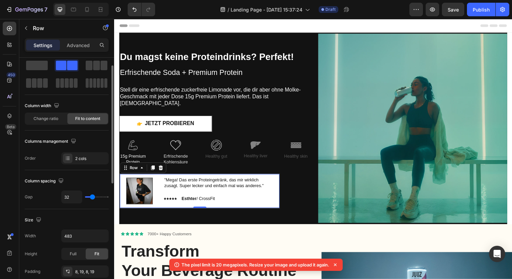
type input "31"
type input "30"
type input "29"
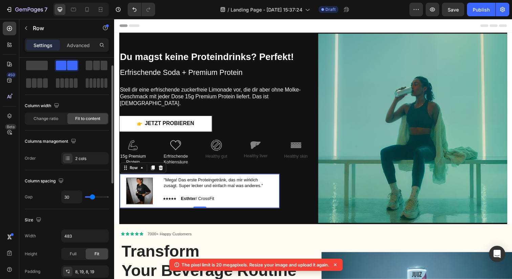
type input "29"
type input "30"
type input "31"
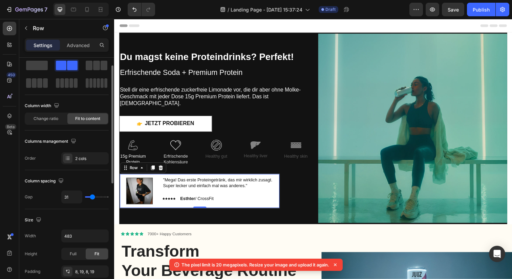
type input "32"
type input "33"
type input "32"
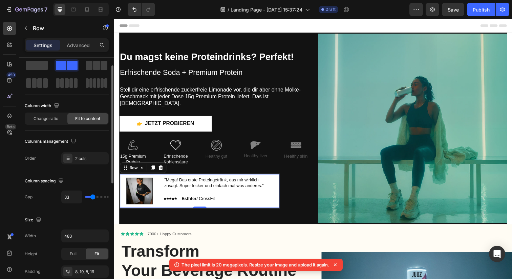
type input "32"
type input "31"
type input "32"
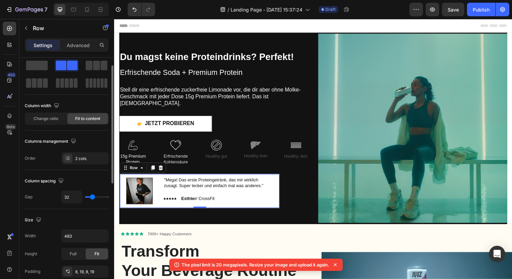
click at [92, 196] on input "range" at bounding box center [97, 196] width 24 height 1
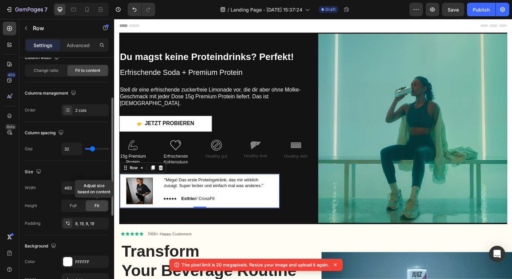
scroll to position [73, 0]
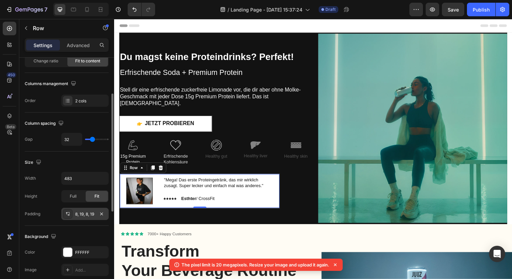
click at [82, 213] on div "8, 19, 8, 19" at bounding box center [85, 214] width 20 height 6
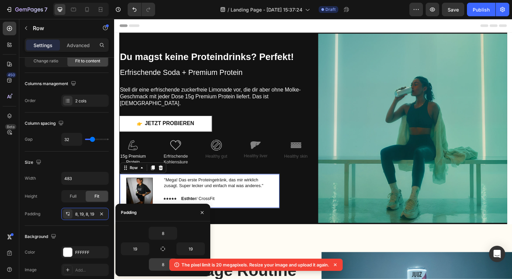
click at [160, 265] on input "8" at bounding box center [163, 264] width 28 height 12
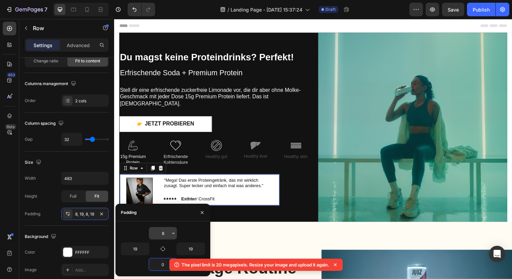
type input "0"
click at [163, 235] on input "8" at bounding box center [163, 233] width 28 height 12
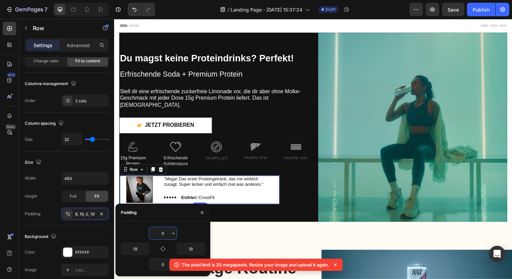
type input "8"
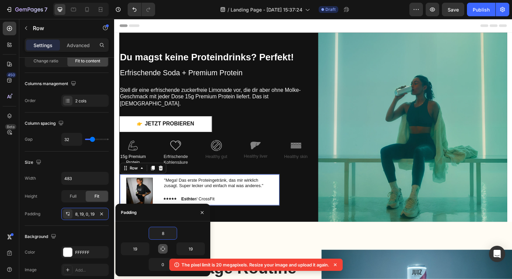
click at [161, 248] on icon "button" at bounding box center [162, 248] width 5 height 5
type input "8"
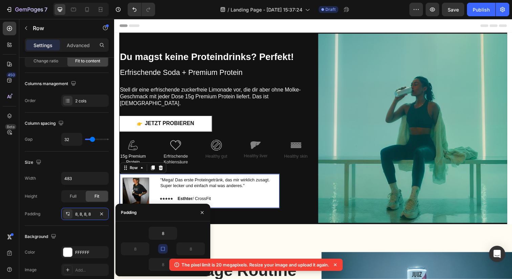
click at [161, 248] on icon "button" at bounding box center [162, 248] width 5 height 5
click at [133, 12] on icon "Undo/Redo" at bounding box center [134, 9] width 7 height 7
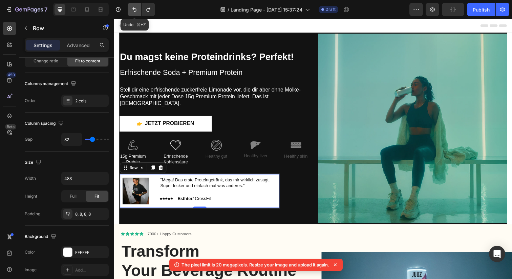
click at [133, 12] on icon "Undo/Redo" at bounding box center [134, 9] width 7 height 7
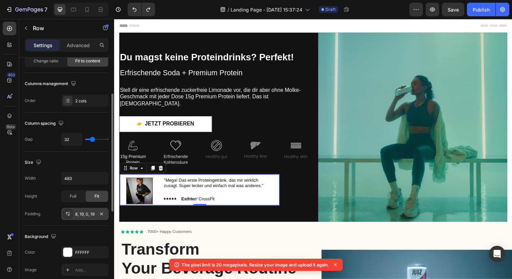
click at [80, 215] on div "8, 19, 0, 19" at bounding box center [85, 214] width 20 height 6
click at [337, 267] on icon at bounding box center [335, 264] width 7 height 7
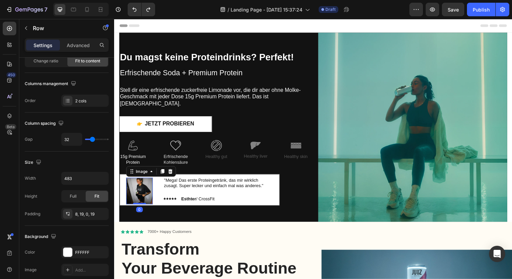
click at [138, 184] on img at bounding box center [139, 194] width 27 height 27
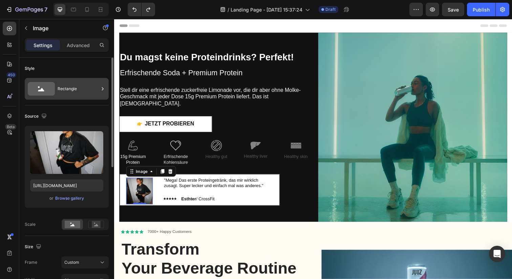
click at [68, 85] on div "Rectangle" at bounding box center [78, 89] width 41 height 16
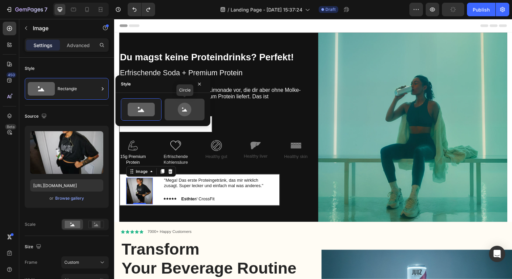
click at [188, 112] on icon at bounding box center [185, 110] width 14 height 14
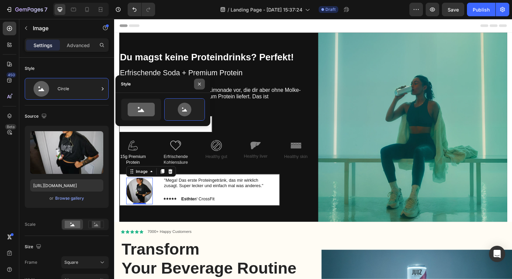
click at [199, 83] on icon "button" at bounding box center [199, 83] width 5 height 5
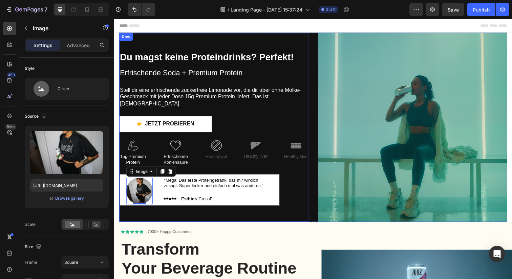
click at [165, 215] on div "⁠⁠⁠⁠⁠⁠⁠ Du magst keine Proteindrinks? Perfekt! Erfrischende Soda + Premium Prot…" at bounding box center [215, 129] width 193 height 193
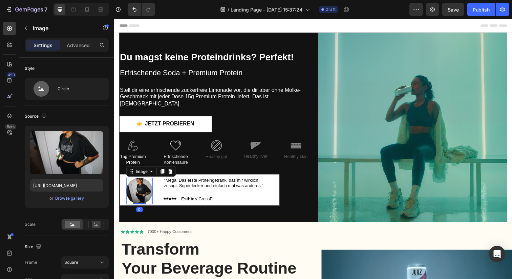
click at [142, 192] on img at bounding box center [139, 194] width 27 height 27
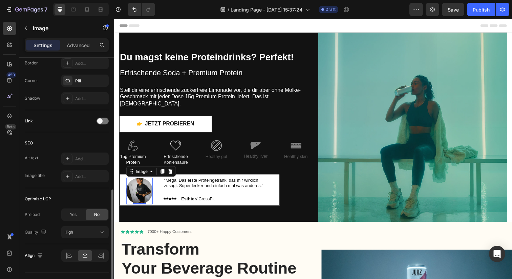
scroll to position [288, 0]
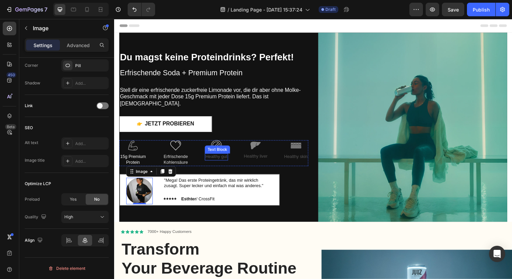
click at [216, 157] on p "Healthy gut" at bounding box center [218, 160] width 22 height 6
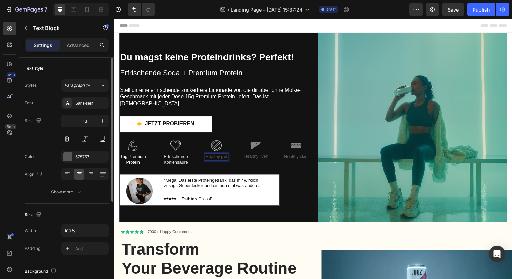
click at [216, 157] on p "Healthy gut" at bounding box center [218, 160] width 22 height 6
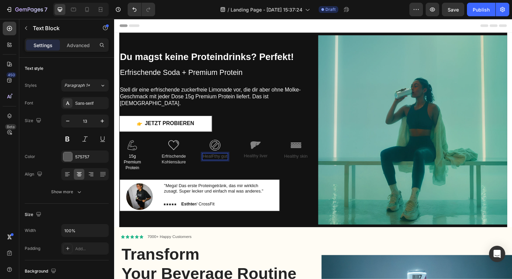
click at [216, 156] on p "HealFthy gut" at bounding box center [217, 159] width 25 height 6
click at [220, 156] on p "Frei von Zucker & Fett" at bounding box center [216, 164] width 25 height 17
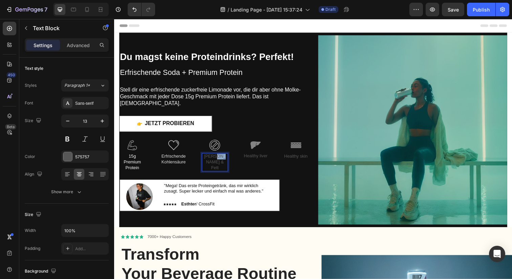
click at [220, 156] on p "Frei von Zucker & Fett" at bounding box center [216, 164] width 25 height 17
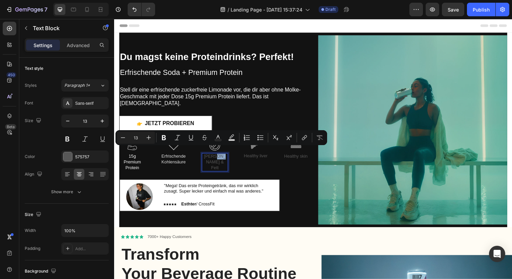
click at [220, 156] on p "Frei von Zucker & Fett" at bounding box center [216, 164] width 25 height 17
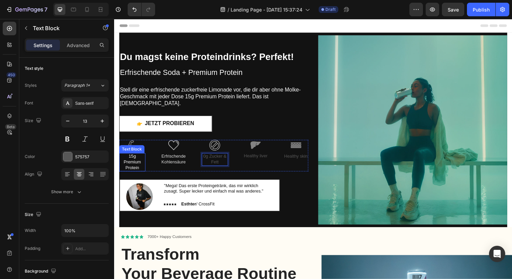
click at [139, 163] on p "15g Premium Protein" at bounding box center [132, 164] width 25 height 17
click at [136, 160] on p "15g Premium Protein" at bounding box center [132, 164] width 25 height 17
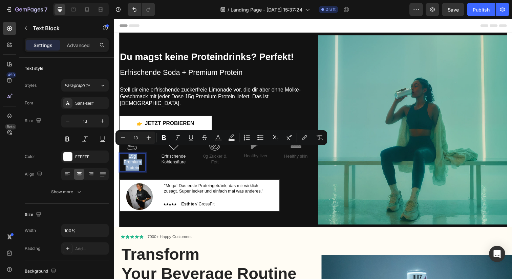
click at [136, 160] on p "15g Premium Protein" at bounding box center [132, 164] width 25 height 17
click at [142, 165] on p "15g Premium Protein" at bounding box center [132, 164] width 25 height 17
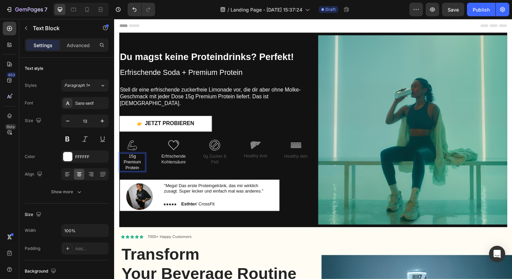
click at [132, 157] on p "15g Premium Protein" at bounding box center [132, 164] width 25 height 17
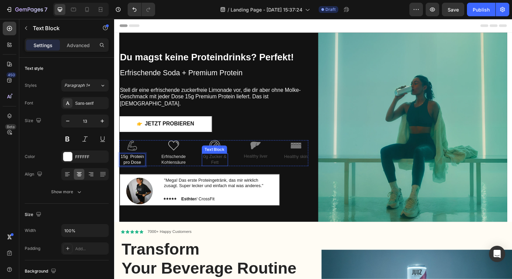
click at [222, 158] on p "0g Zucker & Fett" at bounding box center [216, 163] width 25 height 12
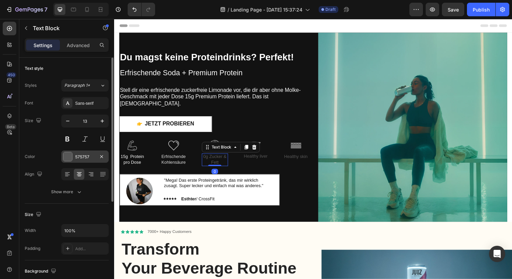
click at [67, 157] on div at bounding box center [67, 156] width 9 height 9
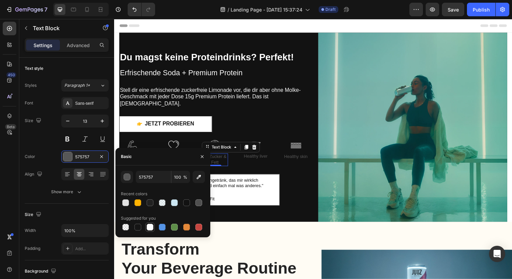
click at [148, 228] on div at bounding box center [150, 227] width 7 height 7
type input "FFFFFF"
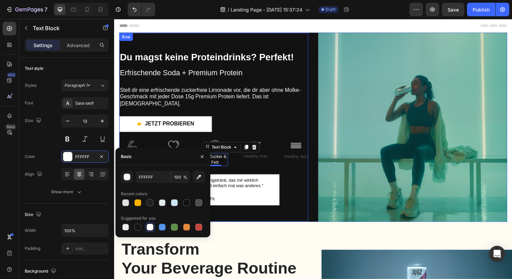
click at [259, 167] on div "⁠⁠⁠⁠⁠⁠⁠ Du magst keine Proteindrinks? Perfekt! Erfrischende Soda + Premium Prot…" at bounding box center [215, 129] width 193 height 160
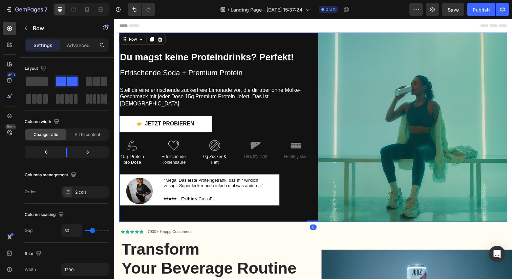
click at [313, 35] on div "⁠⁠⁠⁠⁠⁠⁠ Du magst keine Proteindrinks? Perfekt! Erfrischende Soda + Premium Prot…" at bounding box center [317, 129] width 396 height 193
click at [318, 44] on div "⁠⁠⁠⁠⁠⁠⁠ Du magst keine Proteindrinks? Perfekt! Erfrischende Soda + Premium Prot…" at bounding box center [317, 129] width 396 height 193
click at [162, 39] on icon at bounding box center [161, 39] width 4 height 5
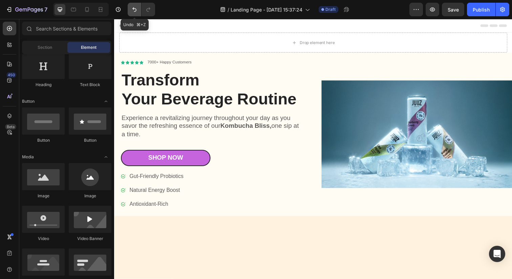
click at [130, 10] on button "Undo/Redo" at bounding box center [135, 10] width 14 height 14
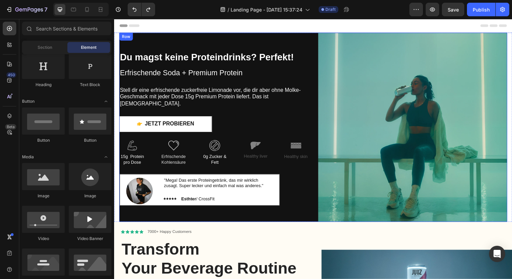
click at [280, 34] on div "Du magst keine Proteindrinks? Perfekt! Erfrischende Soda + Premium Protein Head…" at bounding box center [215, 129] width 193 height 193
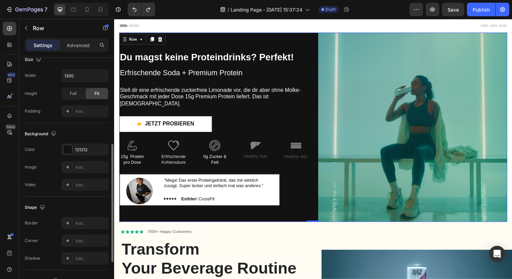
scroll to position [195, 0]
click at [71, 148] on div at bounding box center [67, 148] width 9 height 9
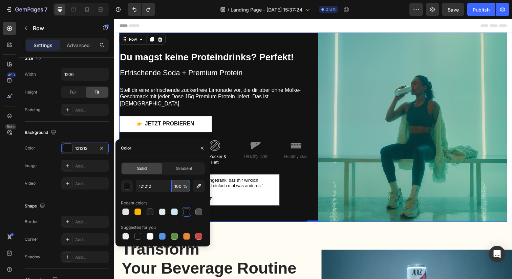
click at [182, 190] on input "100" at bounding box center [180, 186] width 19 height 12
type input "0"
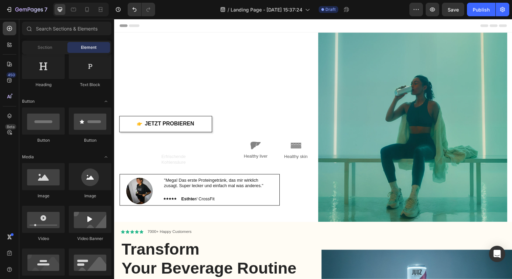
click at [230, 25] on div "Header" at bounding box center [318, 26] width 396 height 14
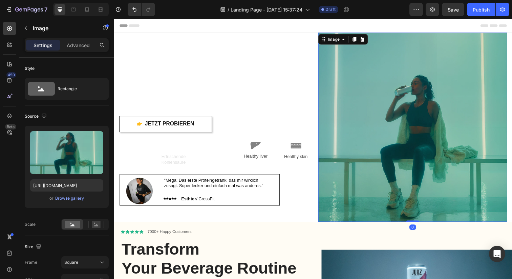
click at [384, 130] on img at bounding box center [418, 129] width 193 height 193
click at [346, 37] on div "Image" at bounding box center [338, 40] width 28 height 8
click at [346, 39] on icon at bounding box center [347, 39] width 5 height 5
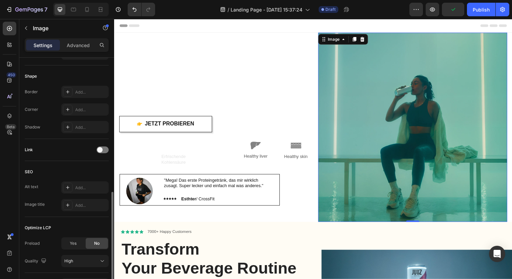
scroll to position [227, 0]
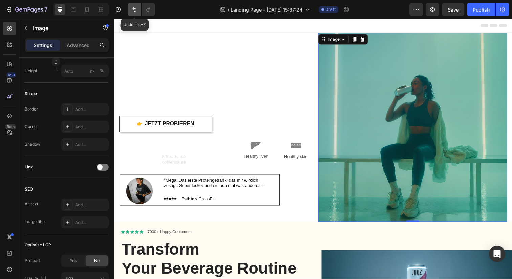
click at [136, 12] on icon "Undo/Redo" at bounding box center [134, 9] width 7 height 7
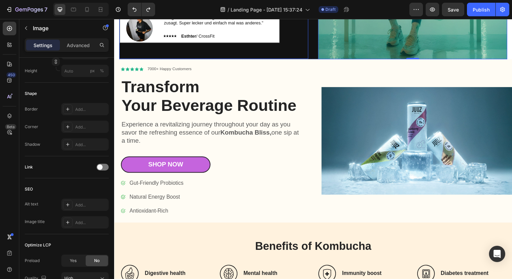
scroll to position [166, 0]
click at [291, 177] on div "Shop Now Button" at bounding box center [214, 171] width 187 height 22
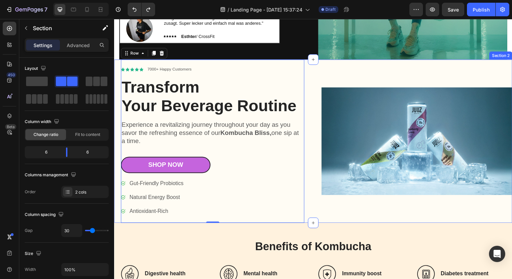
click at [345, 69] on div "Image" at bounding box center [423, 143] width 195 height 167
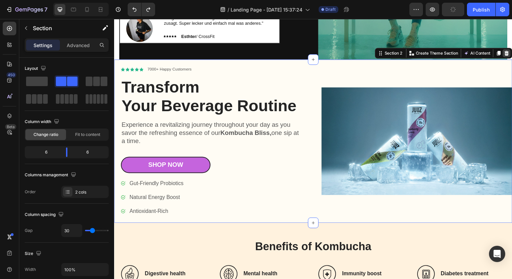
click at [512, 53] on icon at bounding box center [515, 53] width 4 height 5
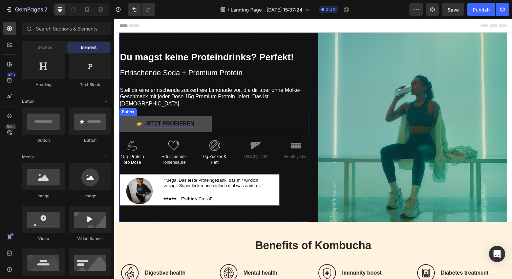
click at [195, 123] on p "Jetzt Probieren" at bounding box center [170, 126] width 50 height 7
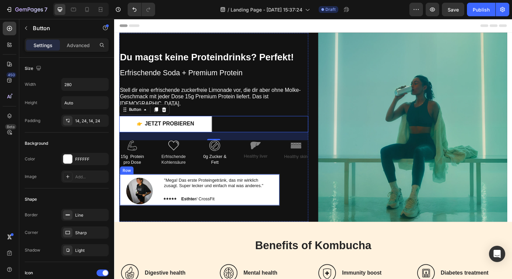
click at [281, 195] on div "Image "Mega! Das erste Proteingetränk, das mir wirklich zusagt. Super lecker un…" at bounding box center [202, 193] width 164 height 33
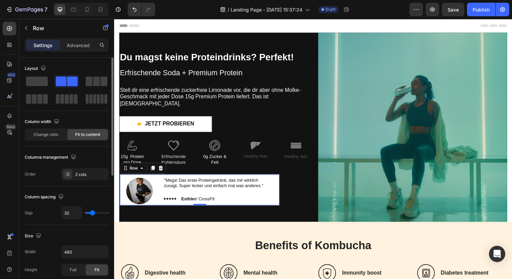
type input "38"
type input "51"
type input "56"
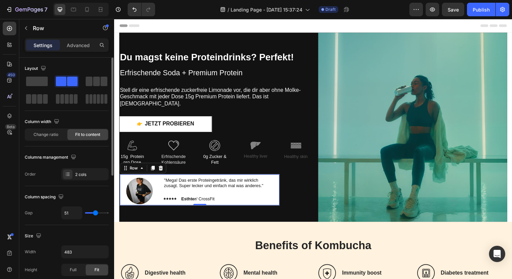
type input "56"
type input "58"
type input "59"
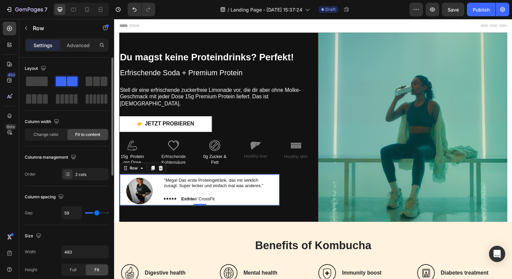
type input "61"
type input "62"
type input "64"
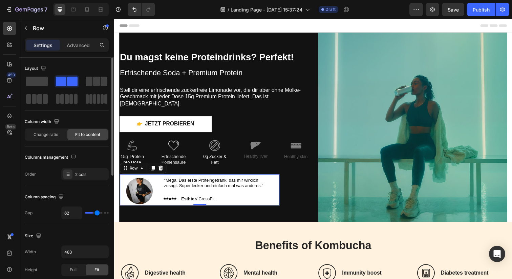
type input "64"
type input "65"
type input "67"
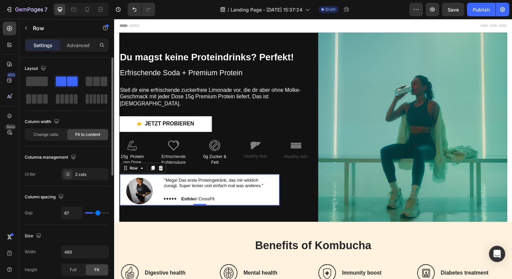
type input "69"
type input "72"
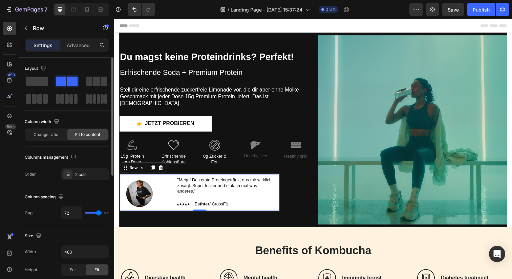
type input "73"
type input "75"
type input "87"
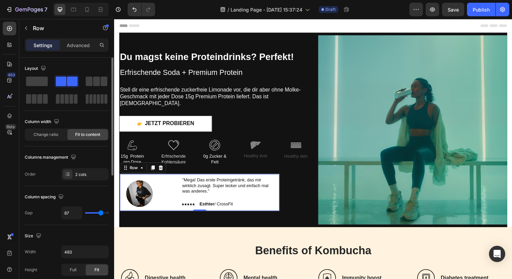
drag, startPoint x: 92, startPoint y: 212, endPoint x: 101, endPoint y: 212, distance: 8.5
type input "87"
click at [101, 212] on input "range" at bounding box center [97, 212] width 24 height 1
click at [132, 9] on icon "Undo/Redo" at bounding box center [134, 9] width 7 height 7
type input "32"
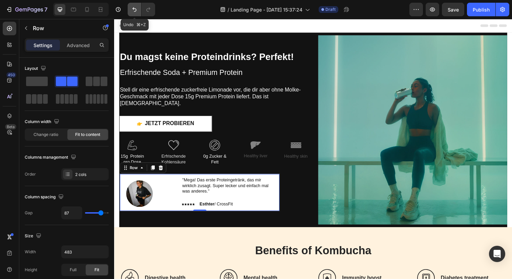
type input "32"
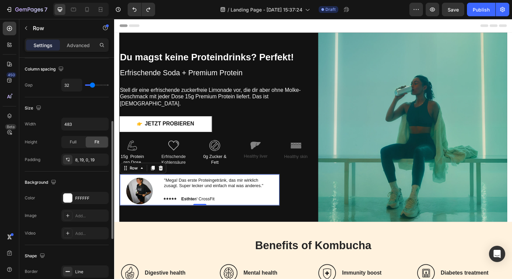
scroll to position [128, 0]
click at [74, 142] on span "Full" at bounding box center [73, 141] width 7 height 6
click at [96, 142] on span "Fit" at bounding box center [96, 141] width 5 height 6
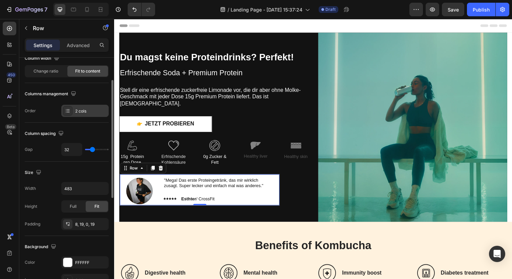
scroll to position [67, 0]
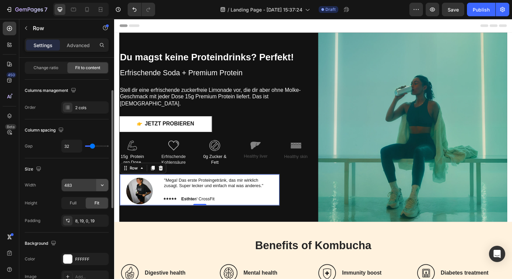
click at [100, 184] on icon "button" at bounding box center [102, 185] width 7 height 7
click at [87, 184] on input "483" at bounding box center [85, 185] width 47 height 12
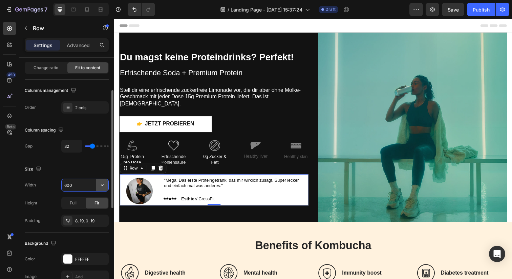
click at [98, 187] on button "button" at bounding box center [102, 185] width 12 height 12
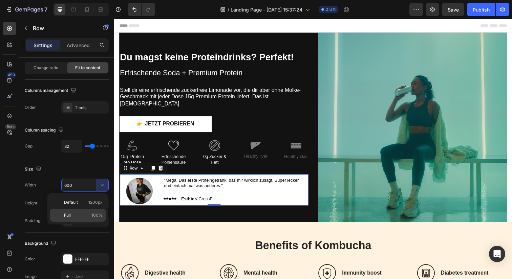
click at [85, 211] on div "Full 100%" at bounding box center [78, 215] width 56 height 13
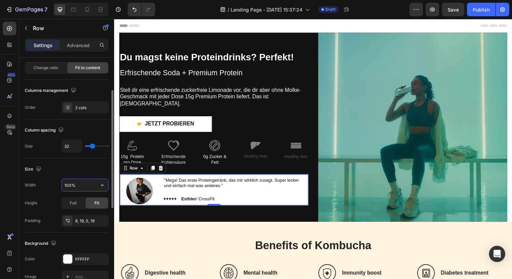
click at [84, 184] on input "100%" at bounding box center [85, 185] width 47 height 12
click at [68, 187] on input "110%" at bounding box center [85, 185] width 47 height 12
type input "150%"
click at [69, 167] on div "Size" at bounding box center [67, 169] width 84 height 11
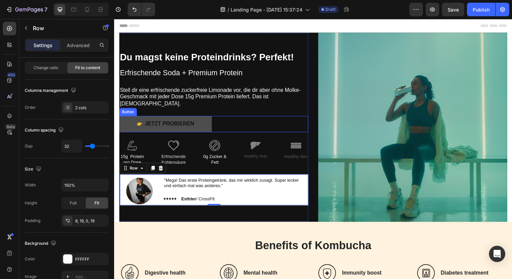
click at [193, 127] on button "Jetzt Probieren" at bounding box center [166, 126] width 95 height 17
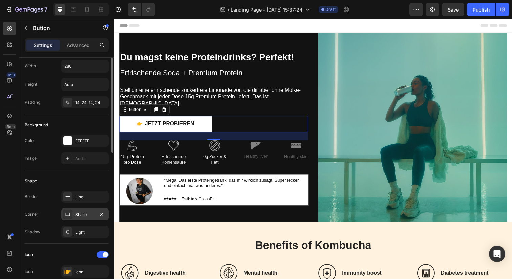
scroll to position [0, 0]
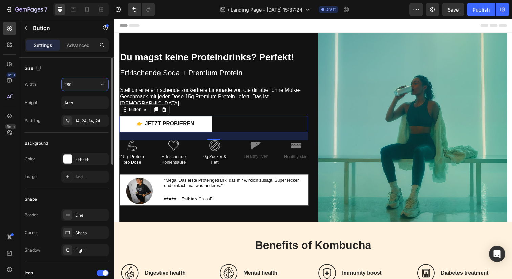
click at [80, 83] on input "280" at bounding box center [85, 84] width 47 height 12
click at [103, 86] on icon "button" at bounding box center [102, 84] width 7 height 7
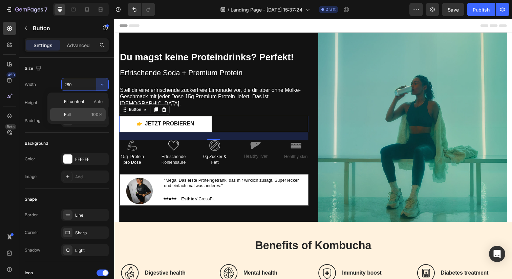
click at [84, 112] on p "Full 100%" at bounding box center [83, 114] width 39 height 6
type input "100%"
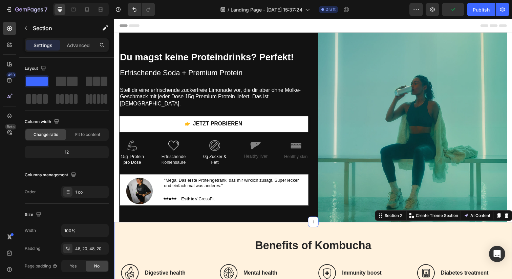
click at [336, 231] on div "Benefits of Kombucha Heading Icon Digestive health Heading Row Icon Mental heal…" at bounding box center [317, 265] width 406 height 78
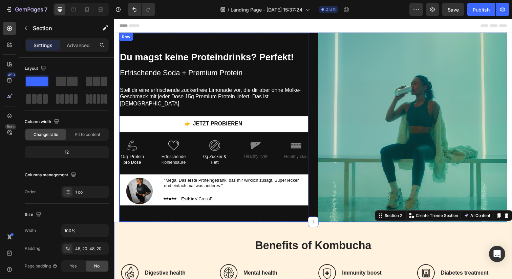
click at [296, 40] on div "Du magst keine Proteindrinks? Perfekt! Erfrischende Soda + Premium Protein Head…" at bounding box center [215, 129] width 193 height 193
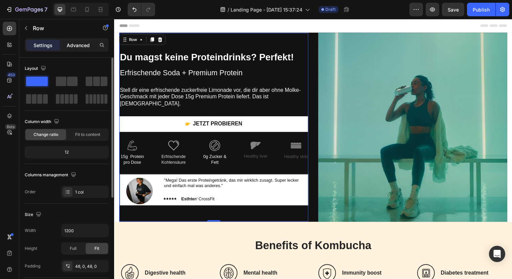
click at [80, 43] on p "Advanced" at bounding box center [78, 45] width 23 height 7
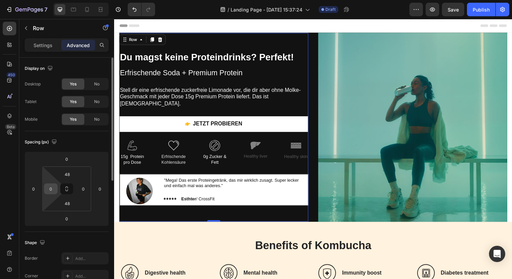
click at [54, 187] on input "0" at bounding box center [51, 189] width 10 height 10
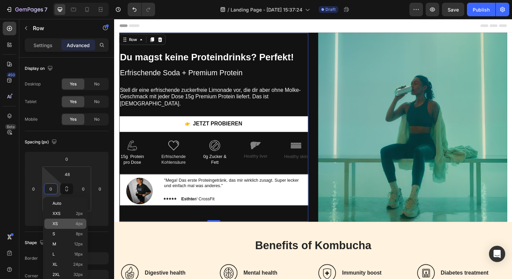
click at [61, 223] on p "XS 4px" at bounding box center [67, 223] width 30 height 5
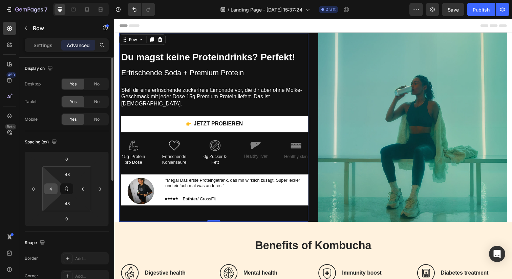
click at [55, 189] on input "4" at bounding box center [51, 189] width 10 height 10
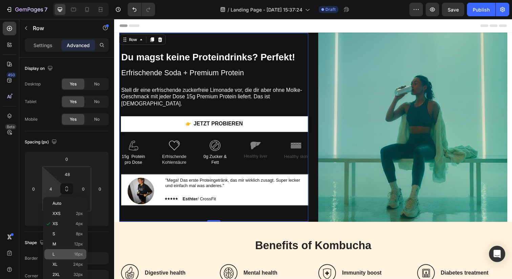
click at [73, 250] on div "L 16px" at bounding box center [65, 254] width 42 height 10
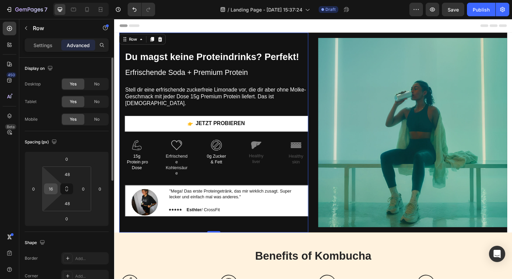
click at [54, 190] on input "16" at bounding box center [51, 189] width 10 height 10
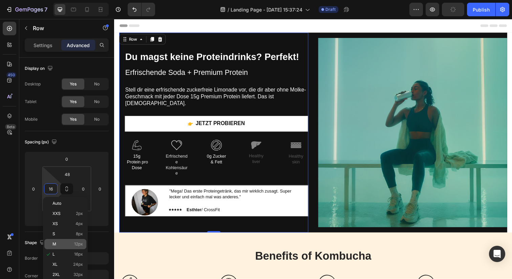
click at [69, 246] on div "M 12px" at bounding box center [65, 244] width 42 height 10
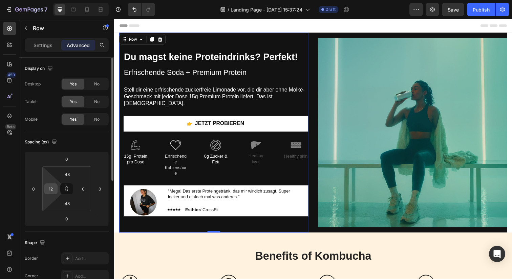
click at [55, 189] on input "12" at bounding box center [51, 189] width 10 height 10
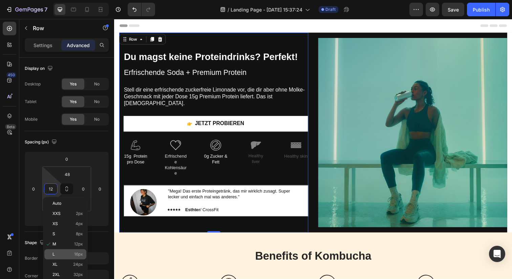
click at [62, 255] on p "L 16px" at bounding box center [67, 254] width 30 height 5
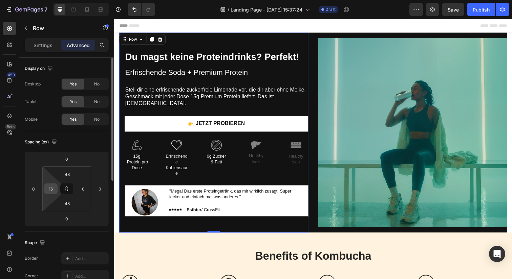
click at [49, 189] on input "16" at bounding box center [51, 189] width 10 height 10
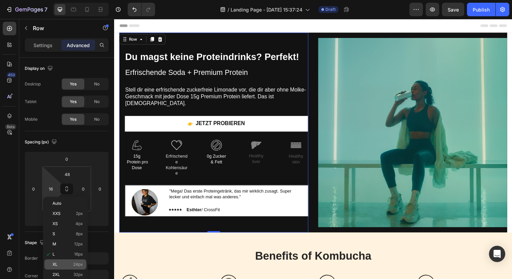
click at [63, 261] on div "XL 24px" at bounding box center [65, 264] width 42 height 10
type input "24"
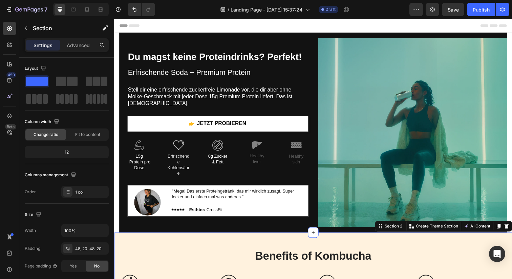
click at [327, 244] on div "Benefits of Kombucha Heading Icon Digestive health Heading Row Icon Mental heal…" at bounding box center [317, 276] width 406 height 78
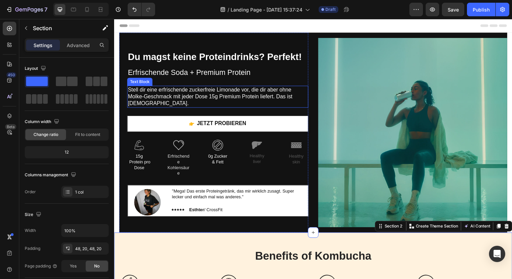
click at [198, 98] on p "Stell dir eine erfrischende zuckerfreie Limonade vor, die dir aber ohne Molke-G…" at bounding box center [220, 98] width 184 height 21
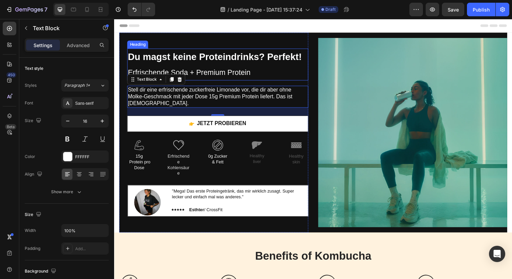
click at [214, 76] on span "Erfrischende Soda + Premium Protein" at bounding box center [190, 73] width 125 height 8
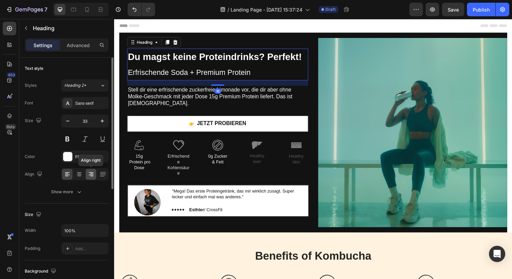
scroll to position [199, 0]
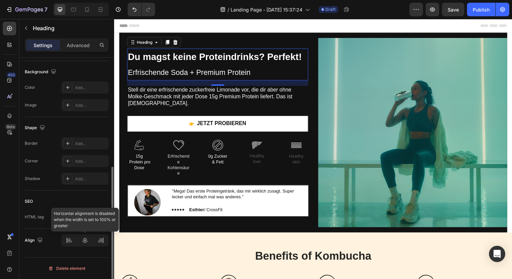
click at [83, 239] on div at bounding box center [84, 240] width 47 height 12
click at [86, 241] on div at bounding box center [84, 240] width 47 height 12
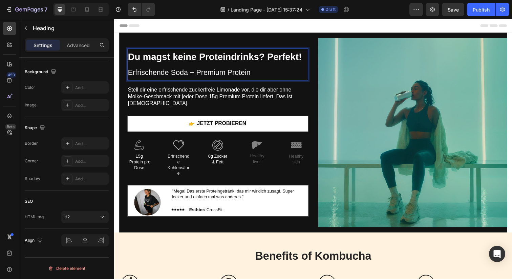
click at [202, 64] on h2 "Du magst keine Proteindrinks? Perfekt! Erfrischende Soda + Premium Protein" at bounding box center [219, 65] width 185 height 33
click at [203, 69] on p "Du magst keine Proteindrinks? Perfekt! Erfrischende Soda + Premium Protein" at bounding box center [220, 65] width 184 height 31
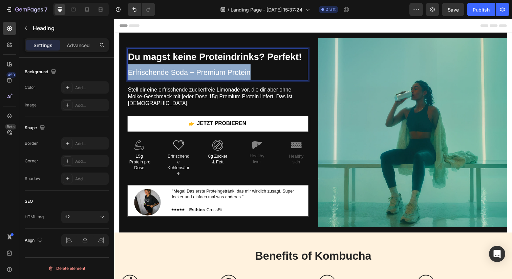
click at [203, 69] on p "Du magst keine Proteindrinks? Perfekt! Erfrischende Soda + Premium Protein" at bounding box center [220, 65] width 184 height 31
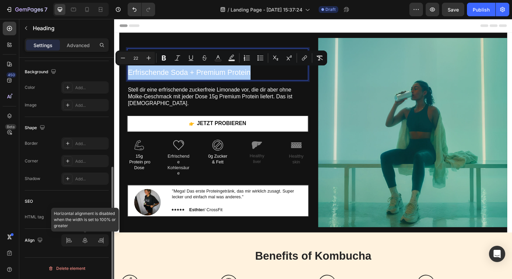
click at [85, 241] on div at bounding box center [84, 240] width 47 height 12
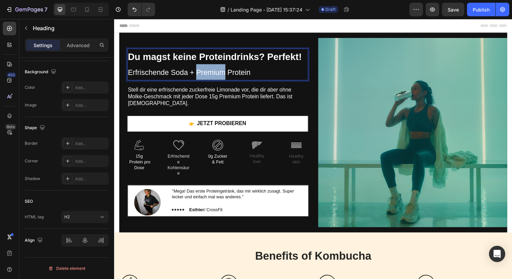
click at [198, 68] on p "Du magst keine Proteindrinks? Perfekt! Erfrischende Soda + Premium Protein" at bounding box center [220, 65] width 184 height 31
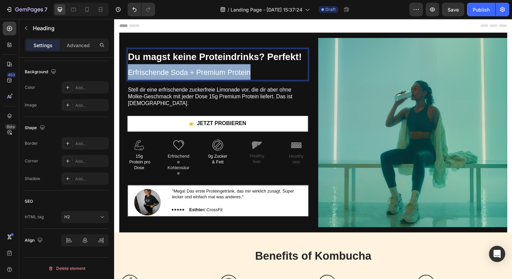
click at [198, 68] on p "Du magst keine Proteindrinks? Perfekt! Erfrischende Soda + Premium Protein" at bounding box center [220, 65] width 184 height 31
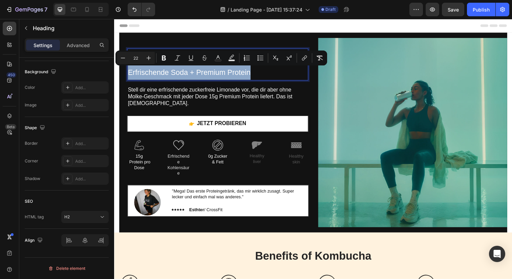
type input "28"
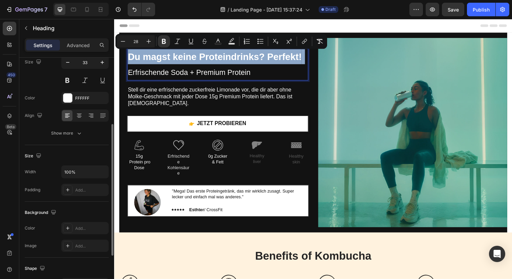
scroll to position [47, 0]
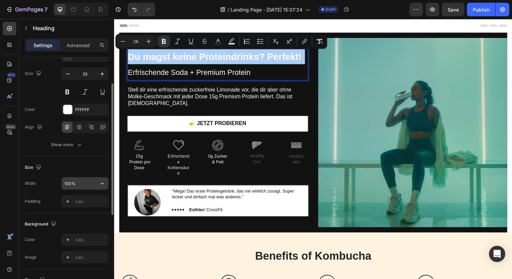
click at [81, 184] on input "100%" at bounding box center [85, 183] width 47 height 12
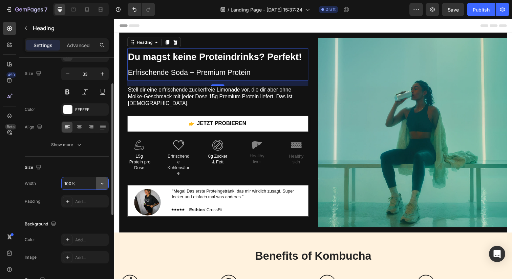
click at [104, 182] on icon "button" at bounding box center [102, 183] width 7 height 7
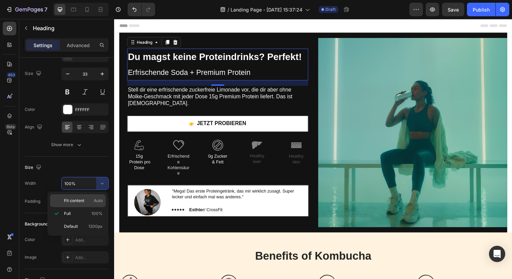
click at [85, 201] on p "Fit content Auto" at bounding box center [83, 200] width 39 height 6
type input "Auto"
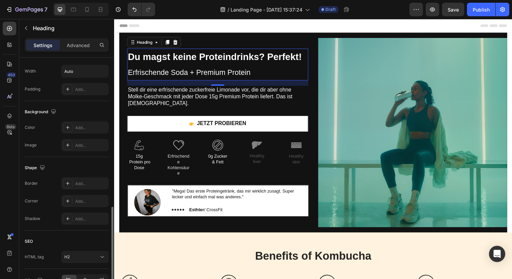
scroll to position [199, 0]
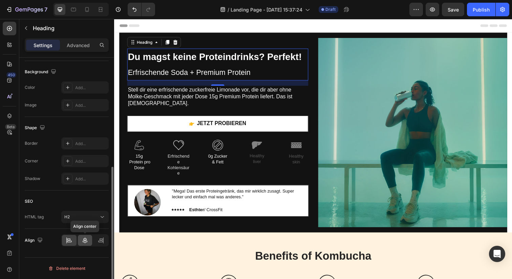
click at [83, 240] on icon at bounding box center [85, 240] width 7 height 7
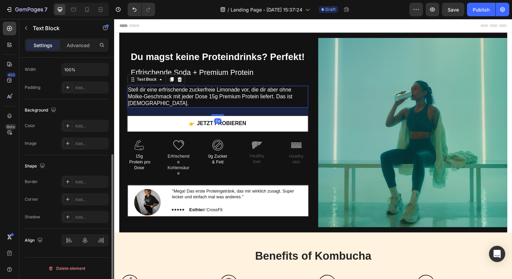
click at [219, 99] on p "Stell dir eine erfrischende zuckerfreie Limonade vor, die dir aber ohne Molke-G…" at bounding box center [220, 98] width 184 height 21
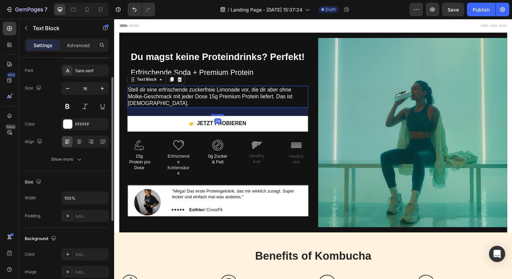
scroll to position [34, 0]
click at [81, 203] on div "Width 100% Padding Add..." at bounding box center [67, 205] width 84 height 30
click at [83, 199] on input "100%" at bounding box center [85, 196] width 47 height 12
click at [102, 196] on icon "button" at bounding box center [102, 197] width 3 height 2
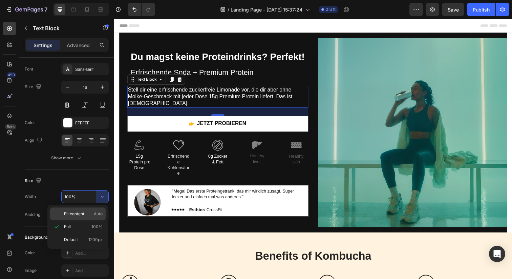
click at [89, 216] on p "Fit content Auto" at bounding box center [83, 214] width 39 height 6
type input "Auto"
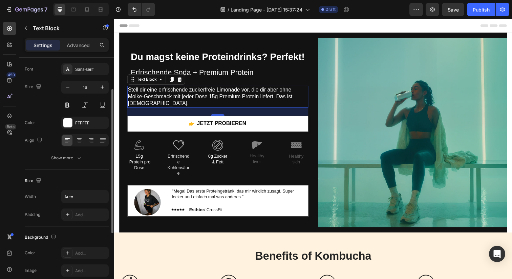
scroll to position [161, 0]
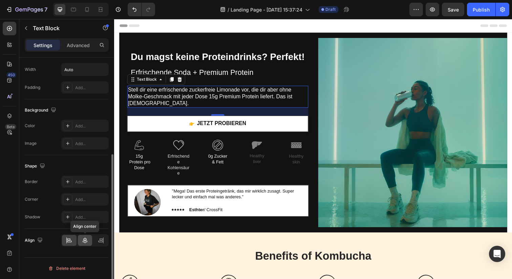
click at [88, 244] on div at bounding box center [85, 240] width 15 height 11
click at [88, 242] on div at bounding box center [85, 240] width 15 height 11
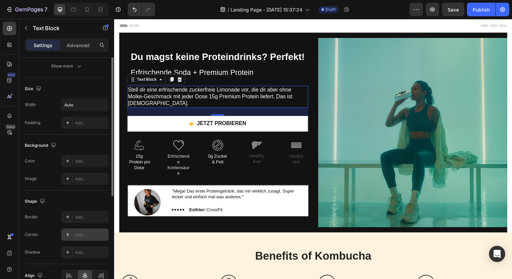
scroll to position [0, 0]
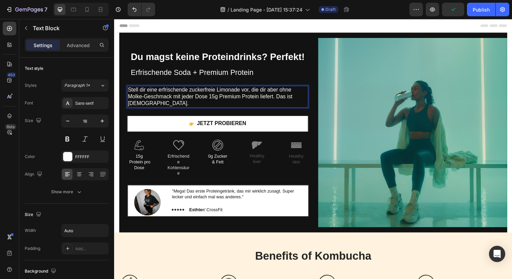
click at [193, 100] on p "Stell dir eine erfrischende zuckerfreie Limonade vor, die dir aber ohne Molke-G…" at bounding box center [220, 98] width 184 height 21
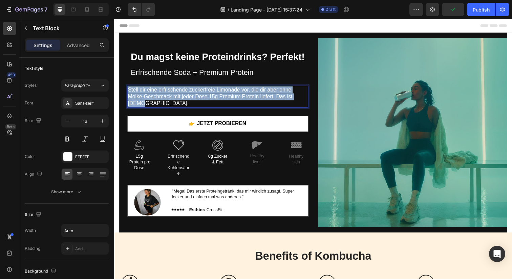
click at [193, 100] on p "Stell dir eine erfrischende zuckerfreie Limonade vor, die dir aber ohne Molke-G…" at bounding box center [220, 98] width 184 height 21
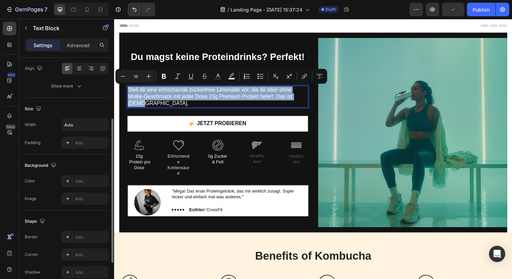
scroll to position [106, 0]
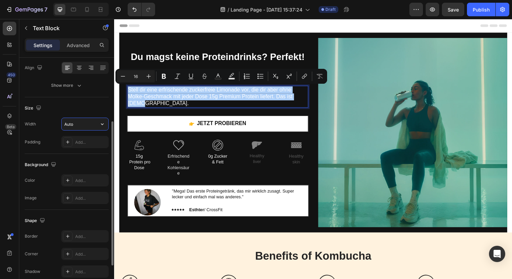
click at [95, 125] on input "Auto" at bounding box center [85, 124] width 47 height 12
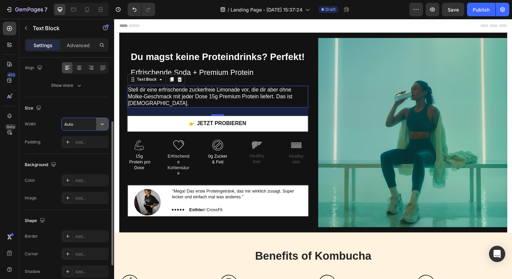
click at [98, 125] on button "button" at bounding box center [102, 124] width 12 height 12
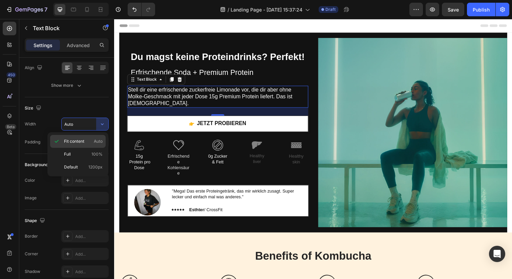
click at [85, 143] on p "Fit content Auto" at bounding box center [83, 141] width 39 height 6
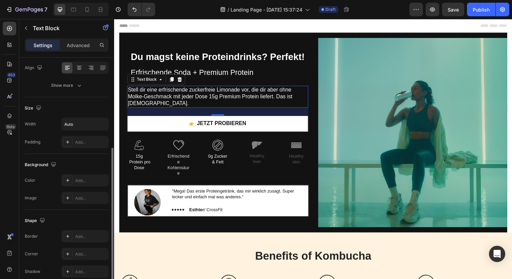
scroll to position [161, 0]
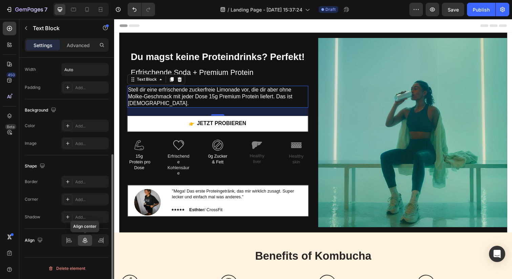
click at [83, 243] on icon at bounding box center [85, 240] width 7 height 7
click at [75, 243] on div at bounding box center [69, 240] width 15 height 11
click at [84, 243] on icon at bounding box center [85, 240] width 7 height 7
click at [97, 243] on div at bounding box center [100, 240] width 15 height 11
click at [87, 243] on icon at bounding box center [85, 240] width 7 height 7
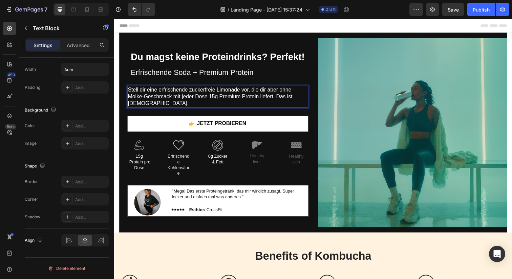
click at [281, 99] on p "Stell dir eine erfrischende zuckerfreie Limonade vor, die dir aber ohne Molke-G…" at bounding box center [220, 98] width 184 height 21
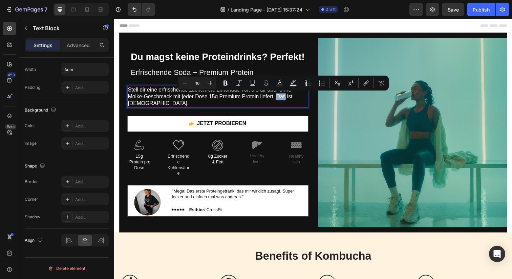
click at [280, 99] on p "Stell dir eine erfrischende zuckerfreie Limonade vor, die dir aber ohne Molke-G…" at bounding box center [220, 98] width 184 height 21
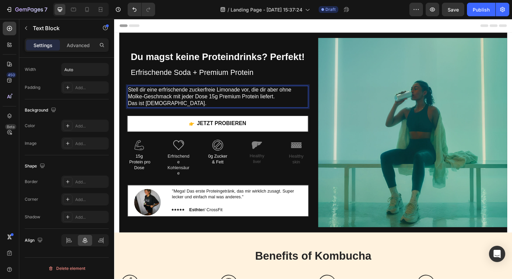
click at [153, 104] on p "Stell dir eine erfrischende zuckerfreie Limonade vor, die dir aber ohne Molke-G…" at bounding box center [220, 98] width 184 height 21
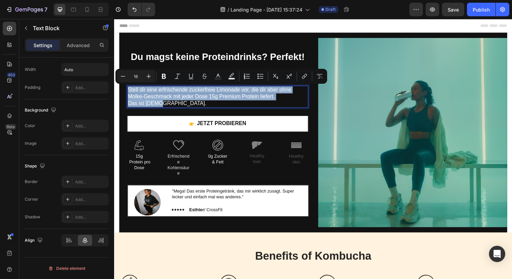
click at [164, 105] on p "Stell dir eine erfrischende zuckerfreie Limonade vor, die dir aber ohne Molke-G…" at bounding box center [220, 98] width 184 height 21
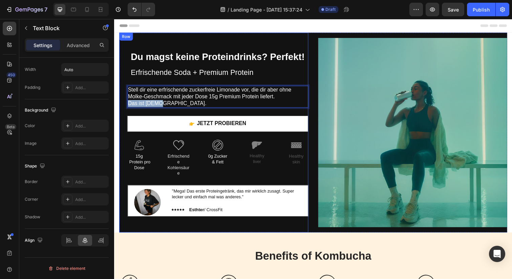
drag, startPoint x: 162, startPoint y: 105, endPoint x: 121, endPoint y: 105, distance: 41.0
click at [121, 105] on div "⁠⁠⁠⁠⁠⁠⁠ Du magst keine Proteindrinks? Perfekt! Erfrischende Soda + Premium Prot…" at bounding box center [215, 135] width 193 height 204
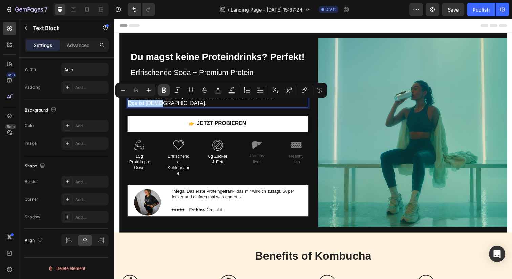
click at [168, 91] on button "Bold" at bounding box center [164, 90] width 12 height 12
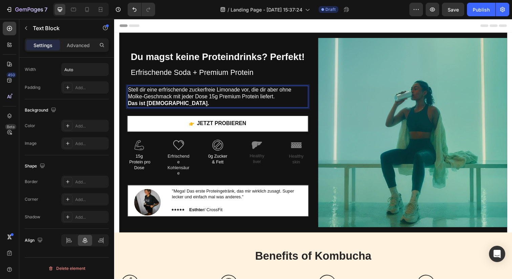
click at [170, 106] on p "Stell dir eine erfrischende zuckerfreie Limonade vor, die dir aber ohne Molke-G…" at bounding box center [220, 98] width 184 height 21
click at [419, 8] on icon "button" at bounding box center [416, 9] width 7 height 7
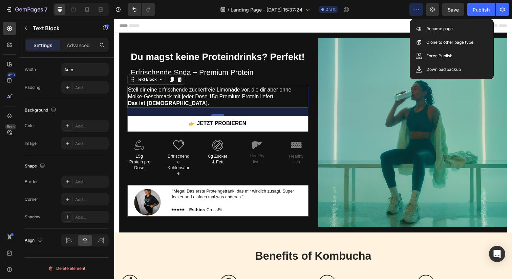
click at [419, 8] on icon "button" at bounding box center [416, 9] width 7 height 7
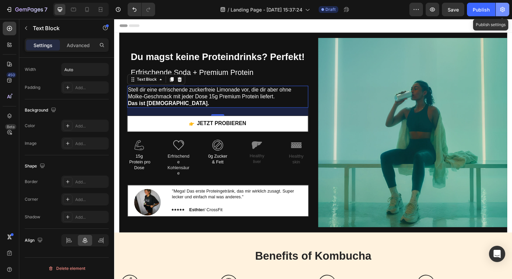
click at [501, 5] on button "button" at bounding box center [503, 10] width 14 height 14
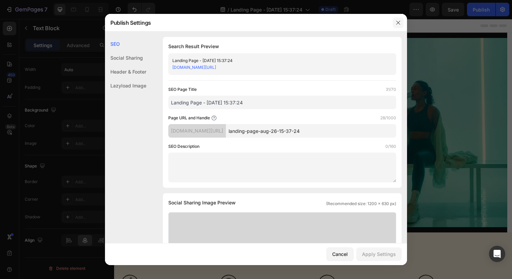
click at [398, 25] on icon "button" at bounding box center [398, 22] width 5 height 5
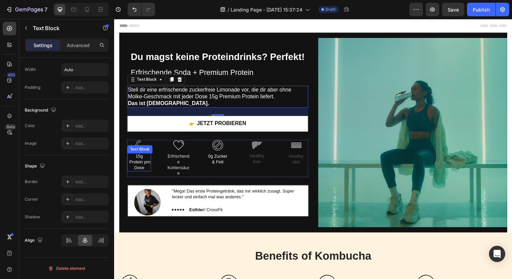
click at [141, 165] on p "15g Protein pro Dose" at bounding box center [139, 164] width 23 height 17
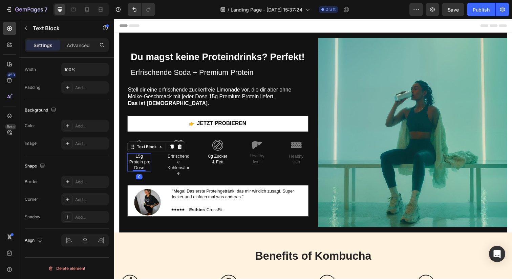
drag, startPoint x: 140, startPoint y: 173, endPoint x: 141, endPoint y: 166, distance: 6.9
click at [141, 166] on div "15g Protein pro Dose Text Block 0" at bounding box center [139, 165] width 24 height 19
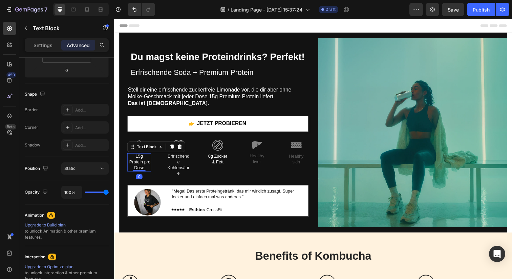
scroll to position [0, 0]
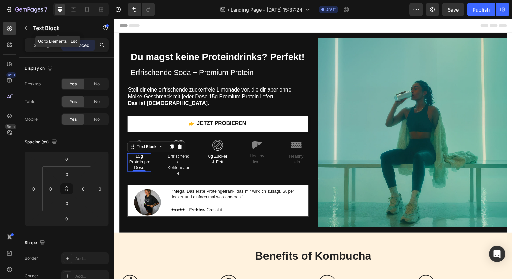
click at [49, 50] on div "Settings Advanced" at bounding box center [67, 45] width 84 height 14
click at [49, 49] on div "Settings" at bounding box center [43, 45] width 34 height 11
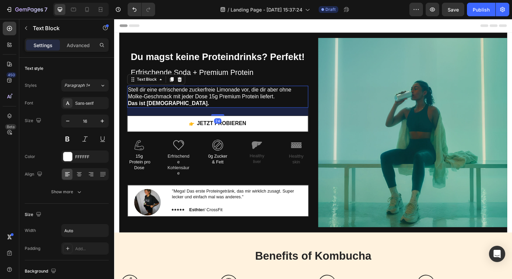
click at [210, 98] on p "Stell dir eine erfrischende zuckerfreie Limonade vor, die dir aber ohne Molke-G…" at bounding box center [220, 98] width 184 height 21
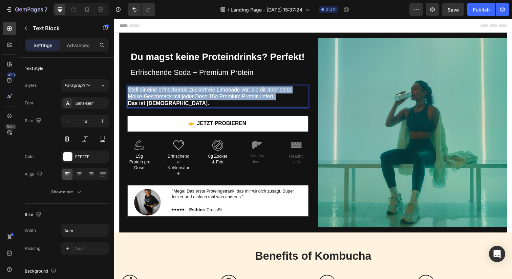
click at [210, 98] on p "Stell dir eine erfrischende zuckerfreie Limonade vor, die dir aber ohne Molke-G…" at bounding box center [220, 98] width 184 height 21
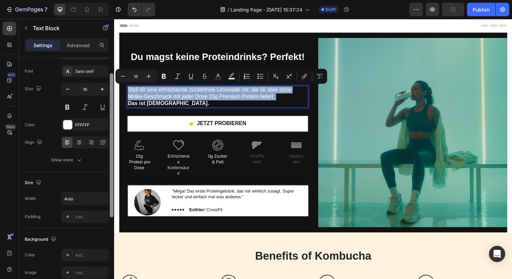
scroll to position [36, 0]
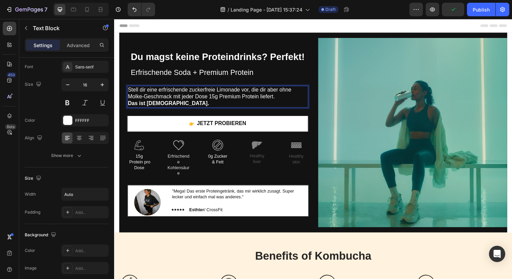
click at [308, 106] on p "Stell dir eine erfrischende zuckerfreie Limonade vor, die dir aber ohne Molke-G…" at bounding box center [220, 98] width 184 height 21
click at [312, 108] on div "Stell dir eine erfrischende zuckerfreie Limonade vor, die dir aber ohne Molke-G…" at bounding box center [219, 98] width 185 height 22
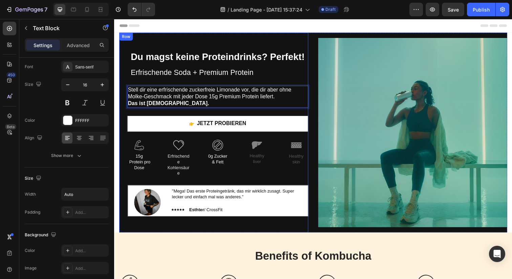
click at [312, 110] on div "⁠⁠⁠⁠⁠⁠⁠ Du magst keine Proteindrinks? Perfekt! Erfrischende Soda + Premium Prot…" at bounding box center [219, 134] width 185 height 171
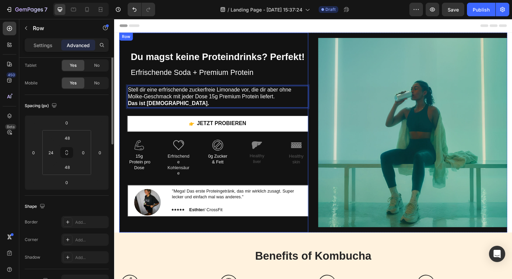
scroll to position [0, 0]
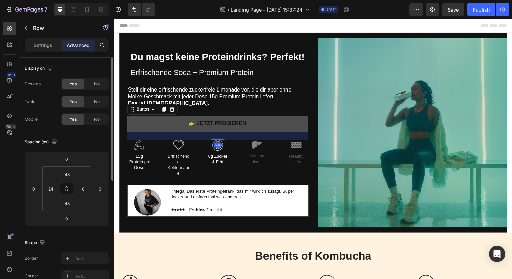
click at [295, 129] on button "Jetzt Probieren" at bounding box center [219, 126] width 185 height 17
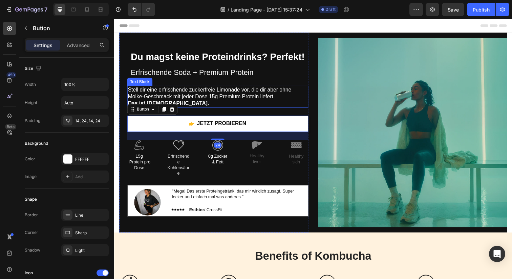
click at [300, 98] on p "Stell dir eine erfrischende zuckerfreie Limonade vor, die dir aber ohne Molke-G…" at bounding box center [220, 98] width 184 height 21
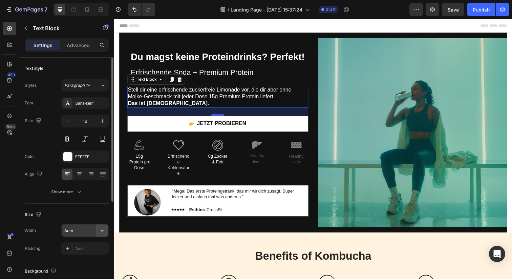
click at [104, 232] on icon "button" at bounding box center [102, 230] width 7 height 7
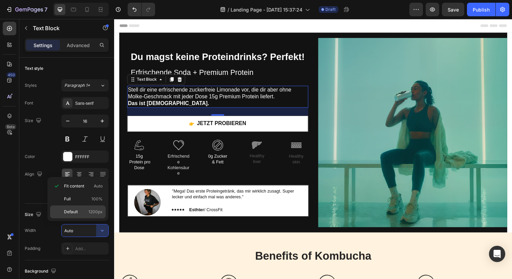
click at [85, 214] on p "Default 1200px" at bounding box center [83, 212] width 39 height 6
type input "1200"
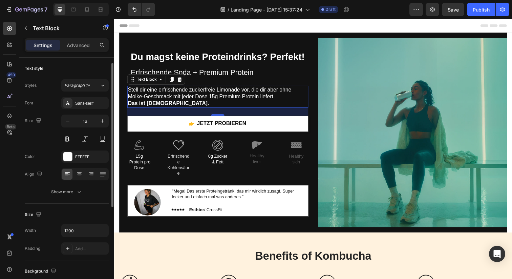
scroll to position [161, 0]
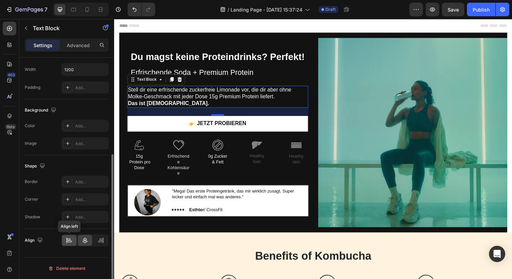
click at [73, 239] on div at bounding box center [69, 240] width 15 height 11
click at [88, 240] on div at bounding box center [85, 240] width 15 height 11
click at [72, 240] on div at bounding box center [69, 240] width 15 height 11
click at [84, 240] on icon at bounding box center [85, 240] width 5 height 6
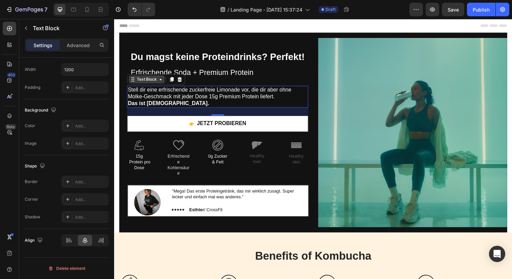
click at [143, 82] on div "Text Block" at bounding box center [147, 81] width 23 height 6
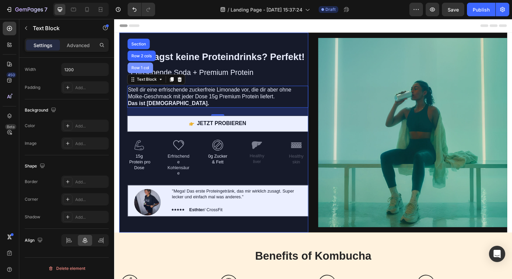
click at [142, 68] on div "Row 1 col" at bounding box center [140, 69] width 21 height 4
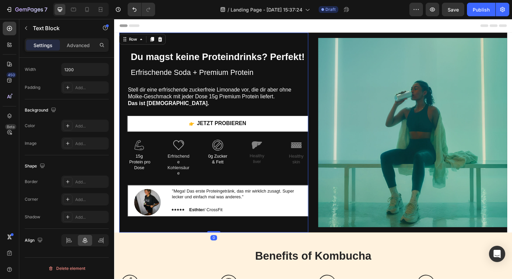
scroll to position [0, 0]
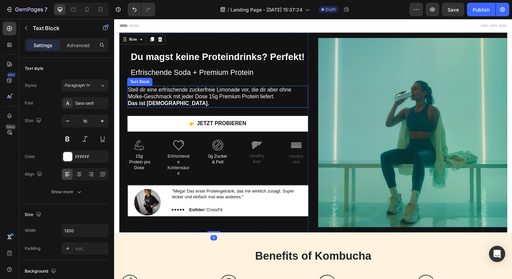
click at [156, 98] on p "Stell dir eine erfrischende zuckerfreie Limonade vor, die dir aber ohne Molke-G…" at bounding box center [220, 98] width 184 height 21
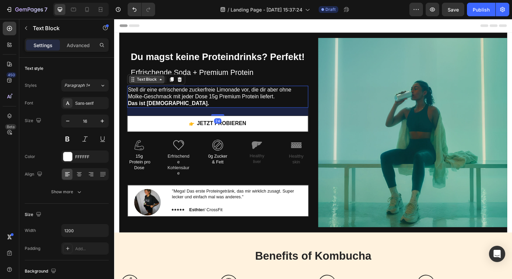
click at [156, 78] on div "Text Block" at bounding box center [147, 81] width 23 height 6
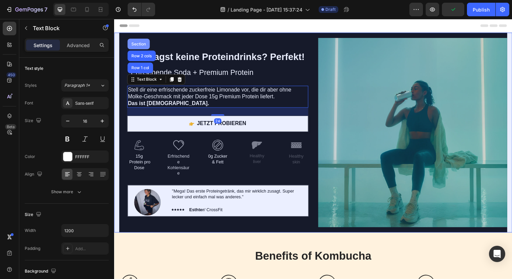
click at [141, 46] on div "Section" at bounding box center [139, 44] width 23 height 11
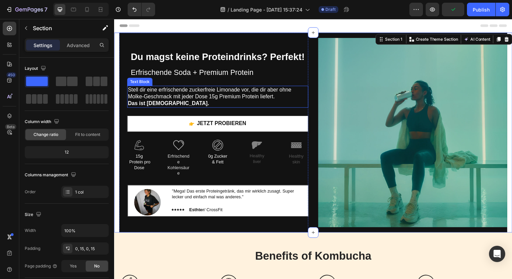
click at [212, 103] on p "Stell dir eine erfrischende zuckerfreie Limonade vor, die dir aber ohne Molke-G…" at bounding box center [220, 98] width 184 height 21
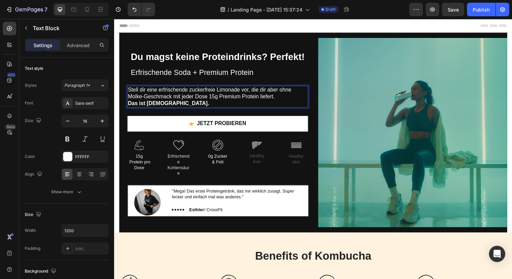
click at [249, 102] on p "Stell dir eine erfrischende zuckerfreie Limonade vor, die dir aber ohne Molke-G…" at bounding box center [220, 98] width 184 height 21
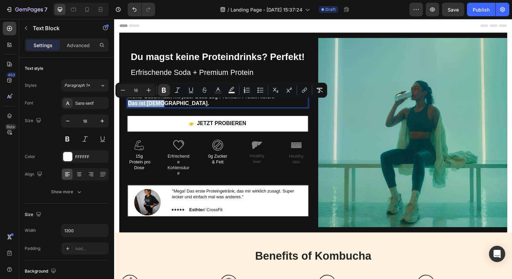
click at [249, 102] on p "Stell dir eine erfrischende zuckerfreie Limonade vor, die dir aber ohne Molke-G…" at bounding box center [220, 98] width 184 height 21
click at [253, 107] on p "Stell dir eine erfrischende zuckerfreie Limonade vor, die dir aber ohne Molke-G…" at bounding box center [220, 98] width 184 height 21
click at [254, 108] on p "Stell dir eine erfrischende zuckerfreie Limonade vor, die dir aber ohne Molke-G…" at bounding box center [220, 98] width 184 height 21
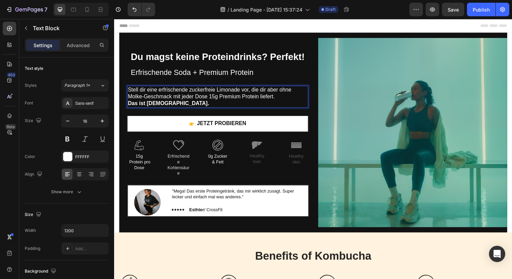
click at [254, 108] on p "Stell dir eine erfrischende zuckerfreie Limonade vor, die dir aber ohne Molke-G…" at bounding box center [220, 98] width 184 height 21
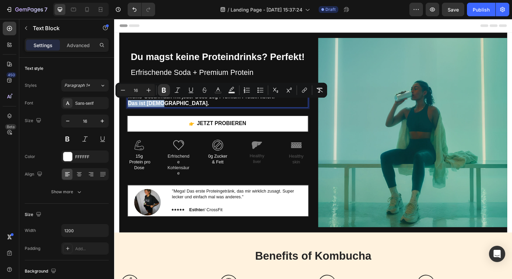
click at [254, 108] on p "Stell dir eine erfrischende zuckerfreie Limonade vor, die dir aber ohne Molke-G…" at bounding box center [220, 98] width 184 height 21
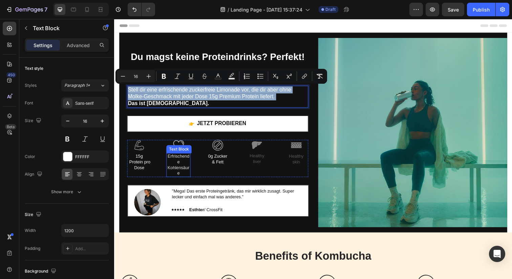
click at [184, 163] on p "Erfrischende Kohlensäure" at bounding box center [179, 167] width 23 height 23
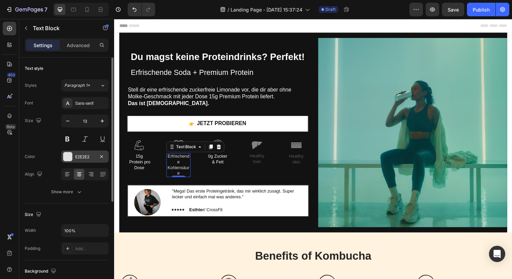
click at [70, 155] on div at bounding box center [67, 156] width 9 height 9
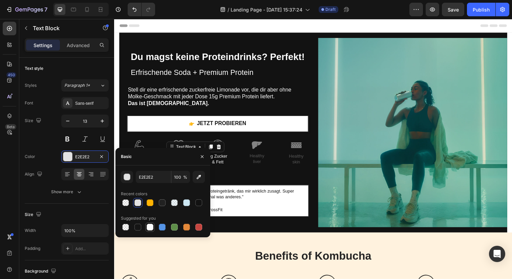
click at [149, 227] on div at bounding box center [150, 227] width 7 height 7
type input "FFFFFF"
click at [202, 157] on icon "button" at bounding box center [201, 156] width 5 height 5
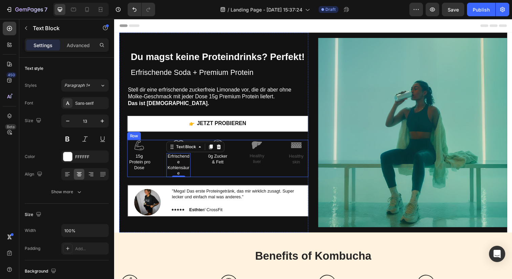
click at [146, 171] on p "15g Protein pro Dose" at bounding box center [139, 164] width 23 height 17
click at [157, 172] on div "Image 15g Protein pro Dose Text Block 0 Image Erfrischende Kohlensäure Text Blo…" at bounding box center [219, 161] width 185 height 38
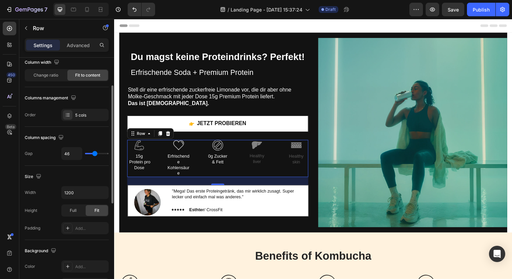
scroll to position [68, 0]
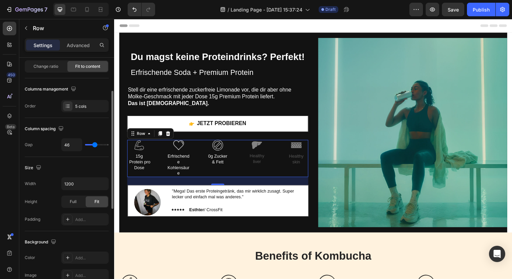
type input "41"
type input "40"
type input "39"
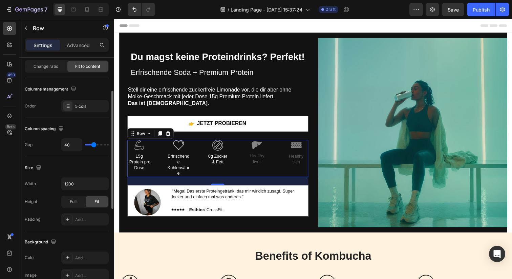
type input "39"
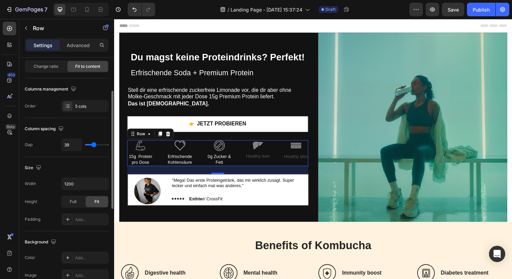
type input "38"
type input "37"
type input "36"
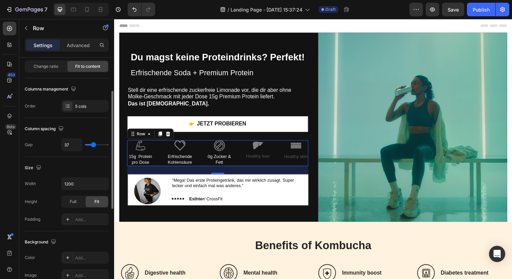
type input "36"
type input "35"
type input "34"
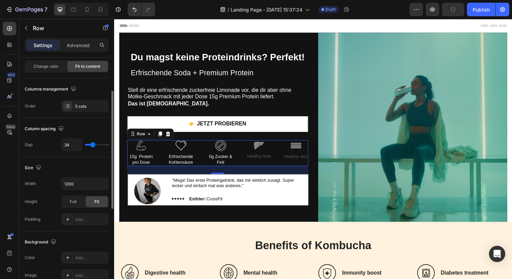
type input "33"
type input "32"
type input "31"
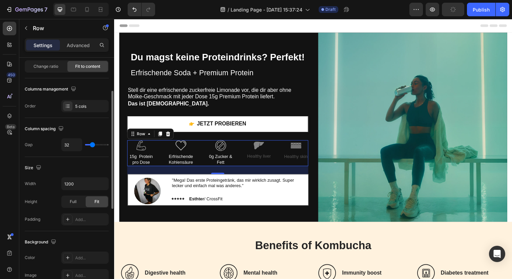
type input "31"
type input "30"
type input "29"
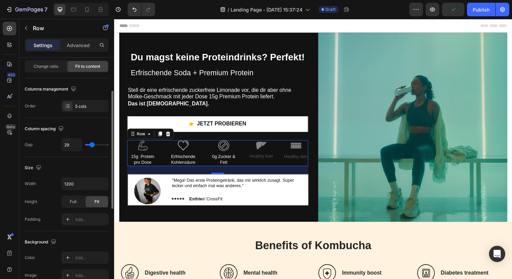
type input "30"
type input "31"
type input "32"
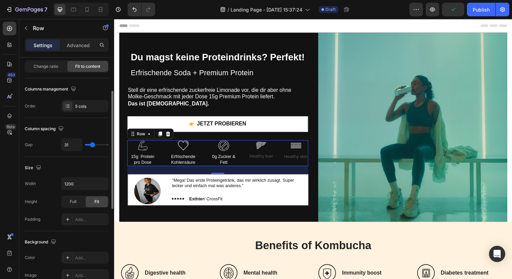
type input "32"
type input "33"
type input "32"
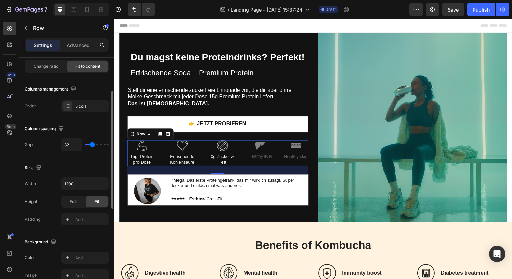
type input "31"
type input "32"
type input "33"
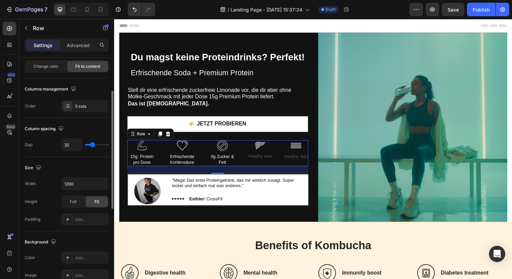
type input "33"
type input "32"
type input "31"
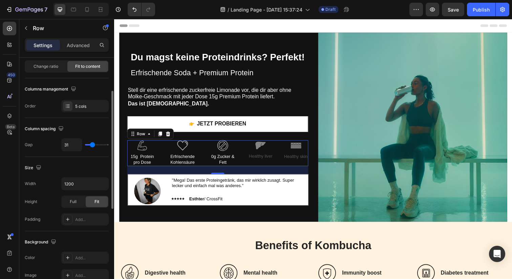
type input "30"
type input "29"
type input "28"
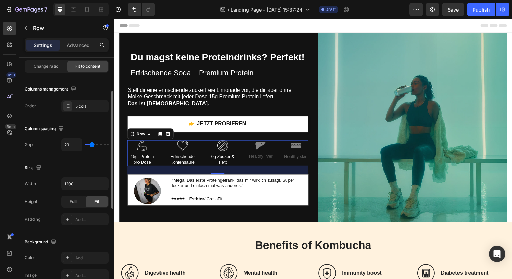
type input "28"
click at [92, 145] on input "range" at bounding box center [97, 144] width 24 height 1
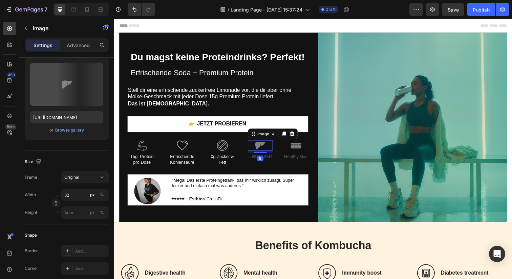
click at [264, 145] on img at bounding box center [263, 148] width 11 height 10
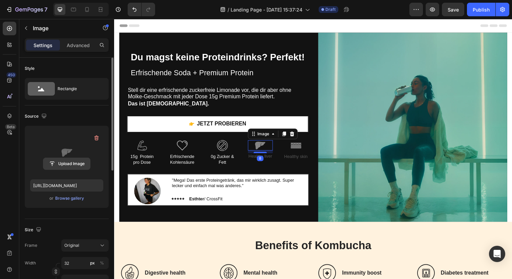
click at [69, 167] on input "file" at bounding box center [66, 164] width 47 height 12
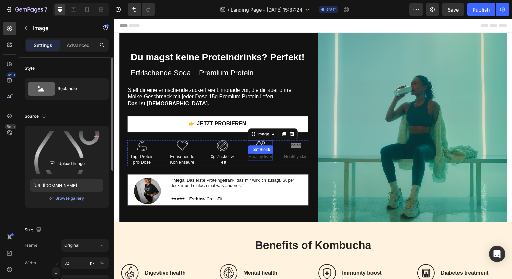
click at [271, 160] on p "Healthy liver" at bounding box center [263, 160] width 24 height 6
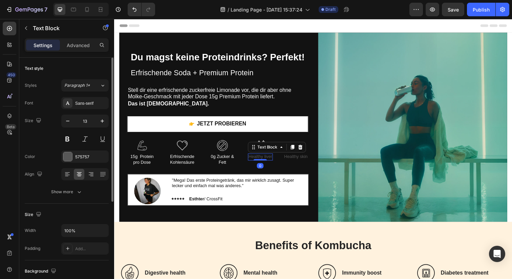
click at [271, 160] on p "Healthy liver" at bounding box center [263, 160] width 24 height 6
click at [265, 162] on p "Perfekt nach dem Workout" at bounding box center [262, 163] width 28 height 12
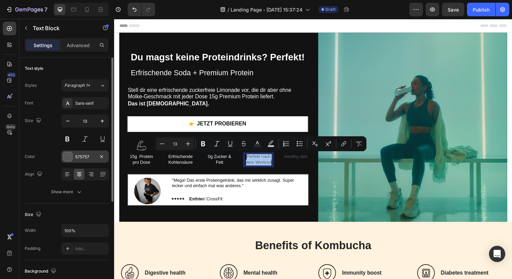
click at [67, 155] on div at bounding box center [67, 156] width 9 height 9
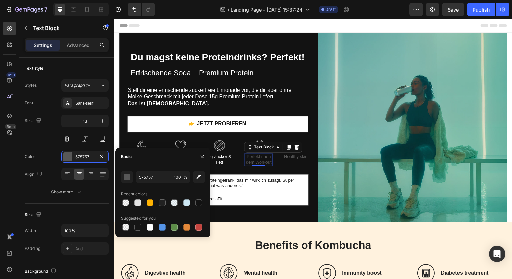
click at [155, 228] on div at bounding box center [163, 226] width 84 height 9
click at [151, 227] on div at bounding box center [150, 227] width 7 height 7
click at [298, 162] on div "Healthy skin Text Block" at bounding box center [299, 159] width 25 height 7
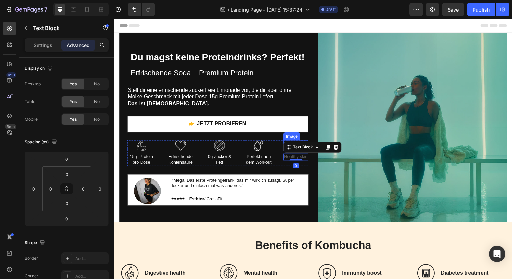
click at [303, 137] on div "Image" at bounding box center [295, 138] width 17 height 8
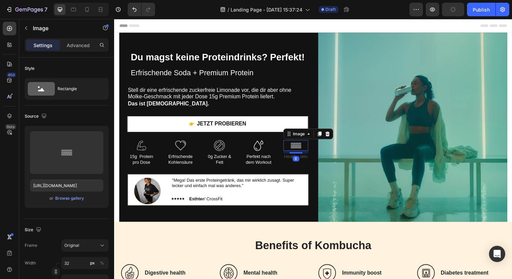
click at [298, 149] on img at bounding box center [299, 148] width 11 height 11
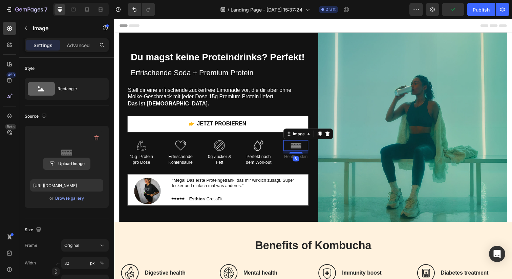
click at [69, 163] on input "file" at bounding box center [66, 164] width 47 height 12
click at [68, 165] on input "file" at bounding box center [66, 164] width 47 height 12
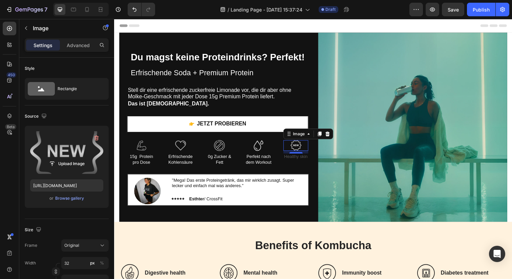
click at [300, 159] on div "8" at bounding box center [299, 161] width 7 height 5
click at [299, 163] on div "8" at bounding box center [299, 161] width 7 height 5
click at [301, 160] on div "8" at bounding box center [299, 161] width 7 height 5
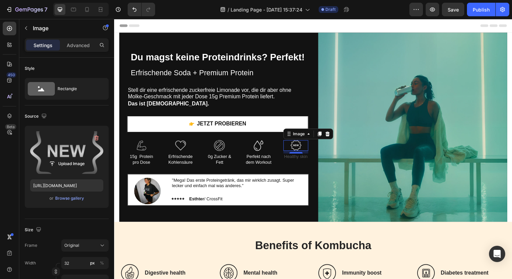
click at [302, 161] on div "8" at bounding box center [299, 161] width 7 height 5
click at [303, 159] on p "Healthy skin" at bounding box center [300, 160] width 24 height 6
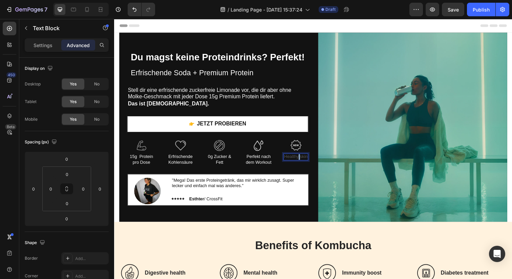
click at [303, 159] on p "Healthy skin" at bounding box center [300, 160] width 24 height 6
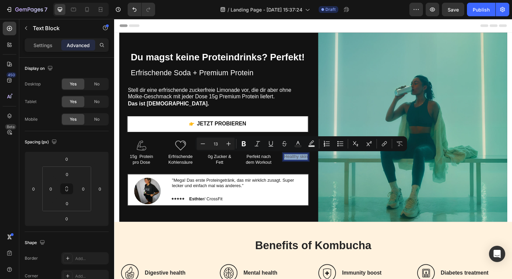
click at [303, 159] on p "Healthy skin" at bounding box center [300, 160] width 24 height 6
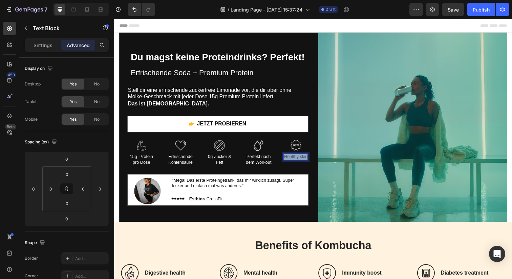
click at [303, 159] on p "Healthy skin" at bounding box center [300, 160] width 24 height 6
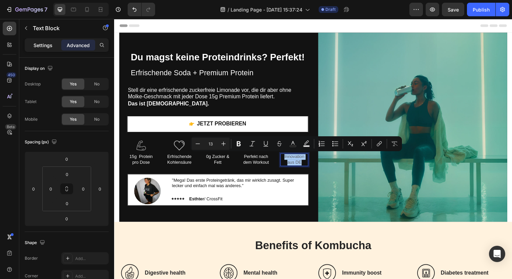
click at [39, 45] on p "Settings" at bounding box center [43, 45] width 19 height 7
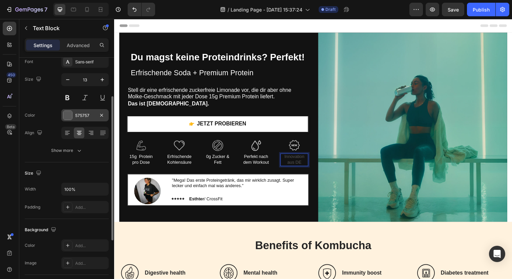
scroll to position [52, 0]
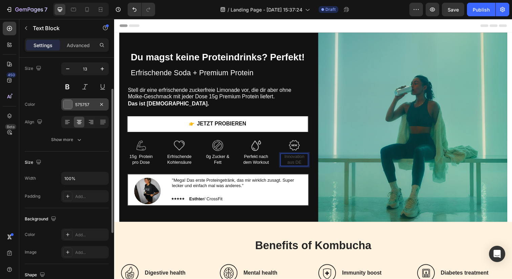
click at [85, 103] on div "575757" at bounding box center [85, 105] width 20 height 6
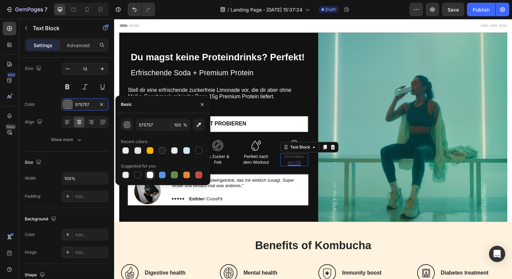
click at [149, 175] on div at bounding box center [150, 174] width 7 height 7
click at [204, 102] on icon "button" at bounding box center [201, 104] width 5 height 5
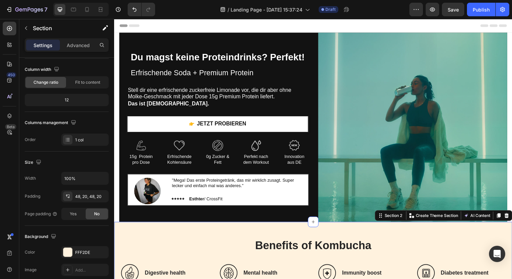
click at [271, 232] on div "Benefits of Kombucha Heading Icon Digestive health Heading Row Icon Mental heal…" at bounding box center [317, 265] width 406 height 78
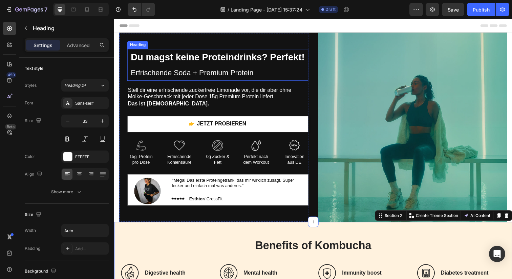
click at [183, 67] on p "⁠⁠⁠⁠⁠⁠⁠ Du magst keine Proteindrinks? Perfekt! Erfrischende Soda + Premium Prot…" at bounding box center [219, 65] width 177 height 31
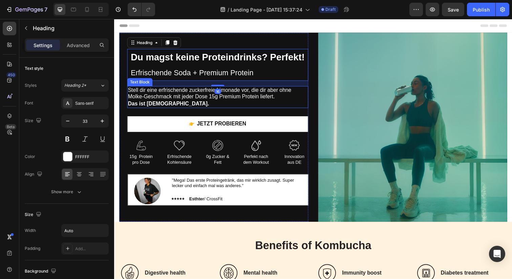
click at [179, 96] on p "Stell dir eine erfrischende zuckerfreie Limonade vor, die dir aber ohne Molke-G…" at bounding box center [220, 98] width 184 height 21
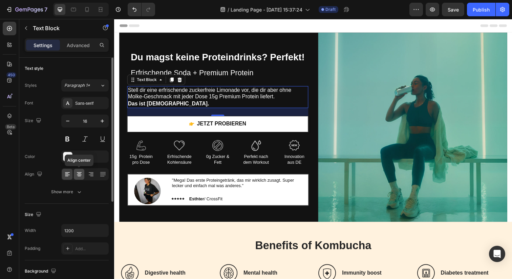
click at [78, 177] on icon at bounding box center [79, 174] width 7 height 7
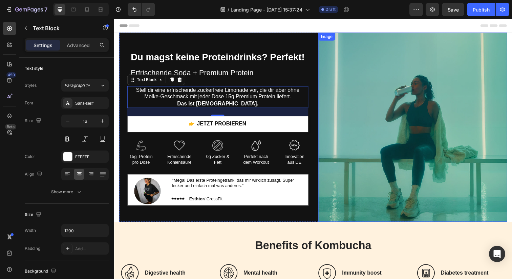
click at [384, 161] on img at bounding box center [418, 129] width 193 height 193
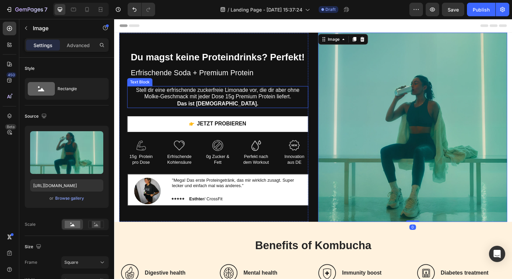
click at [200, 92] on p "Stell dir eine erfrischende zuckerfreie Limonade vor, die dir aber ohne Molke-G…" at bounding box center [220, 98] width 184 height 21
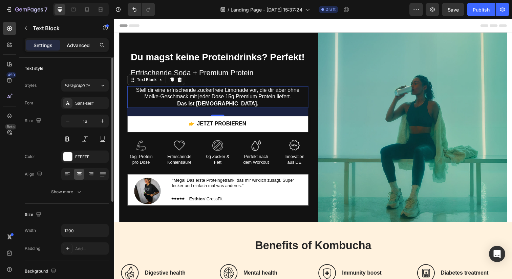
click at [71, 47] on p "Advanced" at bounding box center [78, 45] width 23 height 7
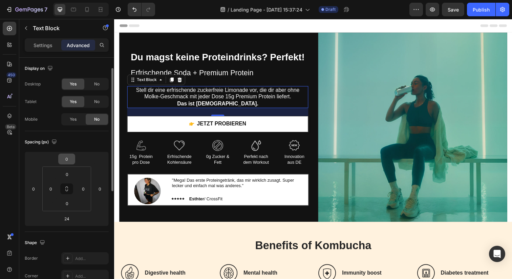
scroll to position [13, 0]
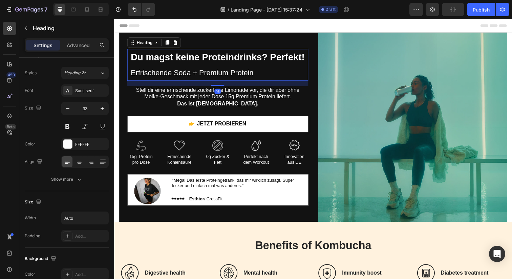
click at [209, 62] on strong "Du magst keine Proteindrinks? Perfekt!" at bounding box center [219, 57] width 177 height 10
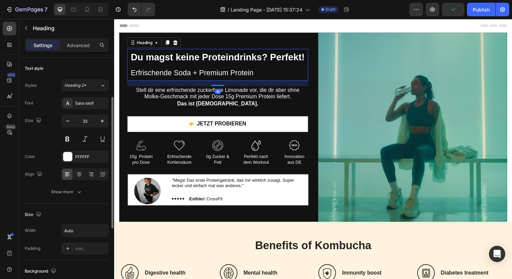
scroll to position [199, 0]
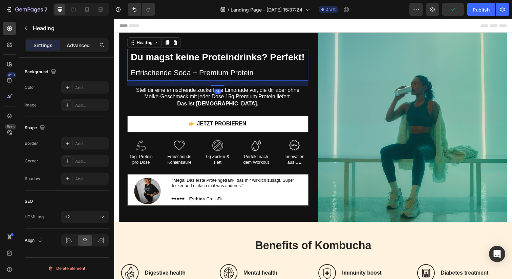
click at [72, 47] on p "Advanced" at bounding box center [78, 45] width 23 height 7
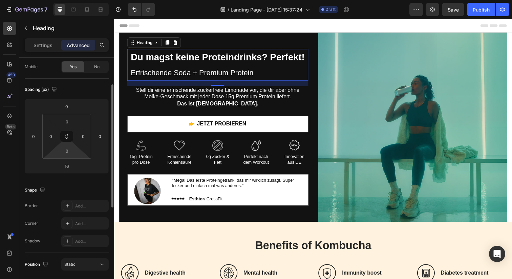
scroll to position [53, 0]
click at [66, 168] on input "16" at bounding box center [67, 165] width 14 height 10
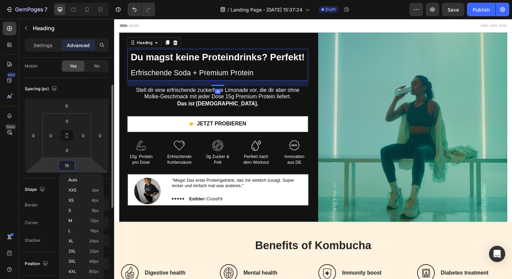
click at [66, 168] on input "16" at bounding box center [67, 165] width 14 height 10
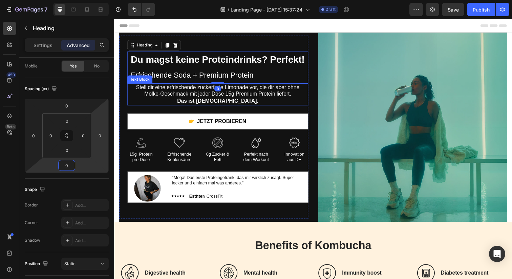
click at [184, 96] on p "Stell dir eine erfrischende zuckerfreie Limonade vor, die dir aber ohne Molke-G…" at bounding box center [220, 95] width 184 height 21
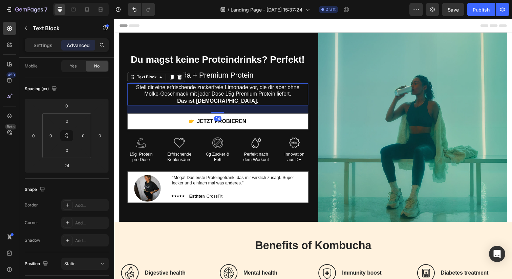
scroll to position [0, 0]
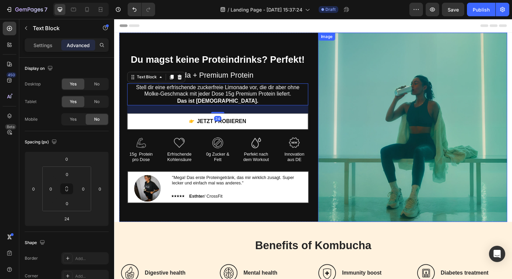
click at [376, 201] on img at bounding box center [418, 129] width 193 height 193
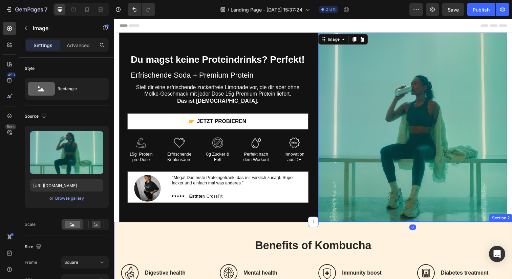
click at [358, 238] on div "Benefits of Kombucha Heading Icon Digestive health Heading Row Icon Mental heal…" at bounding box center [317, 265] width 406 height 78
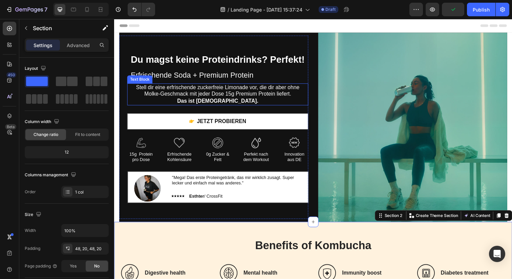
click at [264, 90] on p "Stell dir eine erfrischende zuckerfreie Limonade vor, die dir aber ohne Molke-G…" at bounding box center [220, 95] width 184 height 21
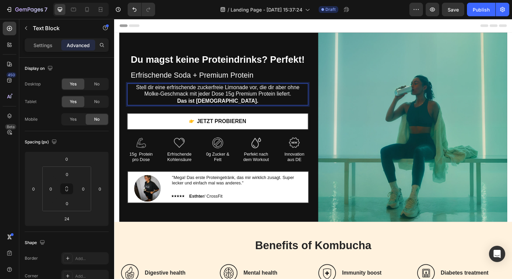
click at [282, 88] on p "Stell dir eine erfrischende zuckerfreie Limonade vor, die dir aber ohne Molke-G…" at bounding box center [220, 95] width 184 height 21
click at [282, 96] on p "Stell dir eine erfrischende zuckerfreie Limonade vor, die dir ohne Molke-Geschm…" at bounding box center [220, 95] width 184 height 21
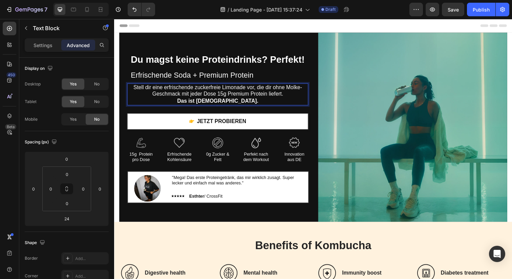
drag, startPoint x: 291, startPoint y: 96, endPoint x: 130, endPoint y: 88, distance: 160.4
click at [130, 88] on p "Stell dir eine erfrischende zuckerfreie Limonade vor, die dir ohne Molke-Geschm…" at bounding box center [220, 95] width 184 height 21
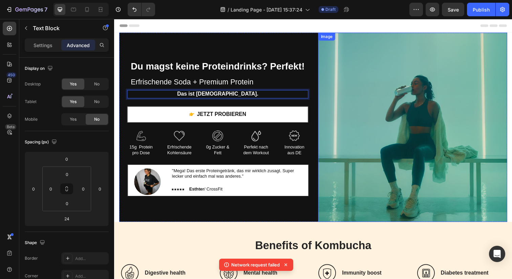
click at [416, 153] on img at bounding box center [418, 129] width 193 height 193
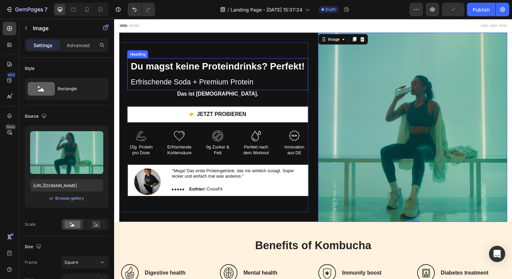
click at [216, 84] on span "Erfrischende Soda + Premium Protein" at bounding box center [193, 83] width 125 height 8
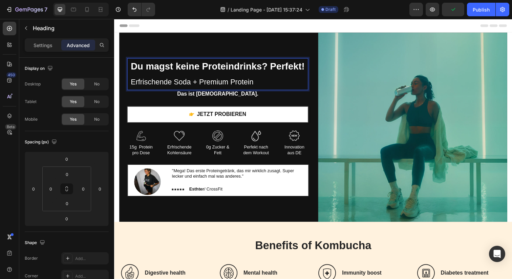
click at [220, 82] on span "Erfrischende Soda + Premium Protein" at bounding box center [193, 83] width 125 height 8
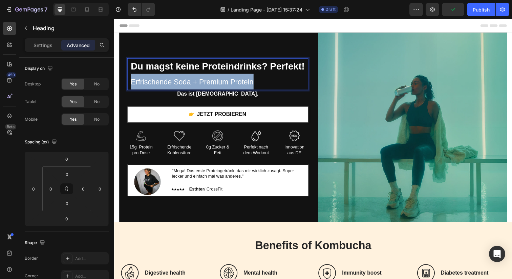
click at [220, 82] on span "Erfrischende Soda + Premium Protein" at bounding box center [193, 83] width 125 height 8
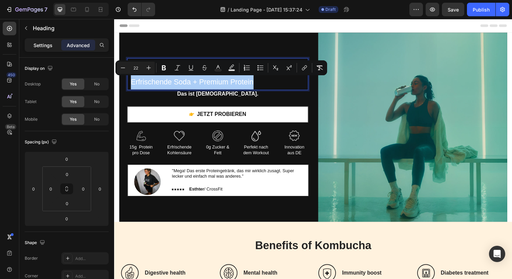
click at [44, 46] on p "Settings" at bounding box center [43, 45] width 19 height 7
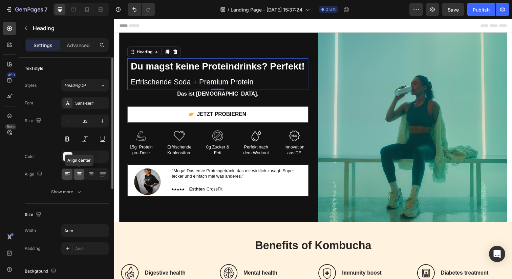
click at [78, 173] on icon at bounding box center [79, 173] width 3 height 1
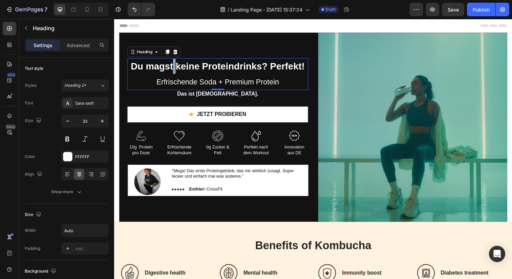
click at [174, 69] on strong "Du magst keine Proteindrinks? Perfekt!" at bounding box center [219, 67] width 177 height 10
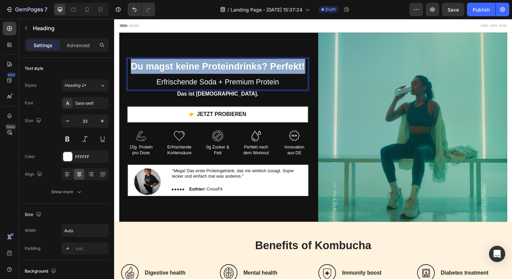
click at [174, 69] on strong "Du magst keine Proteindrinks? Perfekt!" at bounding box center [219, 67] width 177 height 10
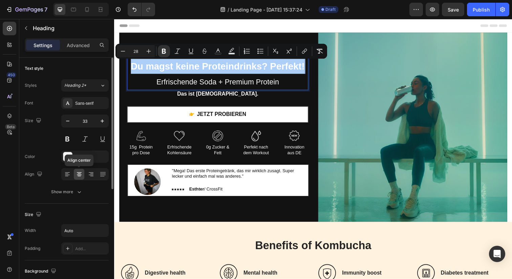
click at [79, 173] on icon at bounding box center [79, 173] width 3 height 1
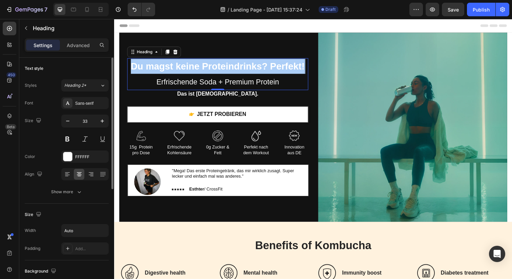
click at [47, 133] on div "Size 33" at bounding box center [67, 129] width 84 height 30
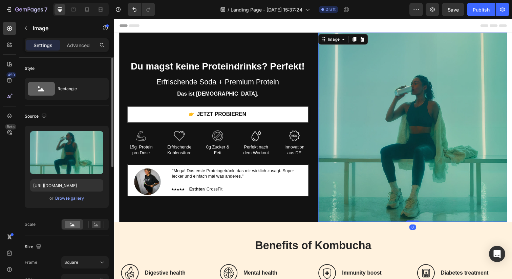
click at [373, 196] on img at bounding box center [418, 129] width 193 height 193
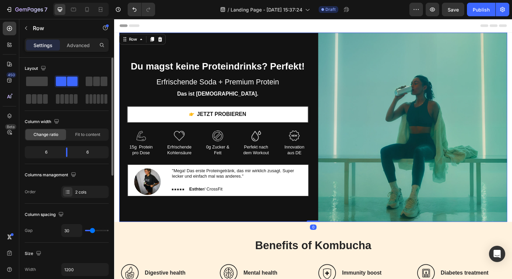
click at [213, 216] on div "⁠⁠⁠⁠⁠⁠⁠ Du magst keine Proteindrinks? Perfekt! Erfrischende Soda + Premium Prot…" at bounding box center [215, 129] width 193 height 193
drag, startPoint x: 317, startPoint y: 225, endPoint x: 317, endPoint y: 196, distance: 29.5
click at [317, 196] on div "⁠⁠⁠⁠⁠⁠⁠ Du magst keine Proteindrinks? Perfekt! Erfrischende Soda + Premium Prot…" at bounding box center [317, 129] width 396 height 193
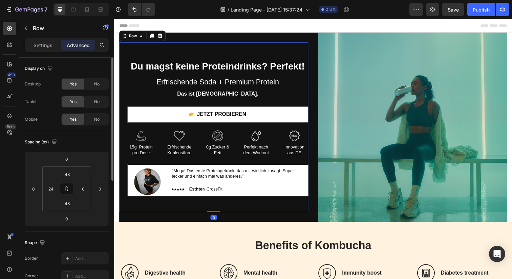
click at [231, 51] on div "⁠⁠⁠⁠⁠⁠⁠ Du magst keine Proteindrinks? Perfekt! Erfrischende Soda + Premium Prot…" at bounding box center [215, 129] width 193 height 173
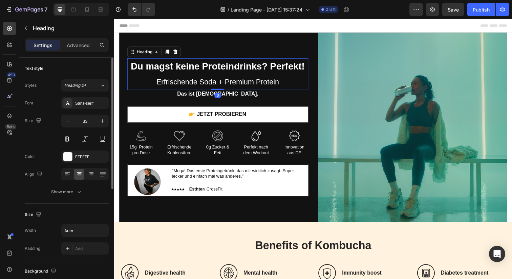
click at [226, 67] on strong "Du magst keine Proteindrinks? Perfekt!" at bounding box center [219, 67] width 177 height 10
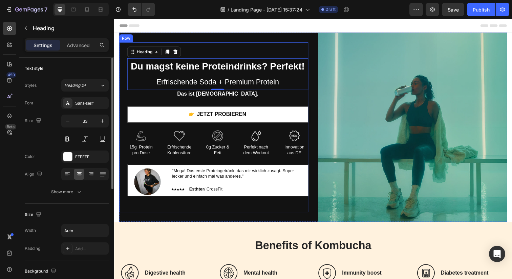
click at [294, 210] on div "⁠⁠⁠⁠⁠⁠⁠ Du magst keine Proteindrinks? Perfekt! Erfrischende Soda + Premium Prot…" at bounding box center [215, 129] width 193 height 173
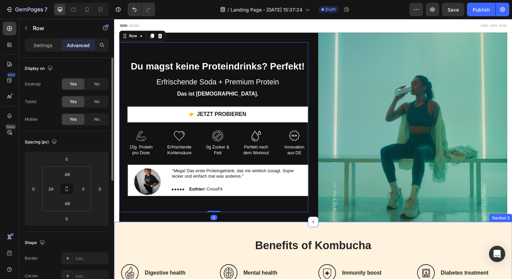
click at [362, 242] on div "Benefits of Kombucha Heading Icon Digestive health Heading Row Icon Mental heal…" at bounding box center [317, 265] width 406 height 78
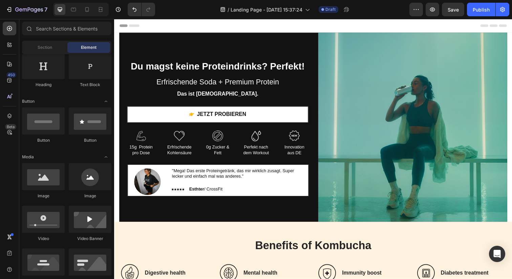
click at [172, 25] on div "Header" at bounding box center [318, 26] width 396 height 14
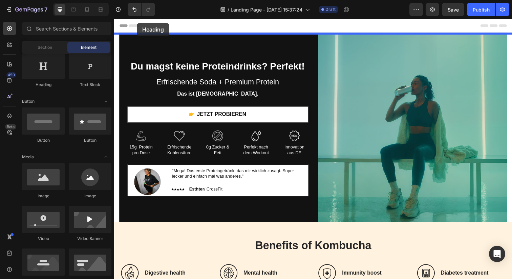
drag, startPoint x: 159, startPoint y: 89, endPoint x: 138, endPoint y: 23, distance: 69.6
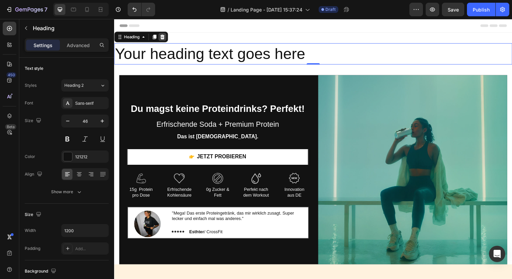
click at [163, 39] on icon at bounding box center [163, 37] width 4 height 5
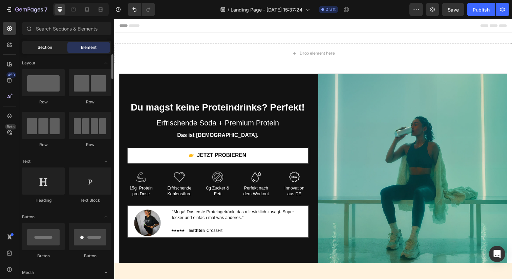
click at [54, 45] on div "Section" at bounding box center [44, 47] width 43 height 11
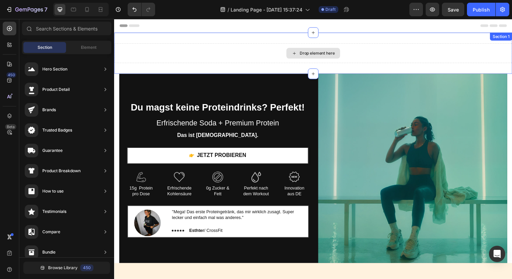
click at [337, 55] on div "Drop element here" at bounding box center [321, 53] width 36 height 5
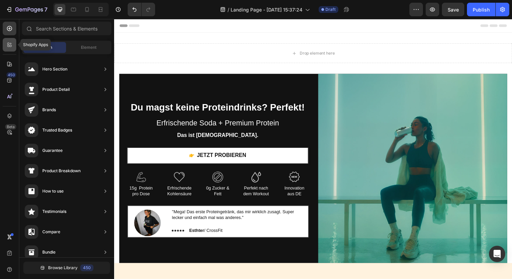
click at [8, 47] on icon at bounding box center [9, 44] width 7 height 7
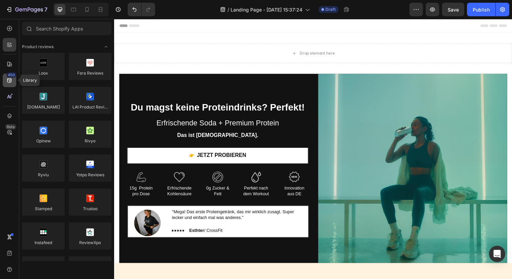
click at [9, 78] on icon at bounding box center [9, 80] width 4 height 4
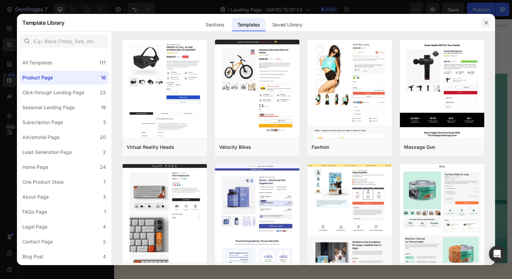
click at [487, 20] on icon "button" at bounding box center [486, 22] width 5 height 5
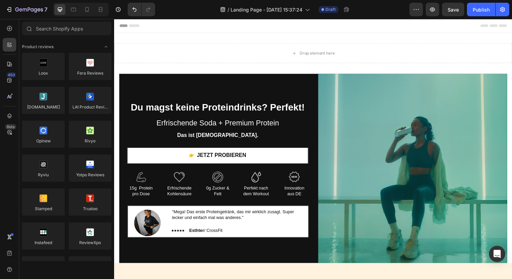
click at [210, 25] on div "Header" at bounding box center [318, 26] width 396 height 14
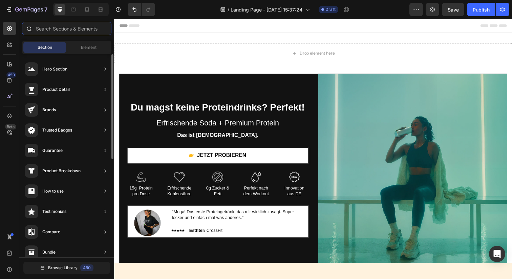
click at [57, 27] on input "text" at bounding box center [66, 29] width 89 height 14
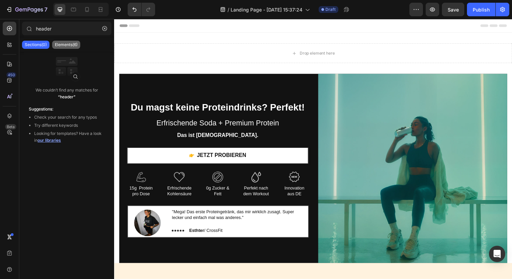
click at [68, 44] on p "Elements(6)" at bounding box center [66, 44] width 23 height 5
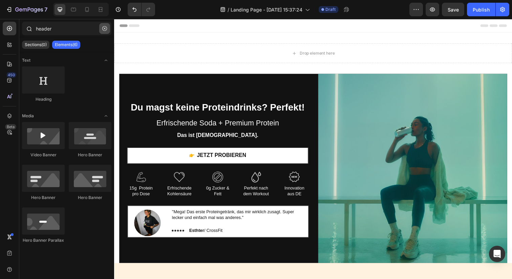
click at [105, 27] on icon "button" at bounding box center [104, 28] width 5 height 5
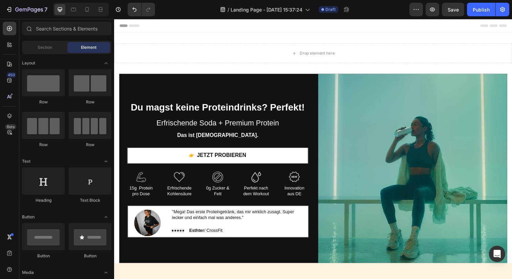
click at [134, 26] on span "Header" at bounding box center [134, 25] width 15 height 7
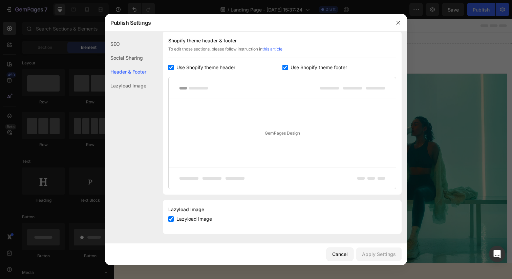
scroll to position [317, 0]
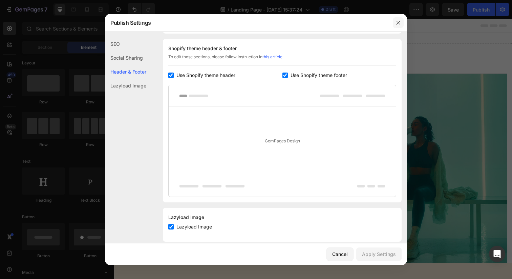
click at [399, 27] on button "button" at bounding box center [398, 22] width 11 height 11
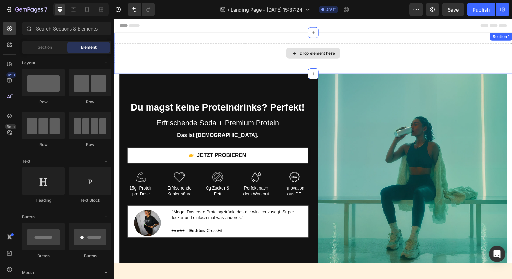
click at [176, 52] on div "Drop element here" at bounding box center [317, 54] width 406 height 20
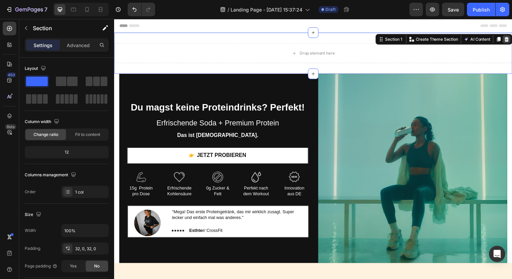
click at [512, 39] on icon at bounding box center [514, 39] width 5 height 5
